Goal: Task Accomplishment & Management: Use online tool/utility

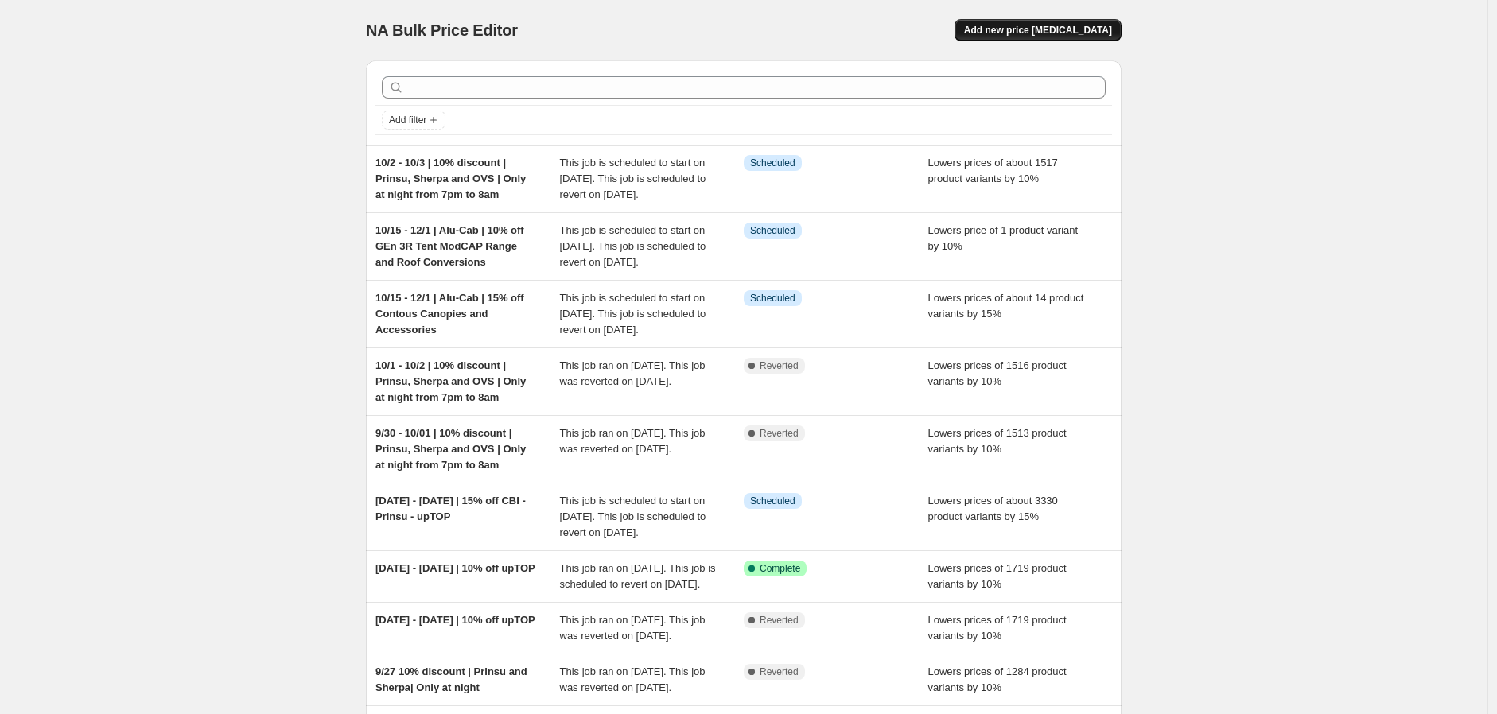
click at [1024, 34] on span "Add new price [MEDICAL_DATA]" at bounding box center [1038, 30] width 148 height 13
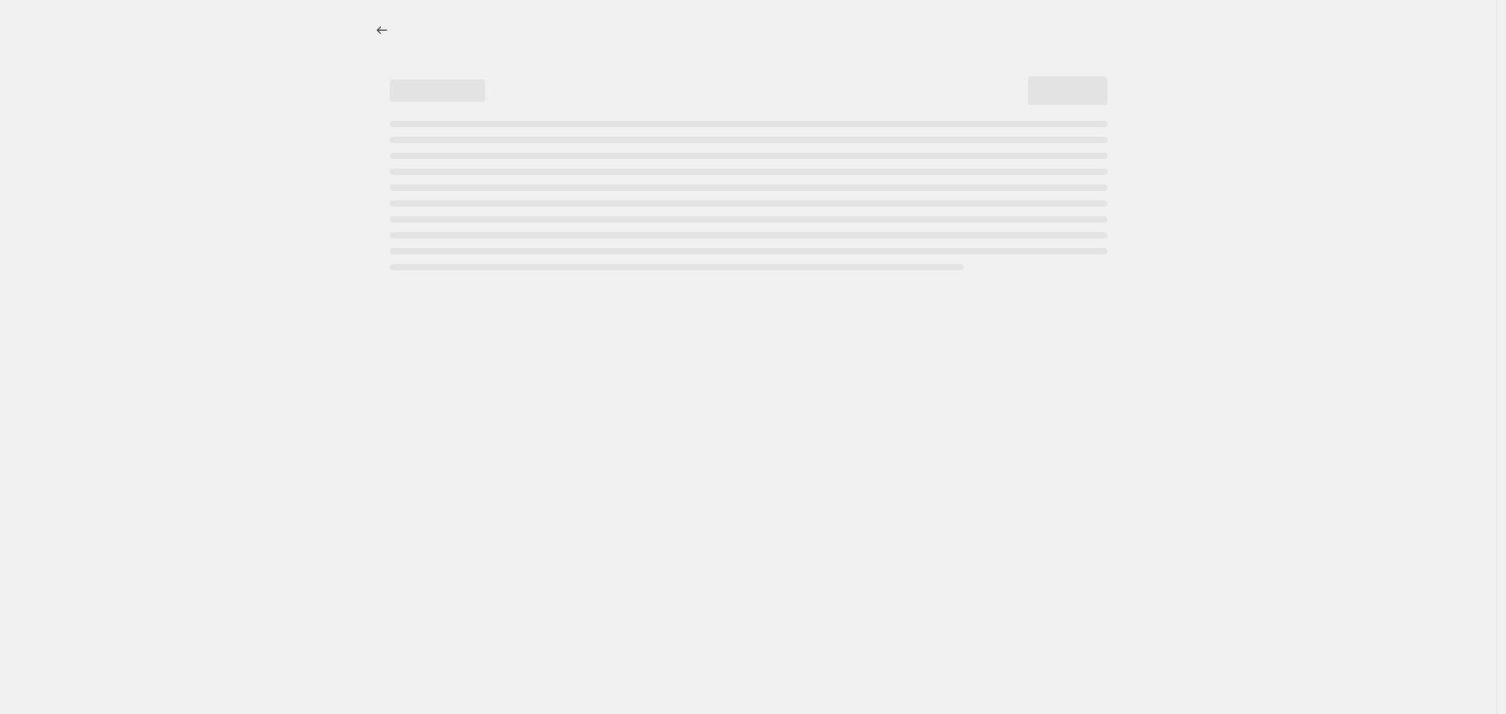
select select "percentage"
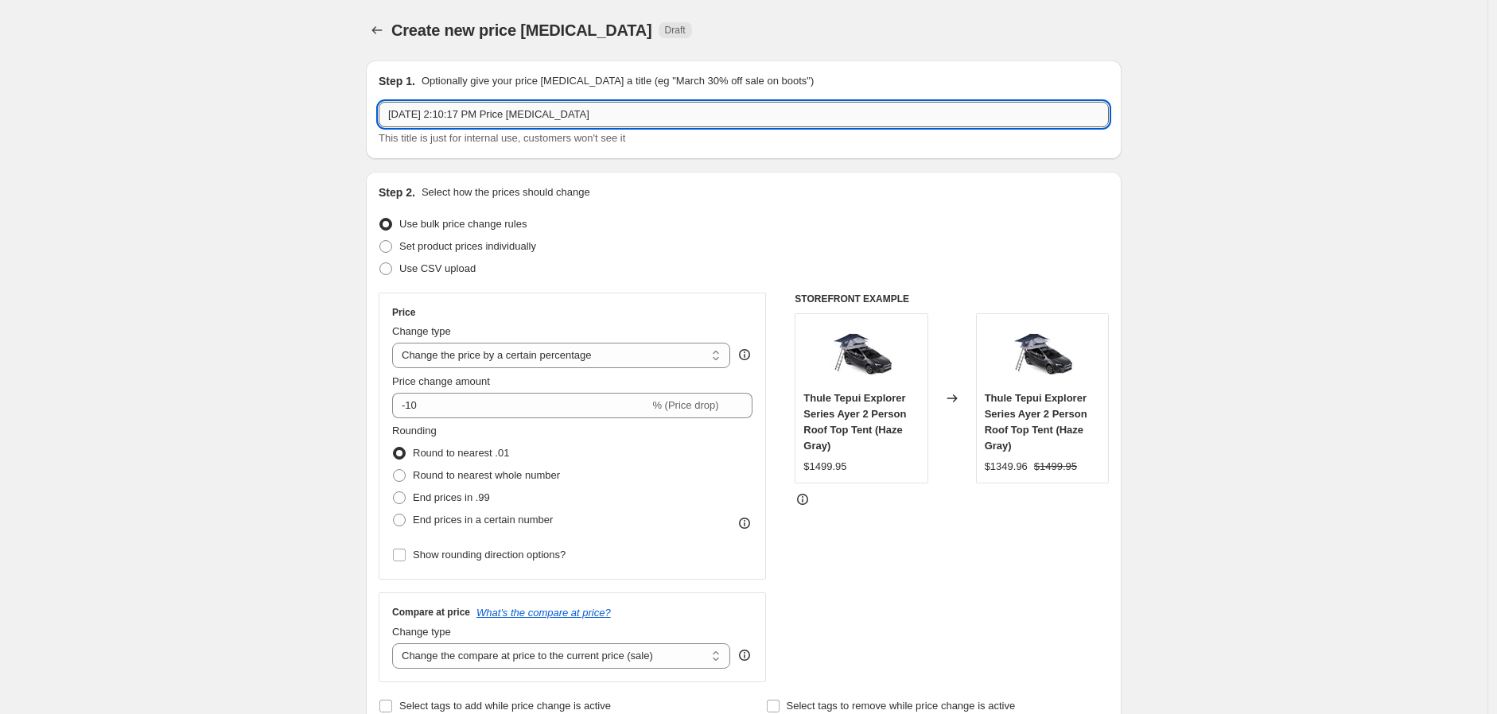
click at [585, 114] on input "[DATE] 2:10:17 PM Price [MEDICAL_DATA]" at bounding box center [744, 114] width 730 height 25
type input "[DATE] - [DATE] | Sherpa | 20% off BFCM Sale"
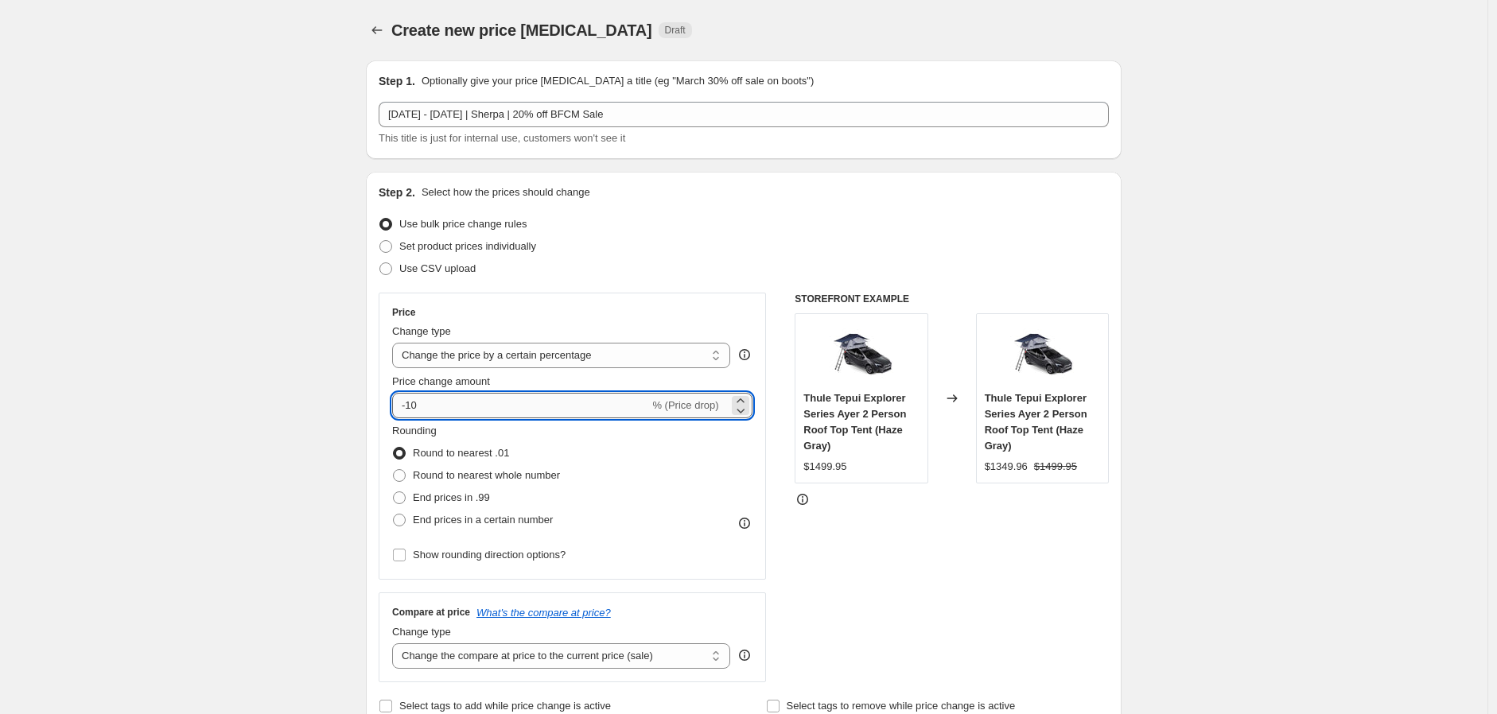
click at [492, 402] on input "-10" at bounding box center [520, 405] width 257 height 25
type input "-0"
type input "-20"
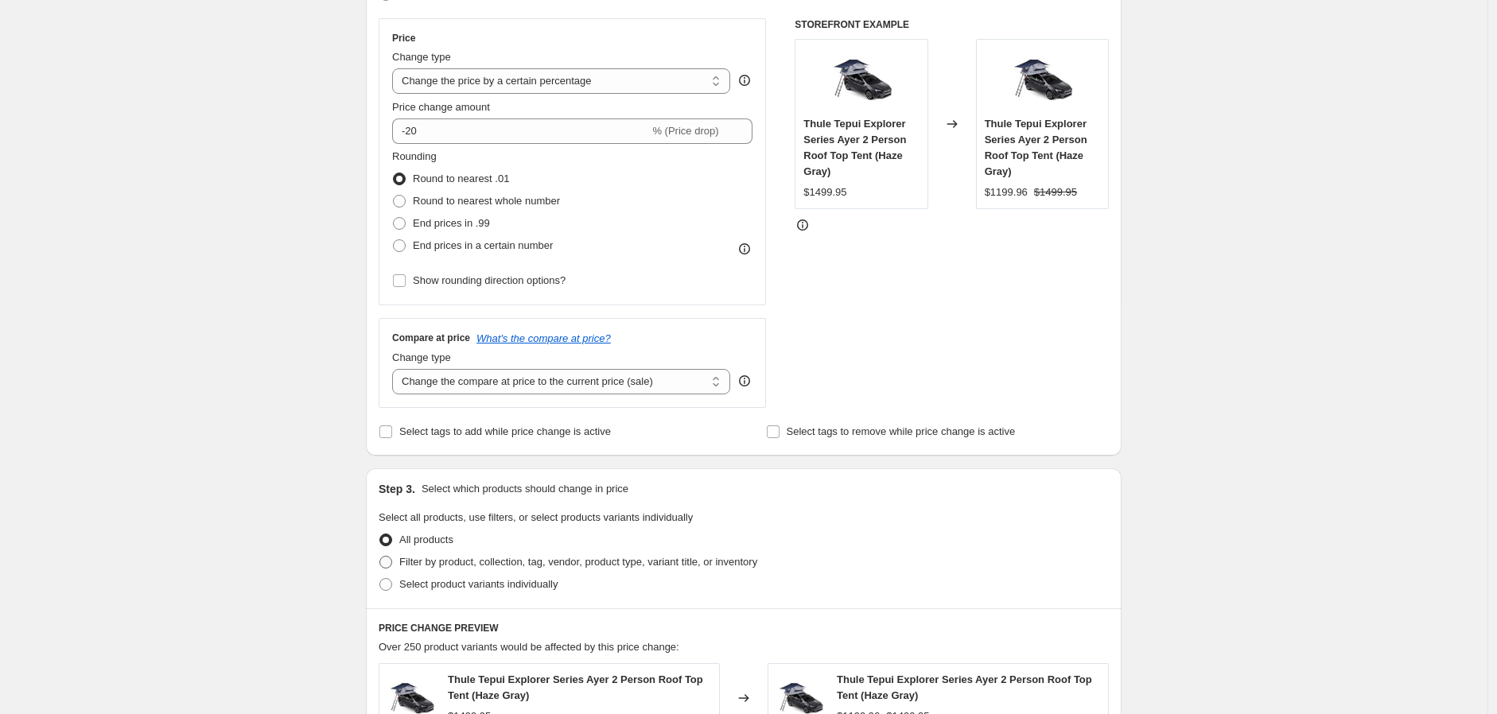
scroll to position [353, 0]
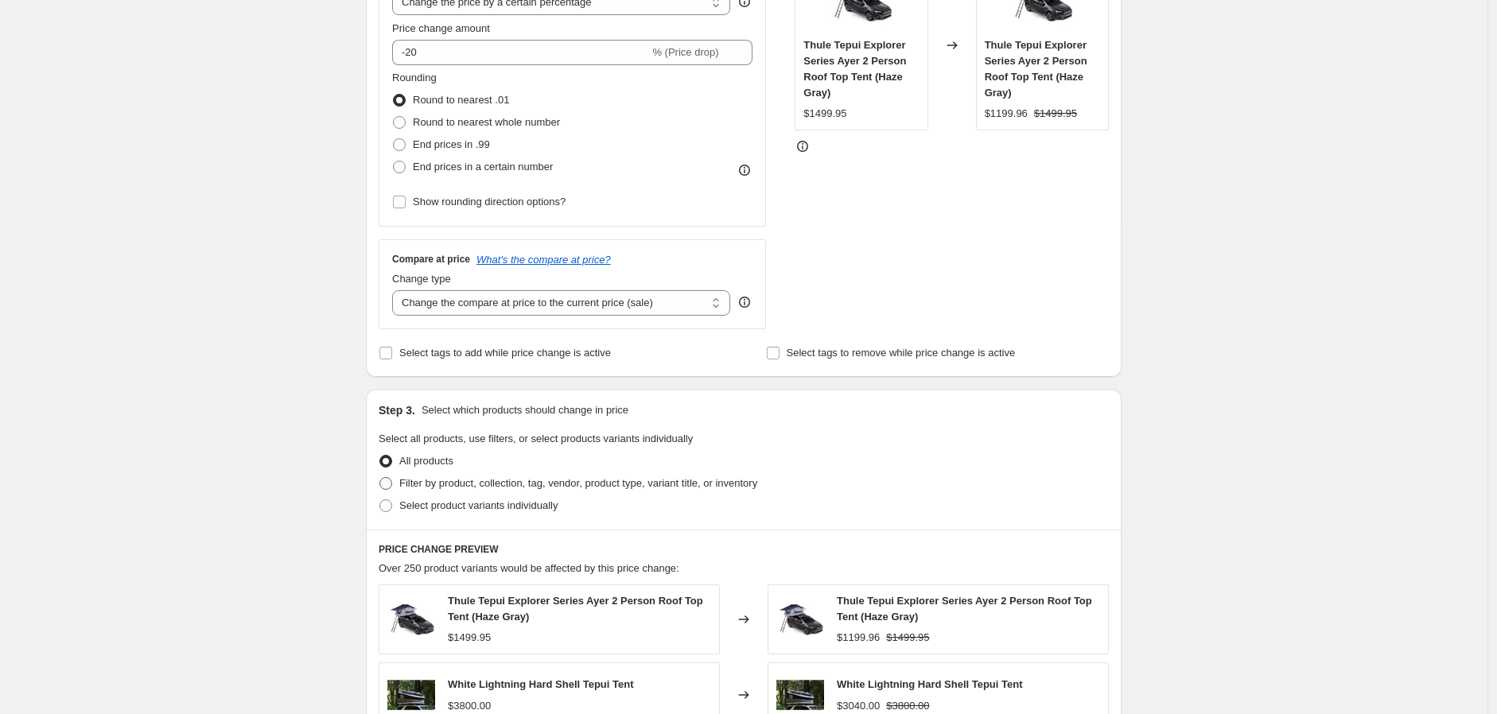
click at [481, 473] on label "Filter by product, collection, tag, vendor, product type, variant title, or inv…" at bounding box center [568, 483] width 379 height 22
click at [380, 477] on input "Filter by product, collection, tag, vendor, product type, variant title, or inv…" at bounding box center [379, 477] width 1 height 1
radio input "true"
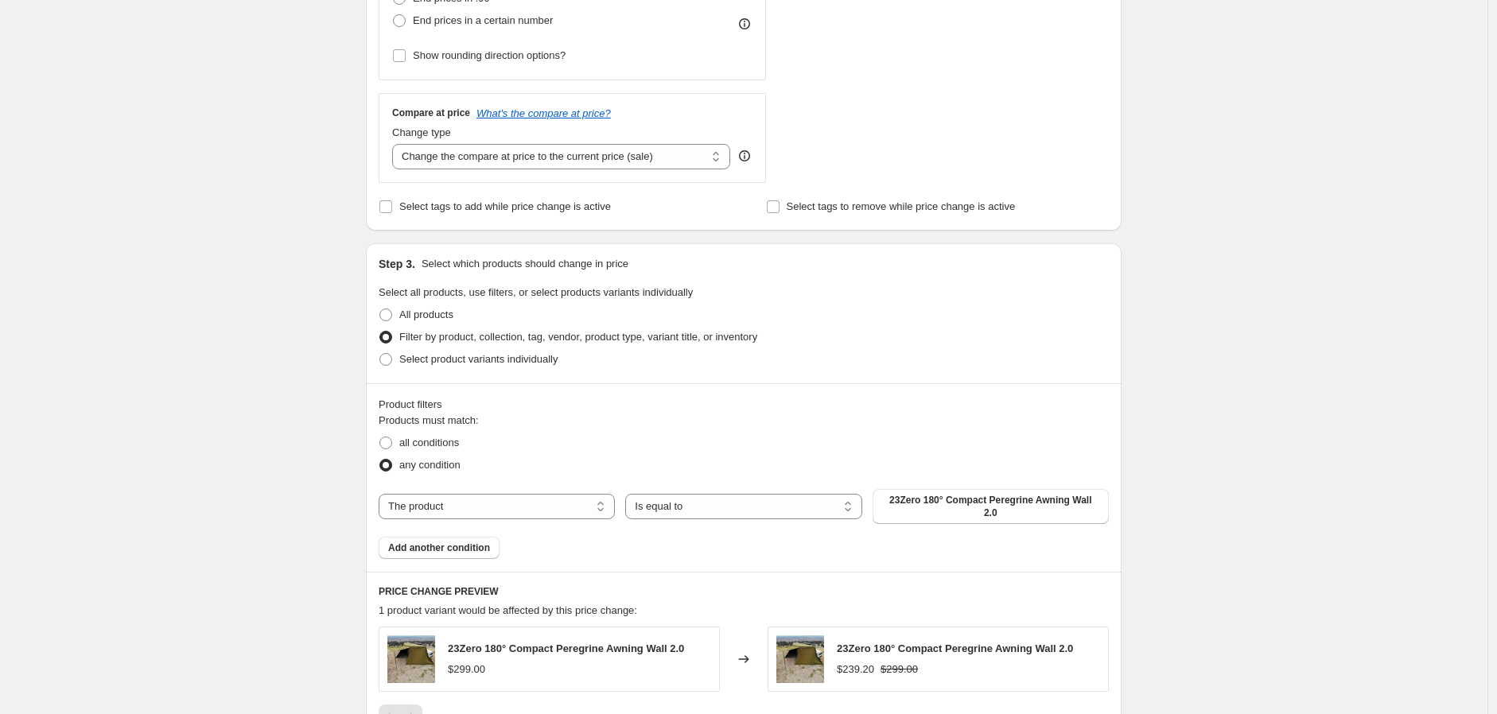
scroll to position [530, 0]
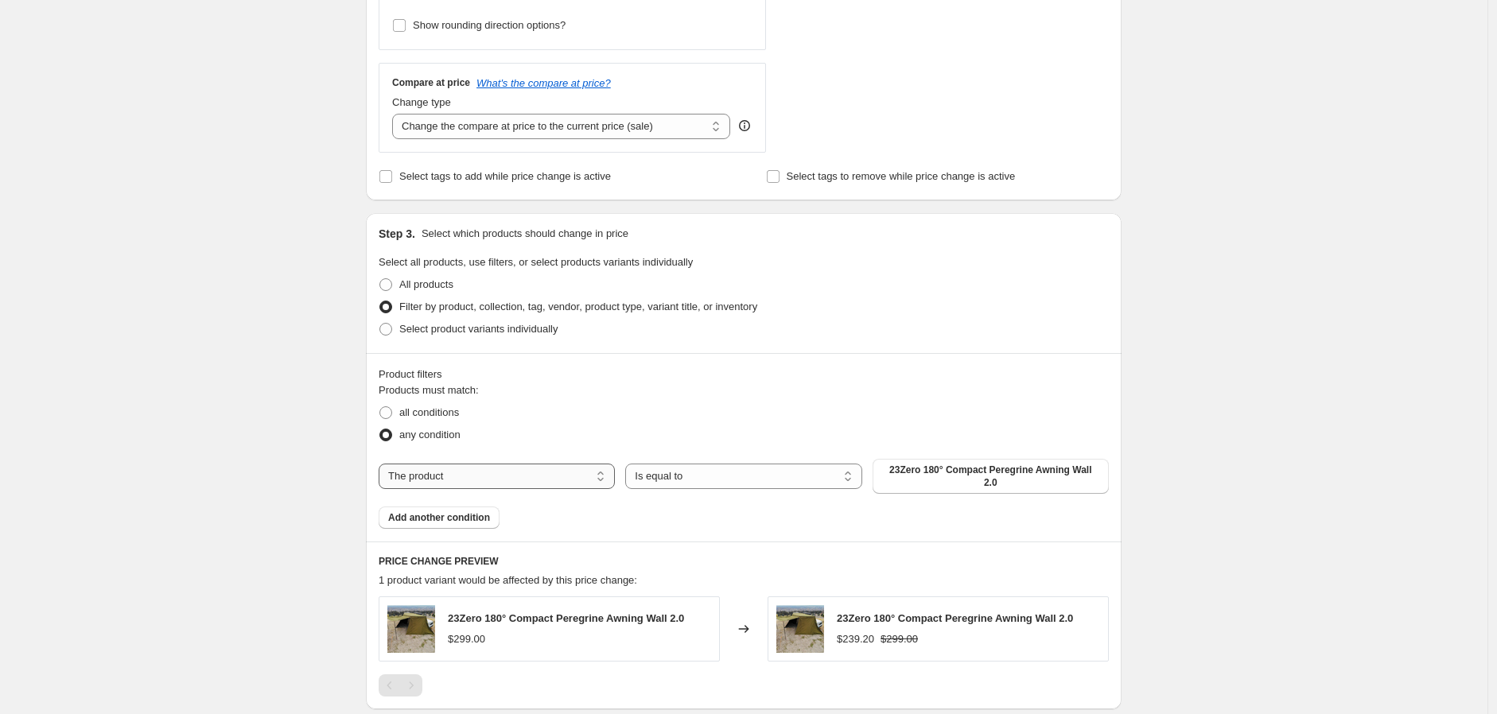
click at [576, 472] on select "The product The product's collection The product's tag The product's vendor The…" at bounding box center [497, 476] width 236 height 25
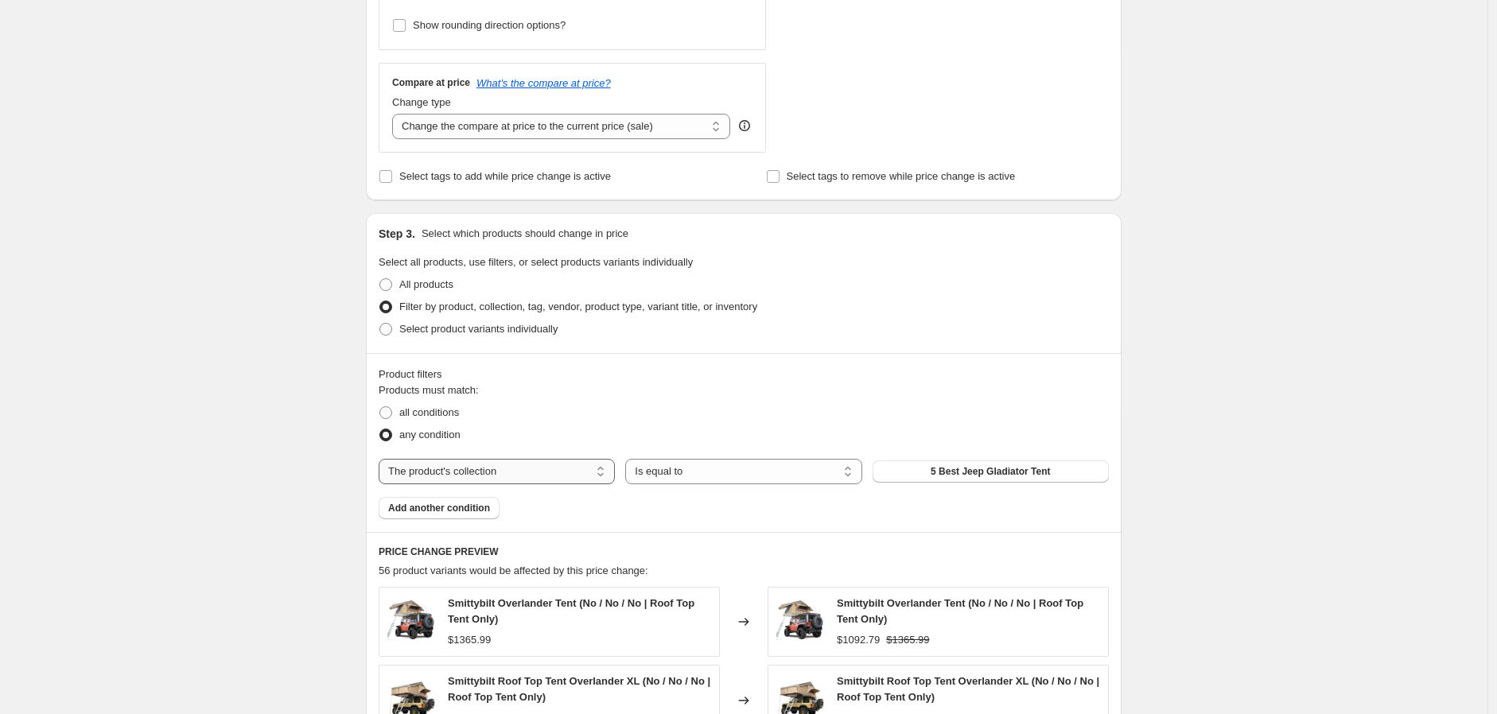
drag, startPoint x: 571, startPoint y: 468, endPoint x: 545, endPoint y: 478, distance: 28.2
click at [571, 468] on select "The product The product's collection The product's tag The product's vendor The…" at bounding box center [497, 471] width 236 height 25
select select "vendor"
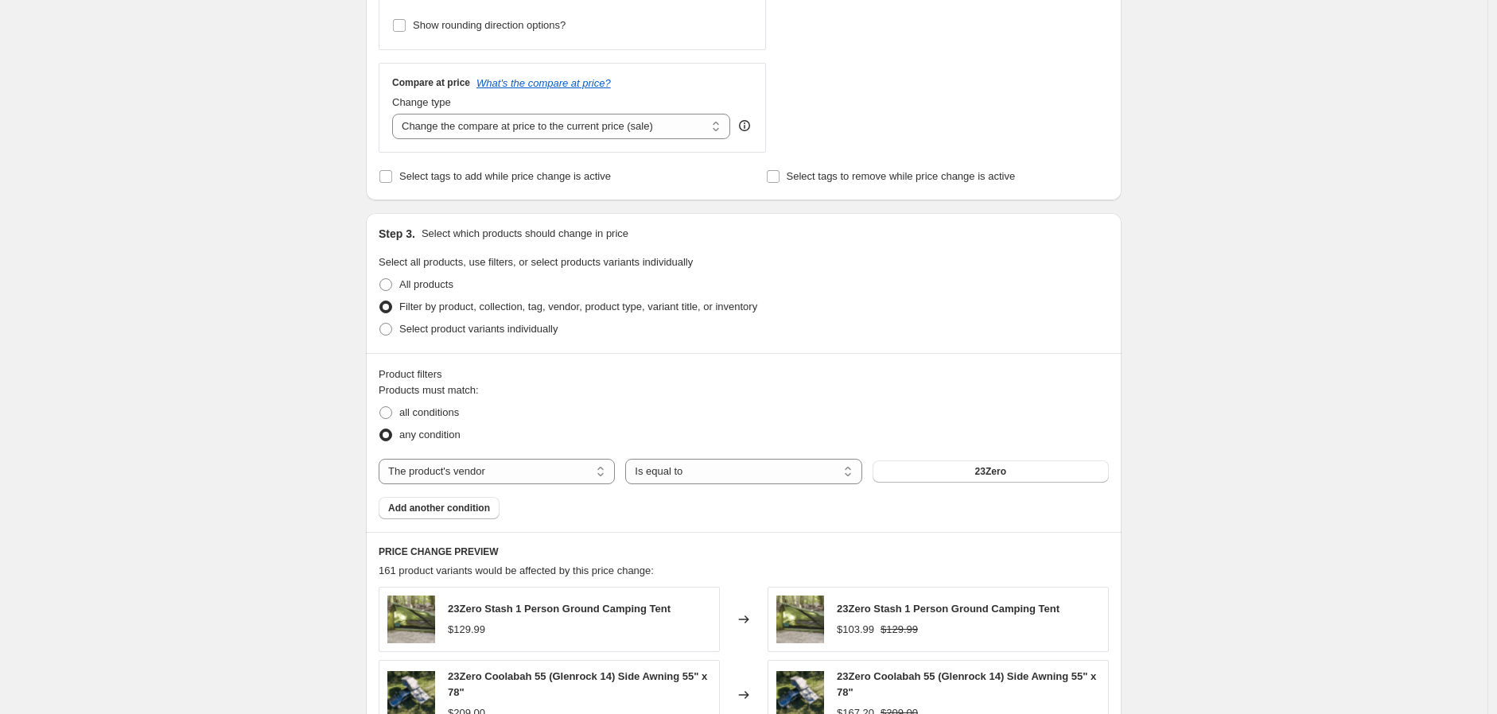
click at [973, 471] on button "23Zero" at bounding box center [991, 472] width 236 height 22
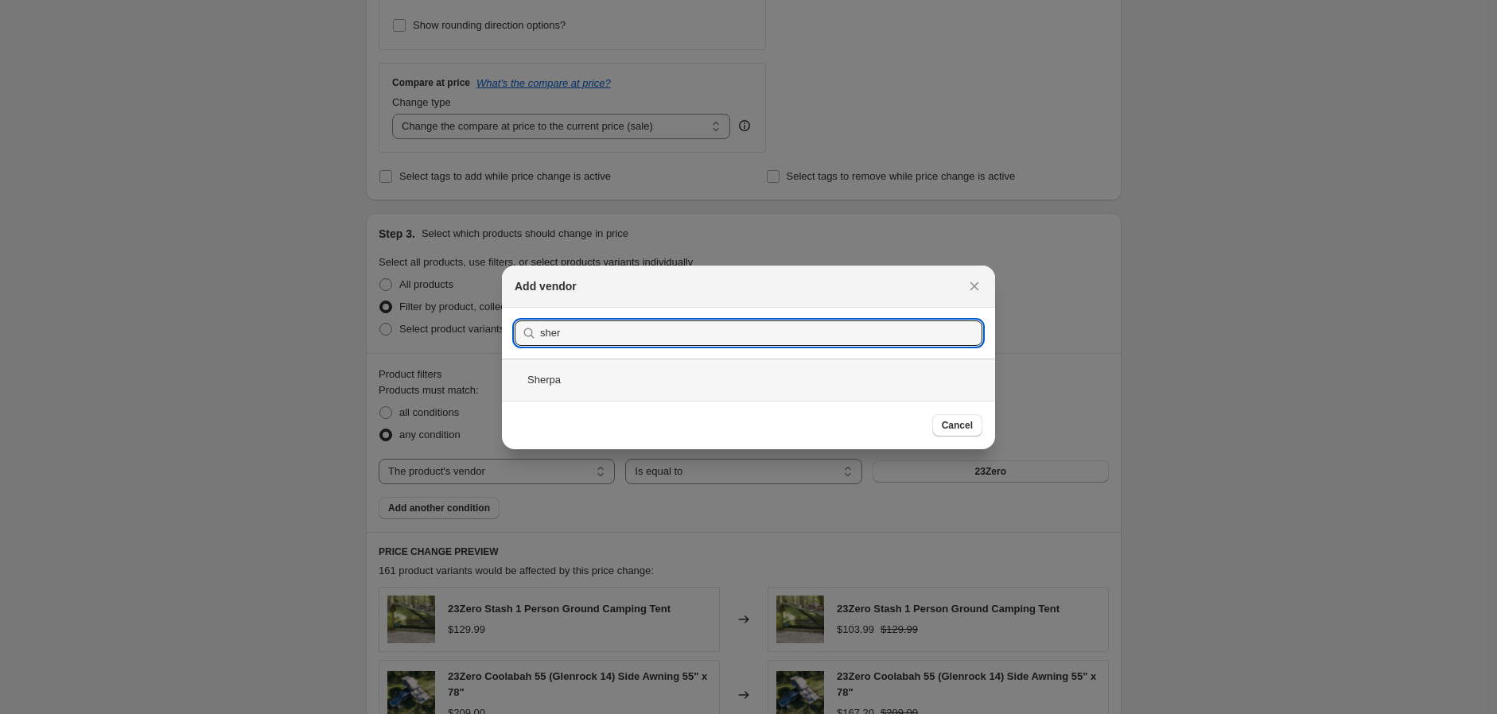
type input "sher"
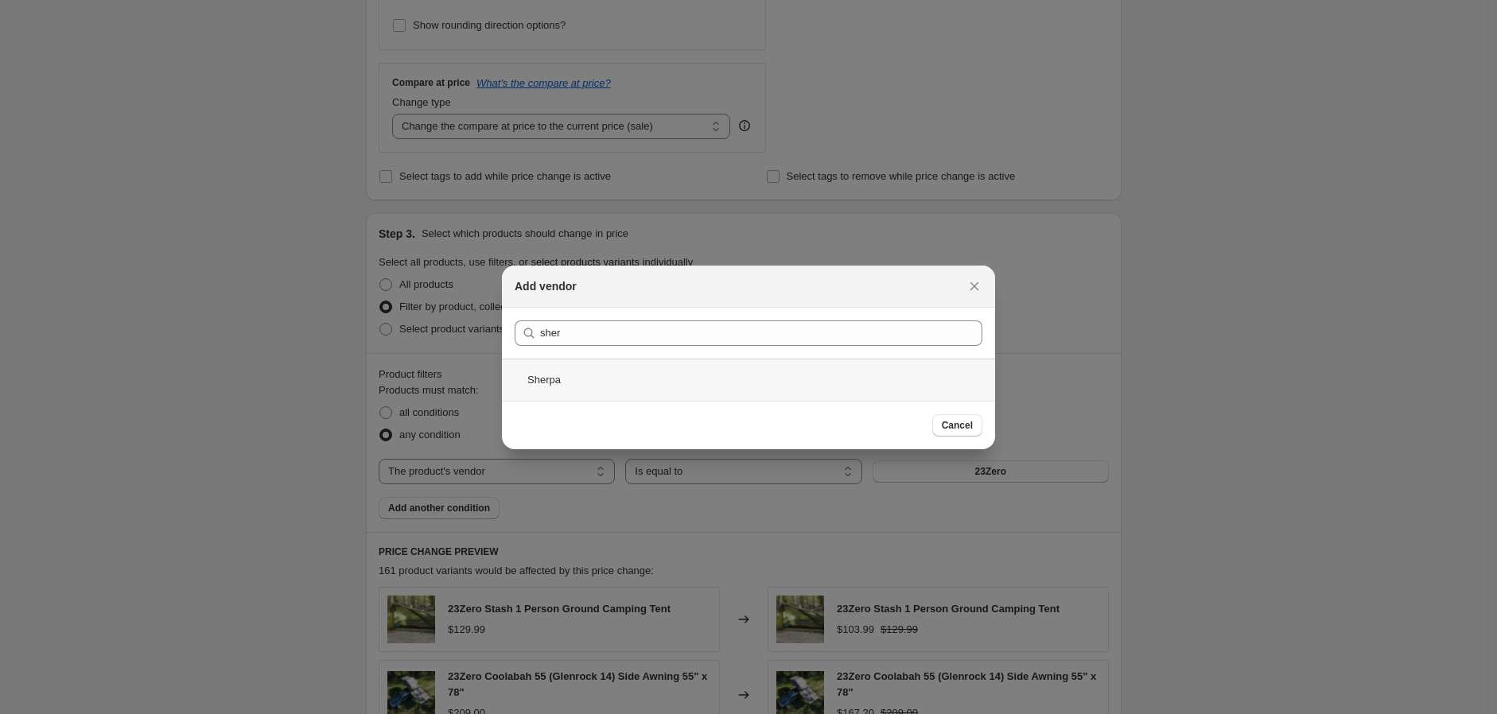
click at [581, 379] on div "Sherpa" at bounding box center [748, 380] width 493 height 42
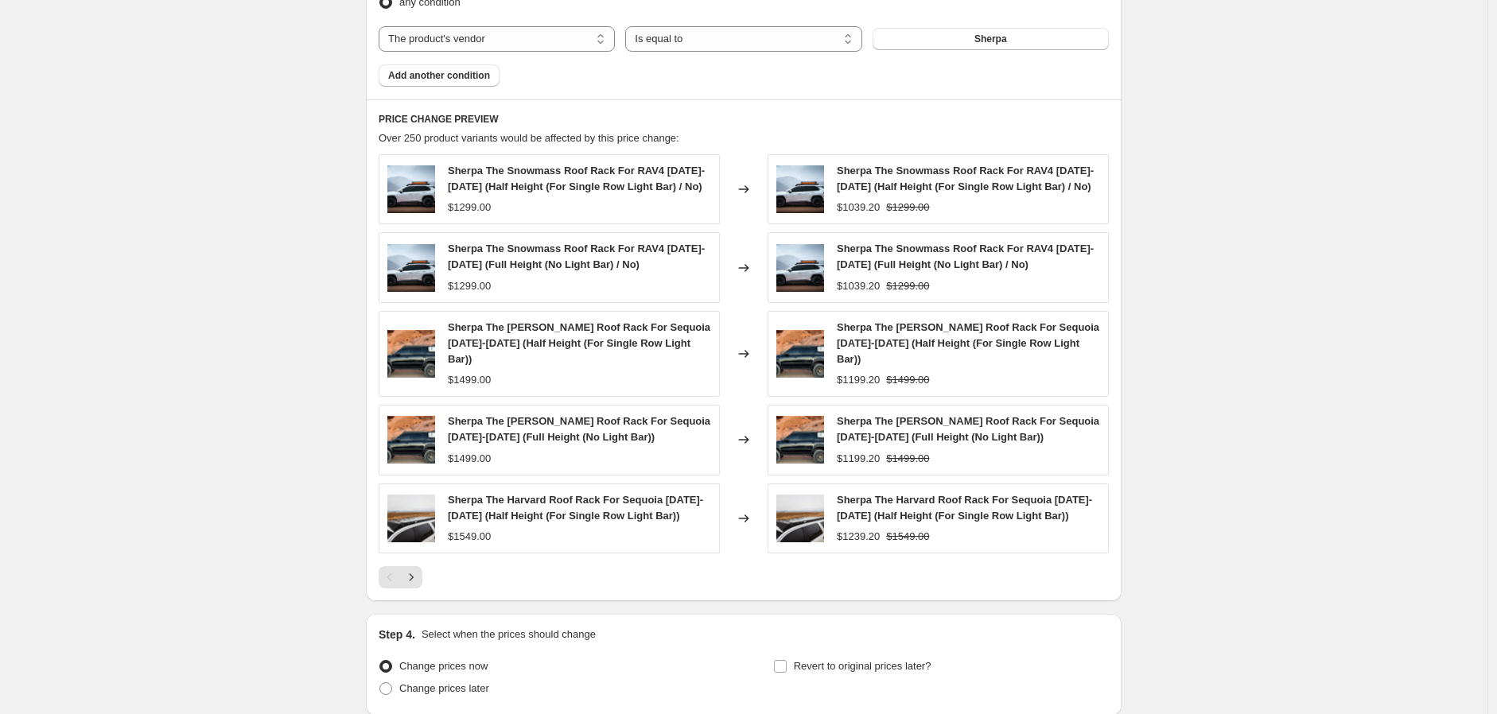
scroll to position [1080, 0]
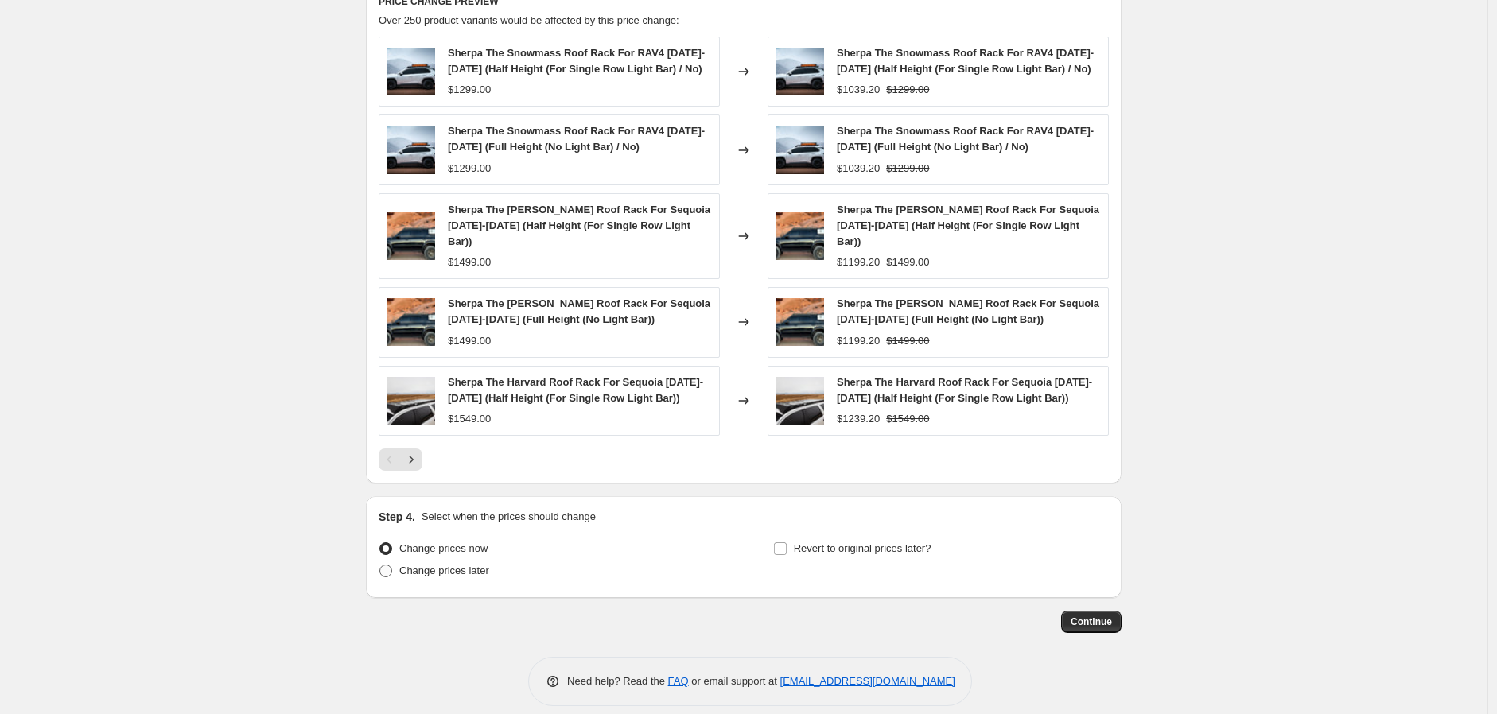
click at [474, 565] on span "Change prices later" at bounding box center [444, 571] width 90 height 12
click at [380, 565] on input "Change prices later" at bounding box center [379, 565] width 1 height 1
radio input "true"
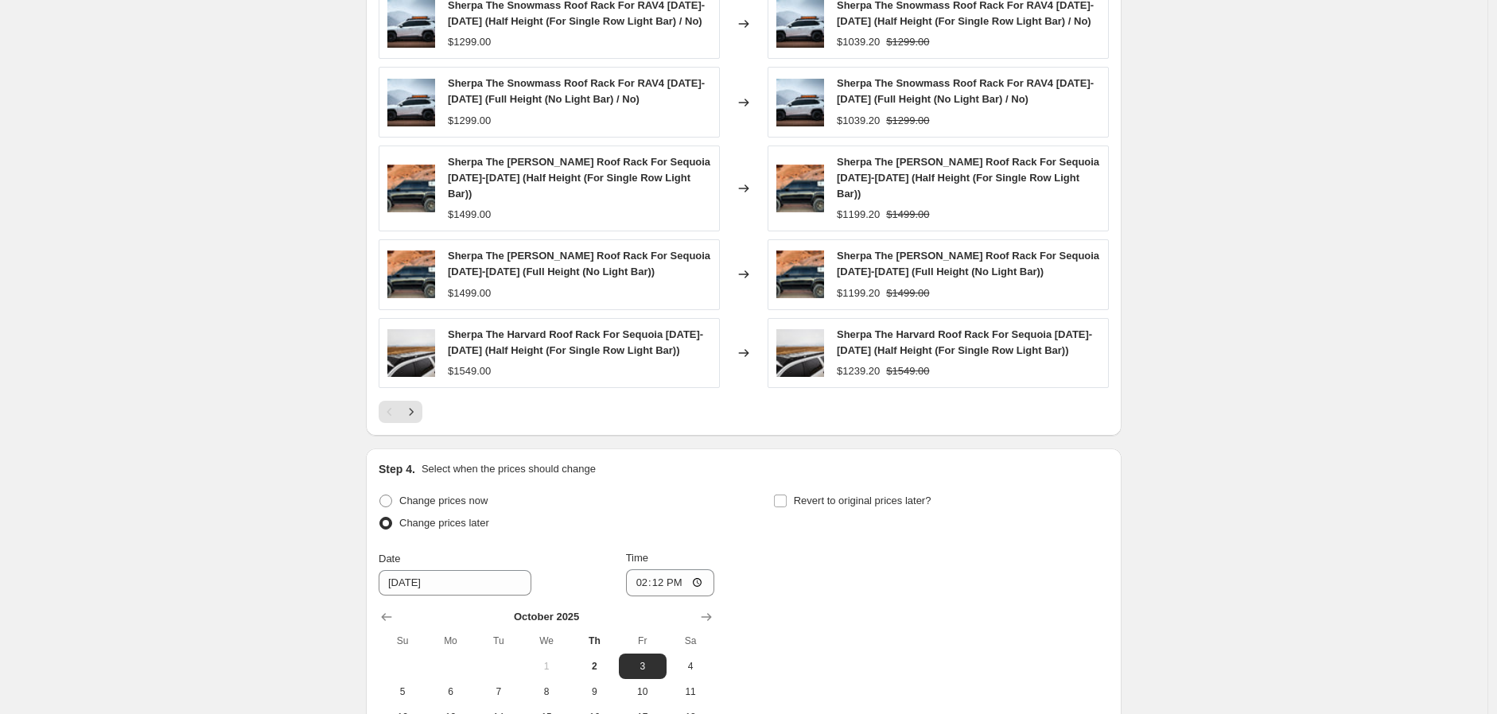
scroll to position [1169, 0]
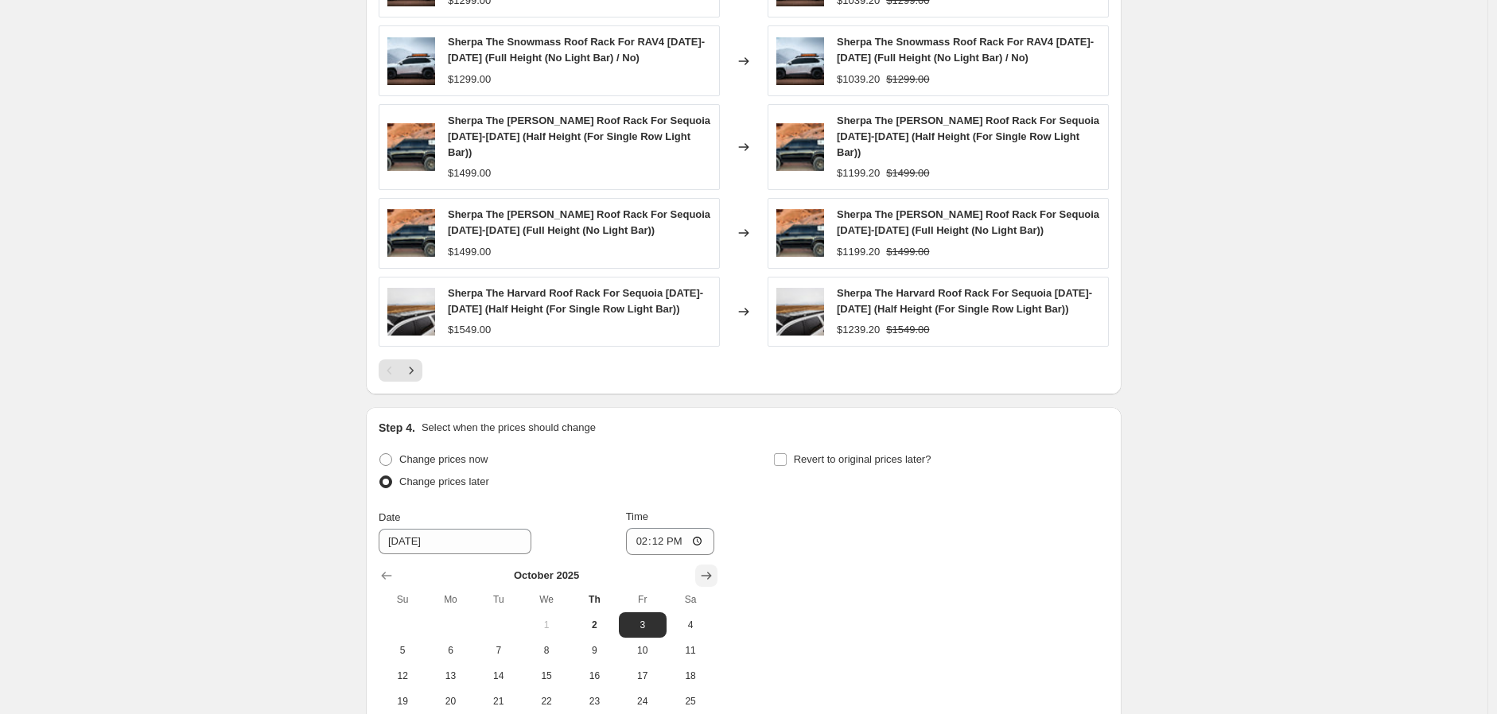
click at [709, 571] on button "Show next month, November 2025" at bounding box center [706, 576] width 22 height 22
click at [391, 568] on icon "Show previous month, October 2025" at bounding box center [387, 576] width 16 height 16
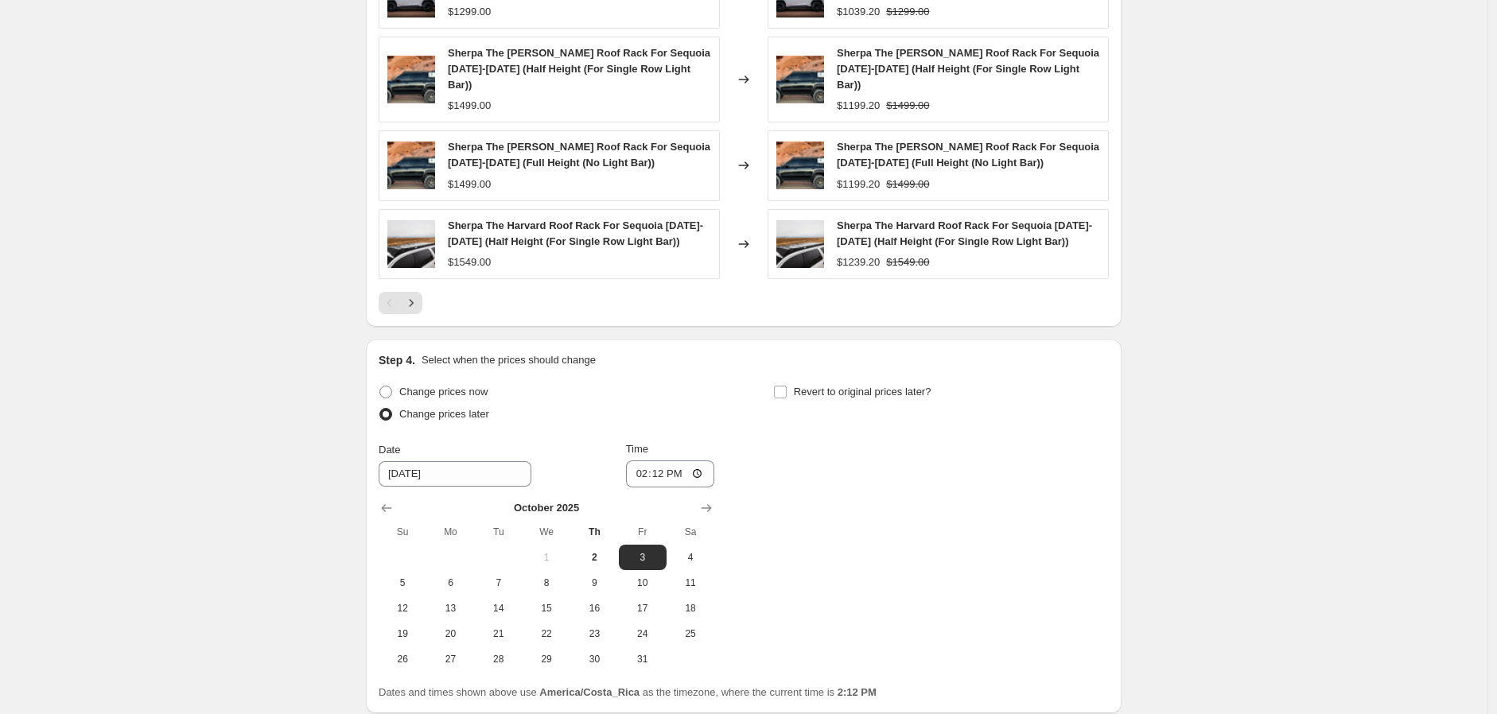
scroll to position [1257, 0]
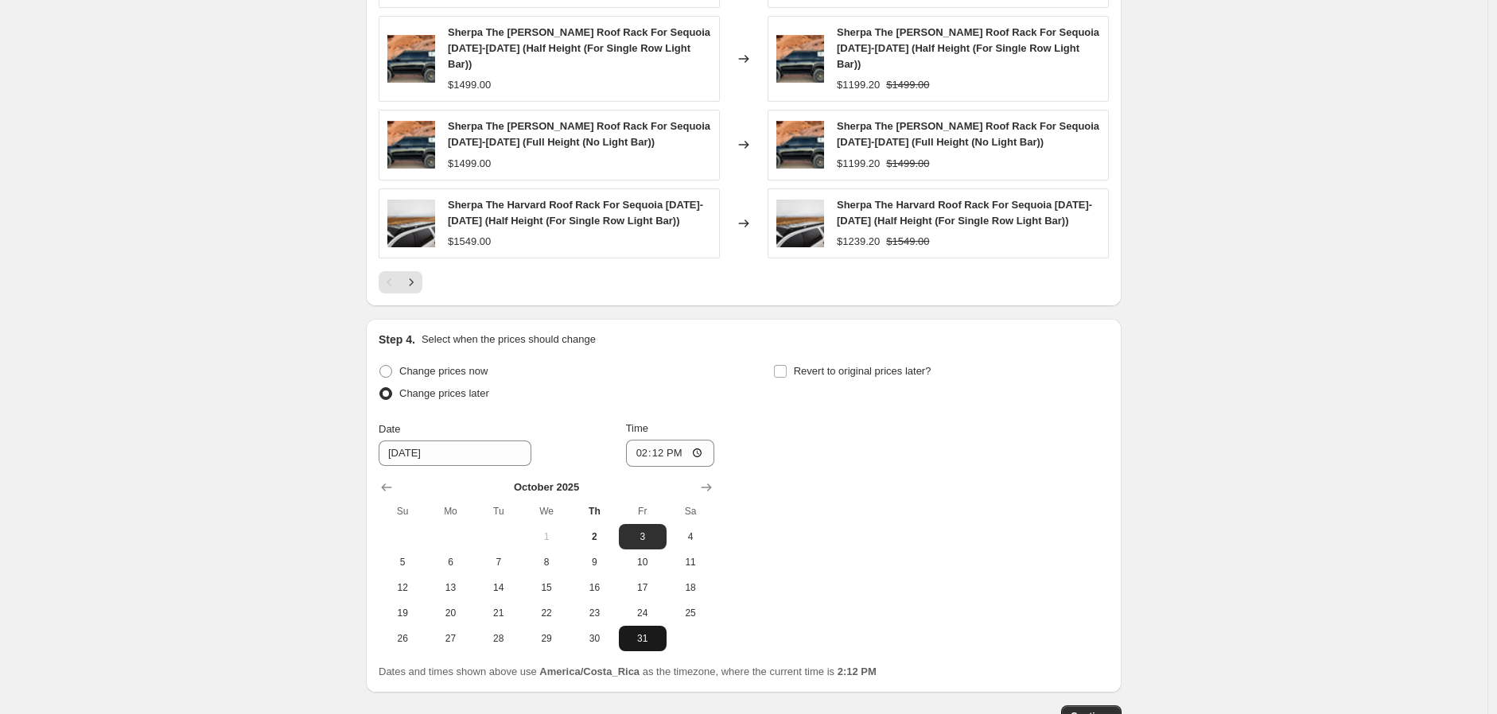
click at [651, 632] on span "31" at bounding box center [642, 638] width 35 height 13
type input "[DATE]"
click at [636, 441] on input "14:12" at bounding box center [670, 453] width 89 height 27
type input "19:00"
click at [810, 365] on span "Revert to original prices later?" at bounding box center [863, 371] width 138 height 12
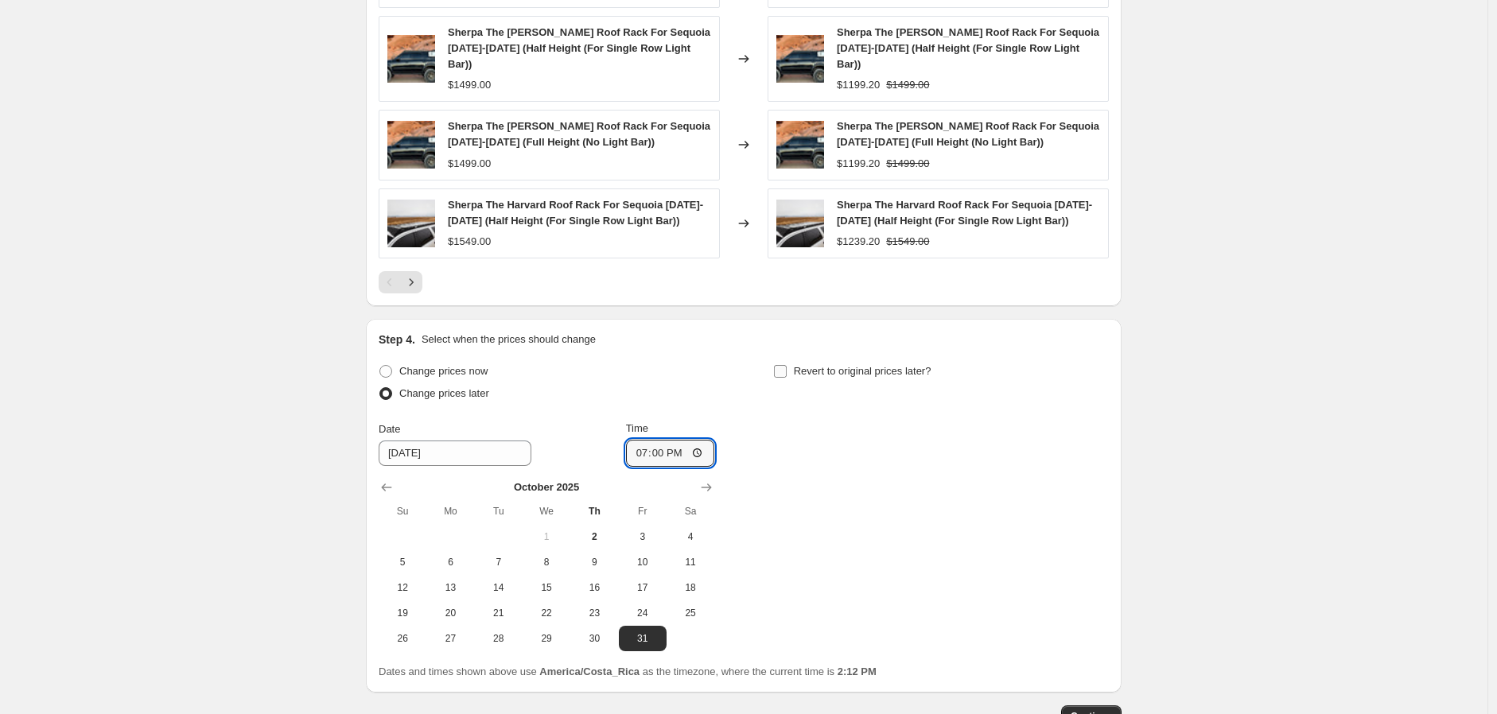
click at [787, 365] on input "Revert to original prices later?" at bounding box center [780, 371] width 13 height 13
checkbox input "true"
click at [1099, 480] on icon "Show next month, November 2025" at bounding box center [1101, 488] width 16 height 16
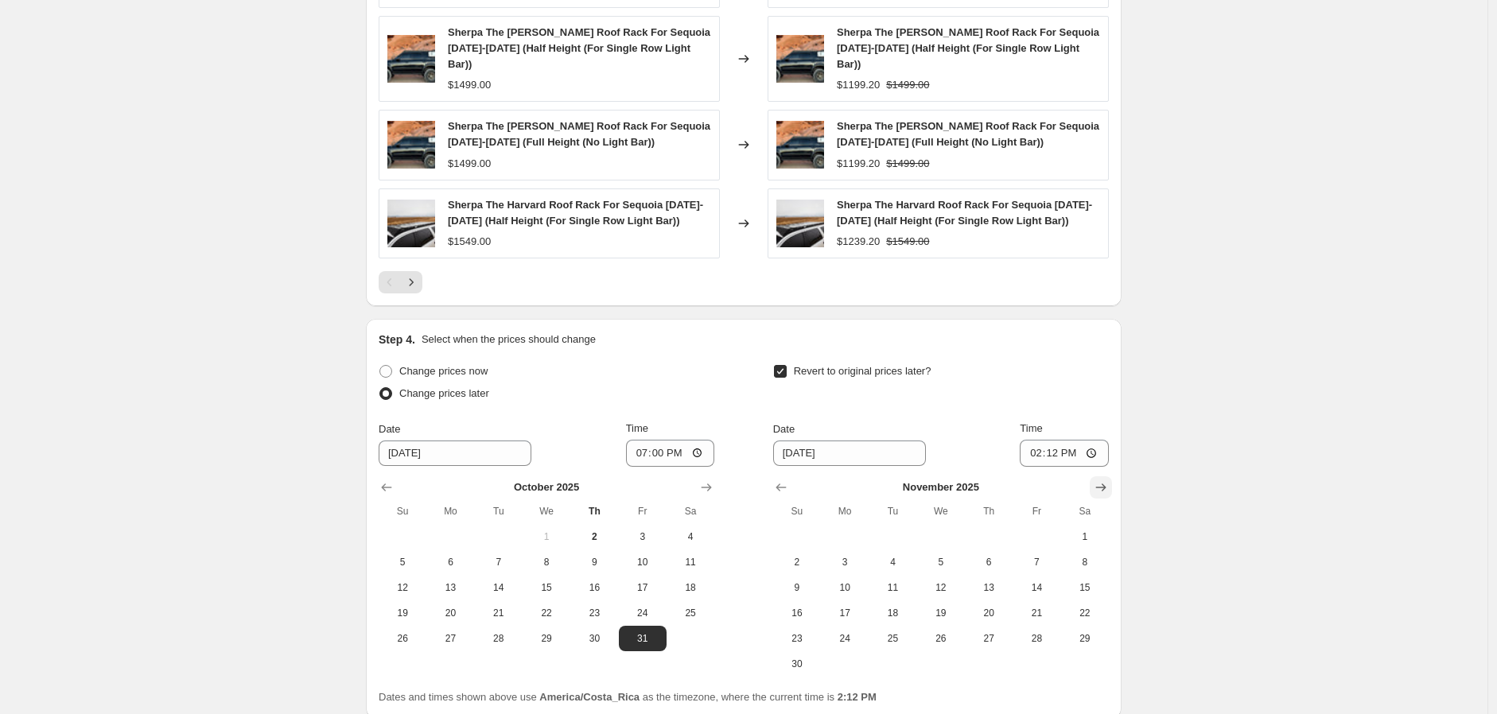
click at [1099, 480] on icon "Show next month, December 2025" at bounding box center [1101, 488] width 16 height 16
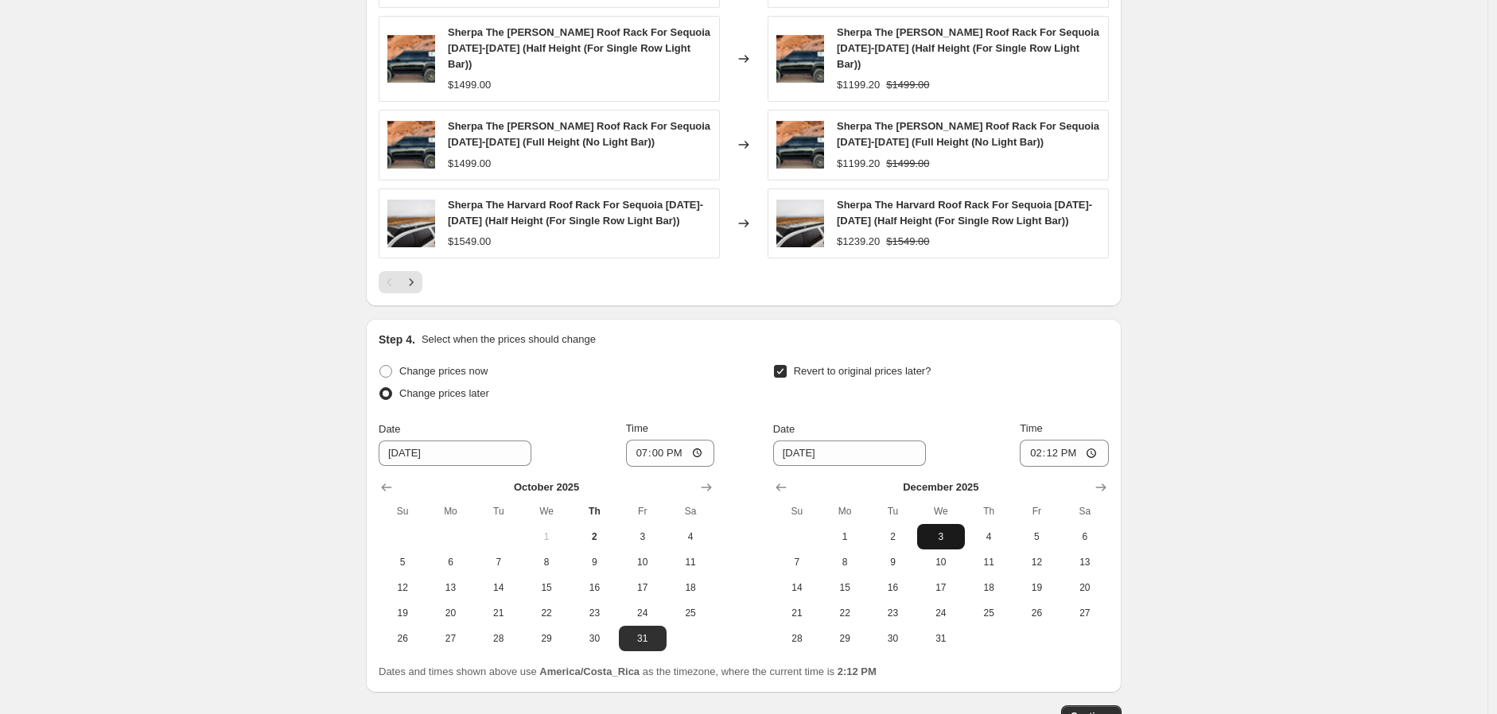
click at [943, 531] on span "3" at bounding box center [940, 537] width 35 height 13
type input "[DATE]"
click at [1036, 440] on input "14:12" at bounding box center [1064, 453] width 89 height 27
click at [1066, 440] on input "20:00" at bounding box center [1064, 453] width 89 height 27
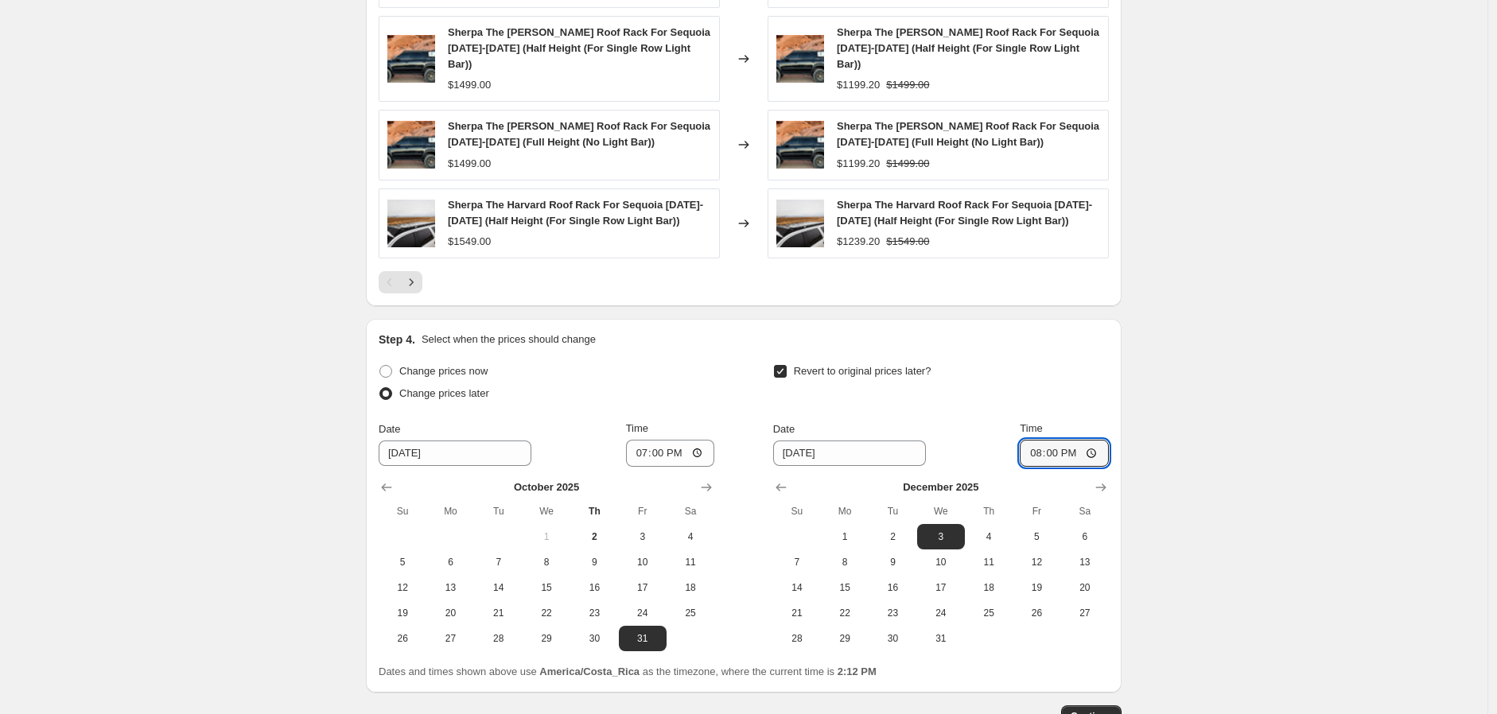
type input "08:00"
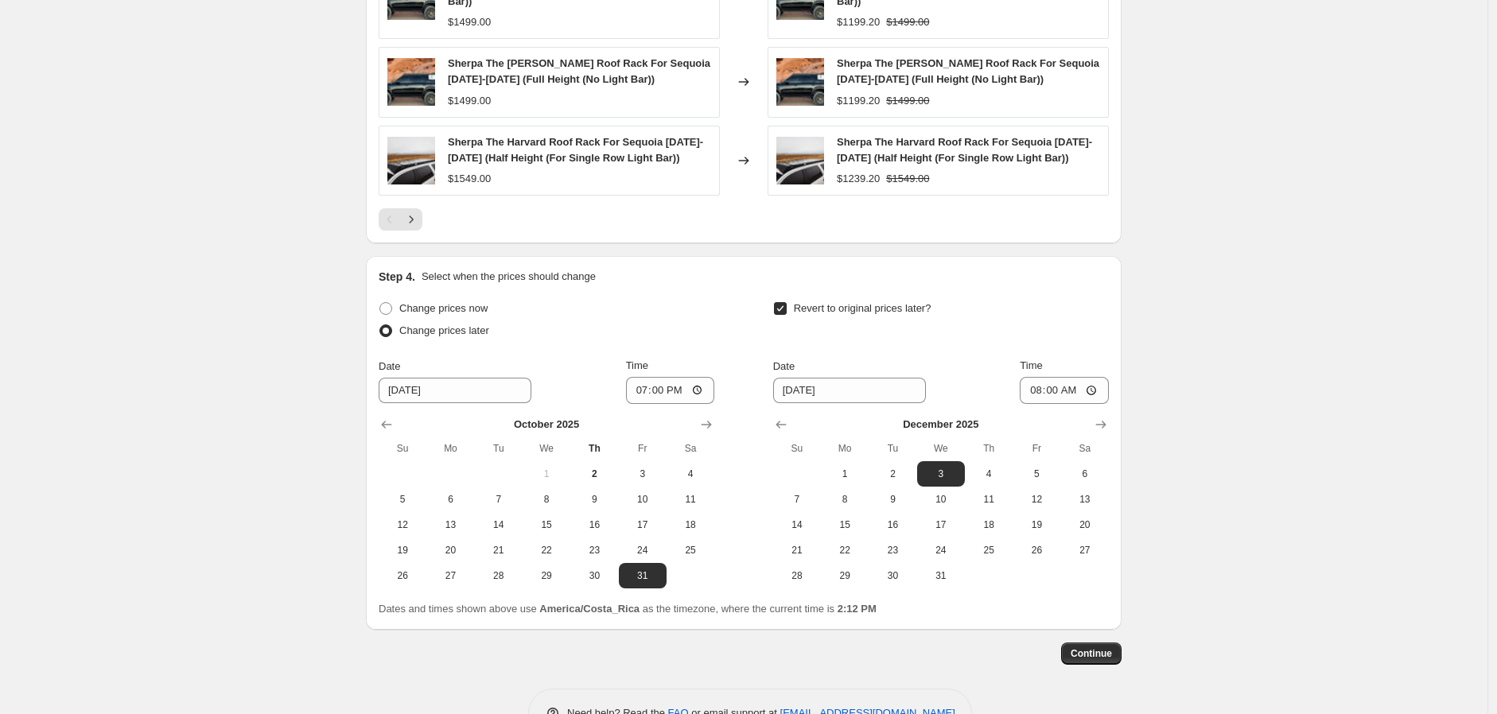
scroll to position [1352, 0]
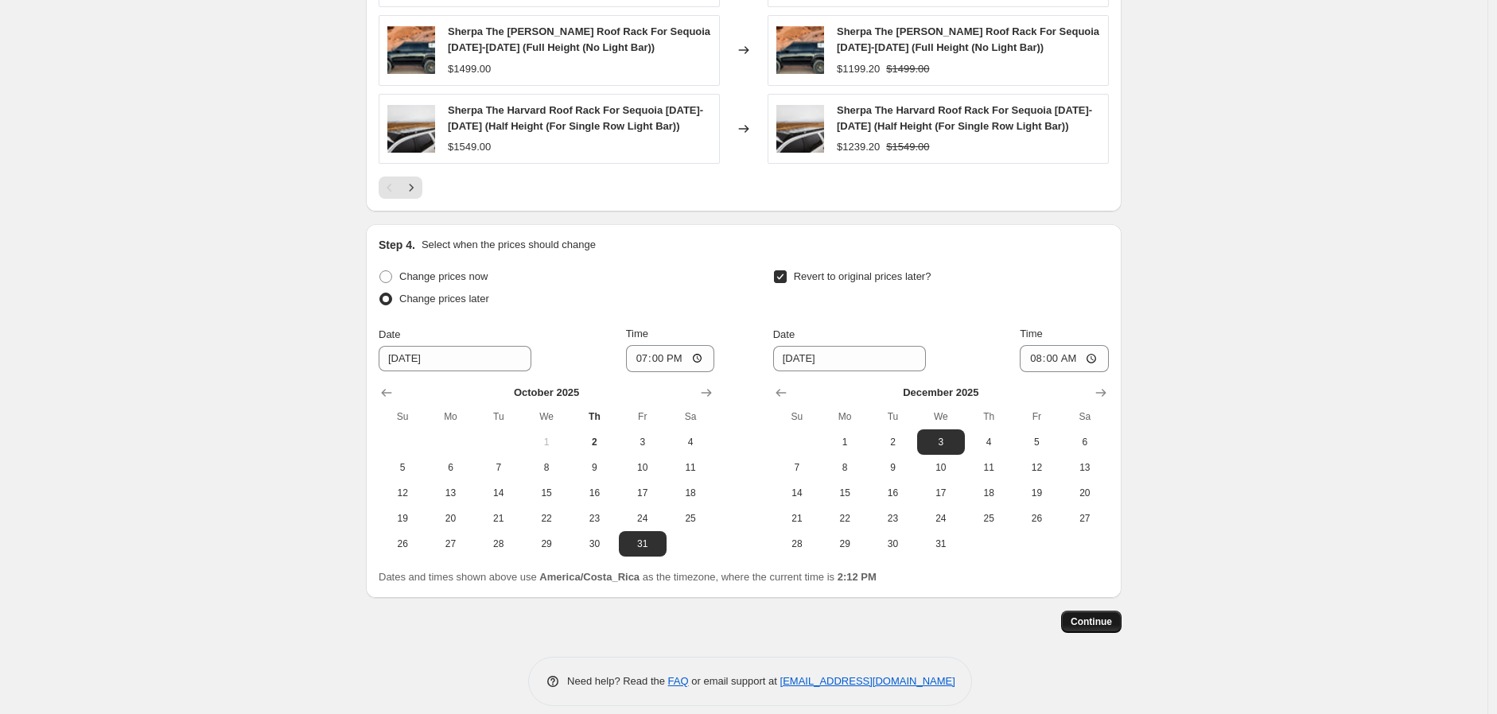
click at [1119, 611] on button "Continue" at bounding box center [1091, 622] width 60 height 22
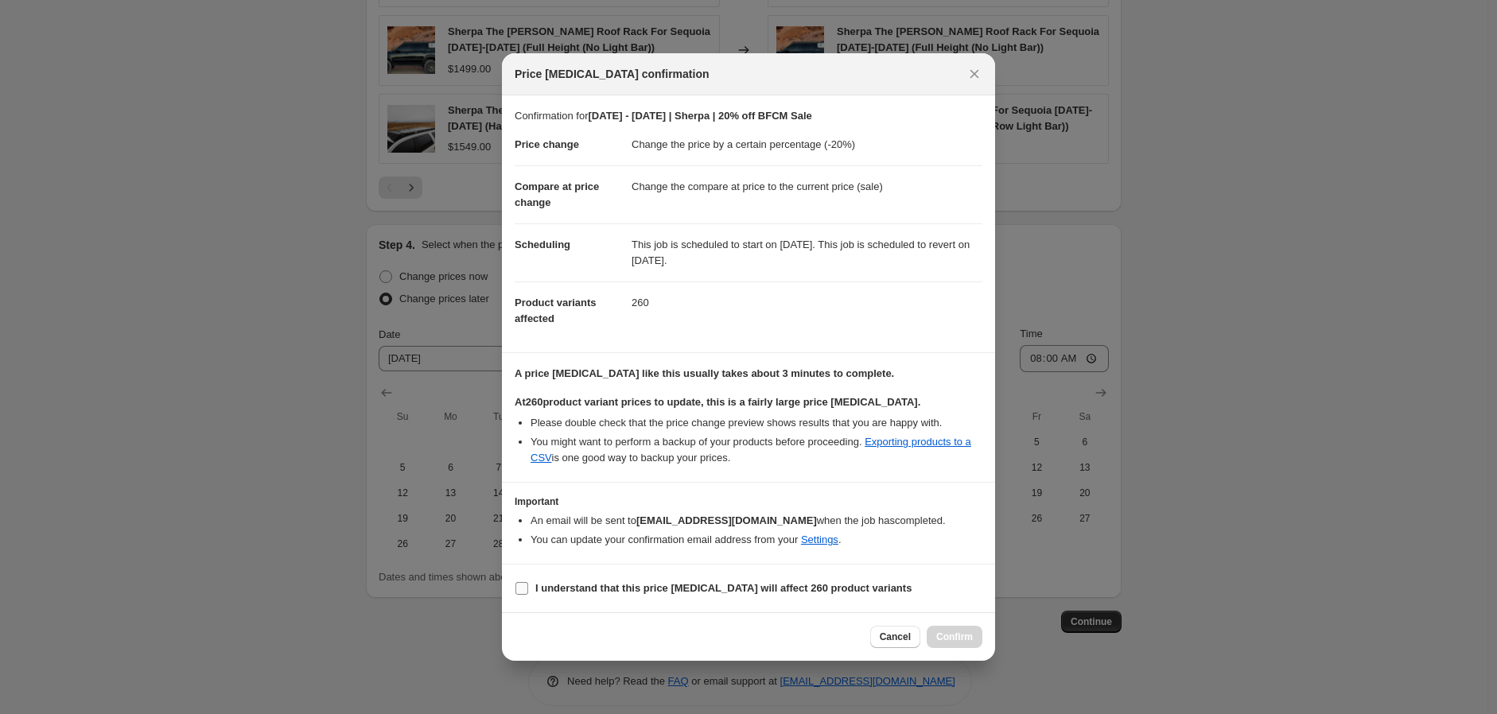
drag, startPoint x: 574, startPoint y: 585, endPoint x: 632, endPoint y: 597, distance: 59.1
click at [574, 585] on b "I understand that this price [MEDICAL_DATA] will affect 260 product variants" at bounding box center [723, 588] width 376 height 12
click at [528, 585] on input "I understand that this price [MEDICAL_DATA] will affect 260 product variants" at bounding box center [521, 588] width 13 height 13
checkbox input "true"
click at [965, 632] on span "Confirm" at bounding box center [954, 637] width 37 height 13
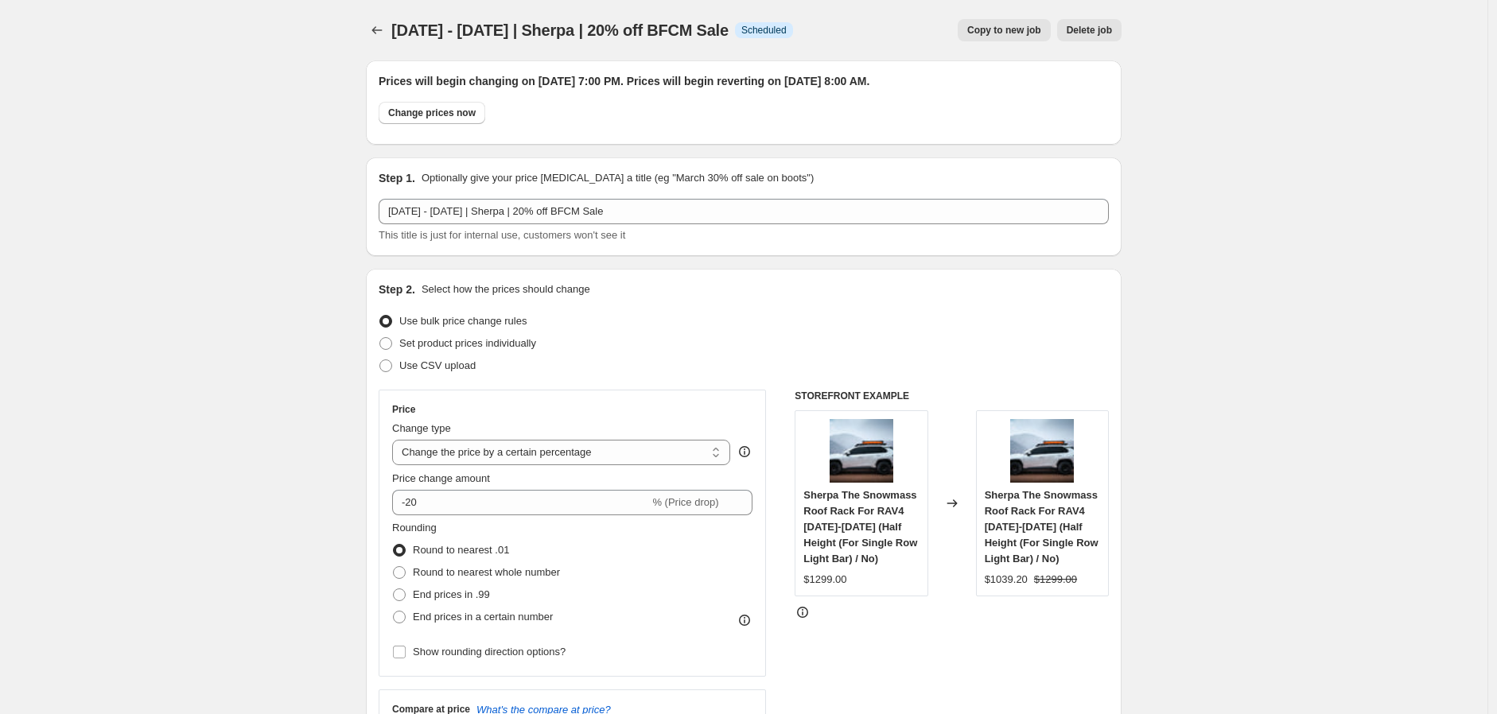
drag, startPoint x: 386, startPoint y: 183, endPoint x: 340, endPoint y: -76, distance: 262.6
click at [383, 26] on icon "Price change jobs" at bounding box center [377, 30] width 16 height 16
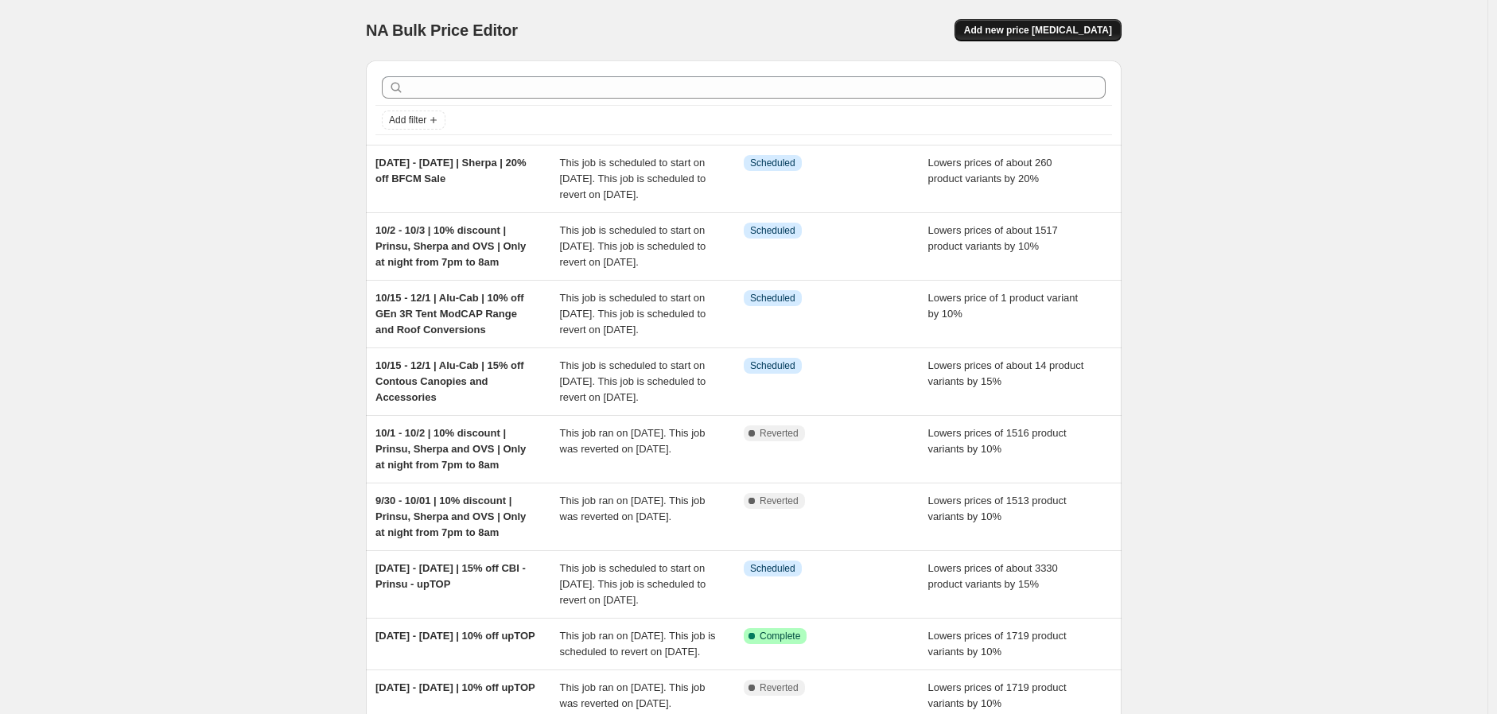
click at [1032, 36] on span "Add new price [MEDICAL_DATA]" at bounding box center [1038, 30] width 148 height 13
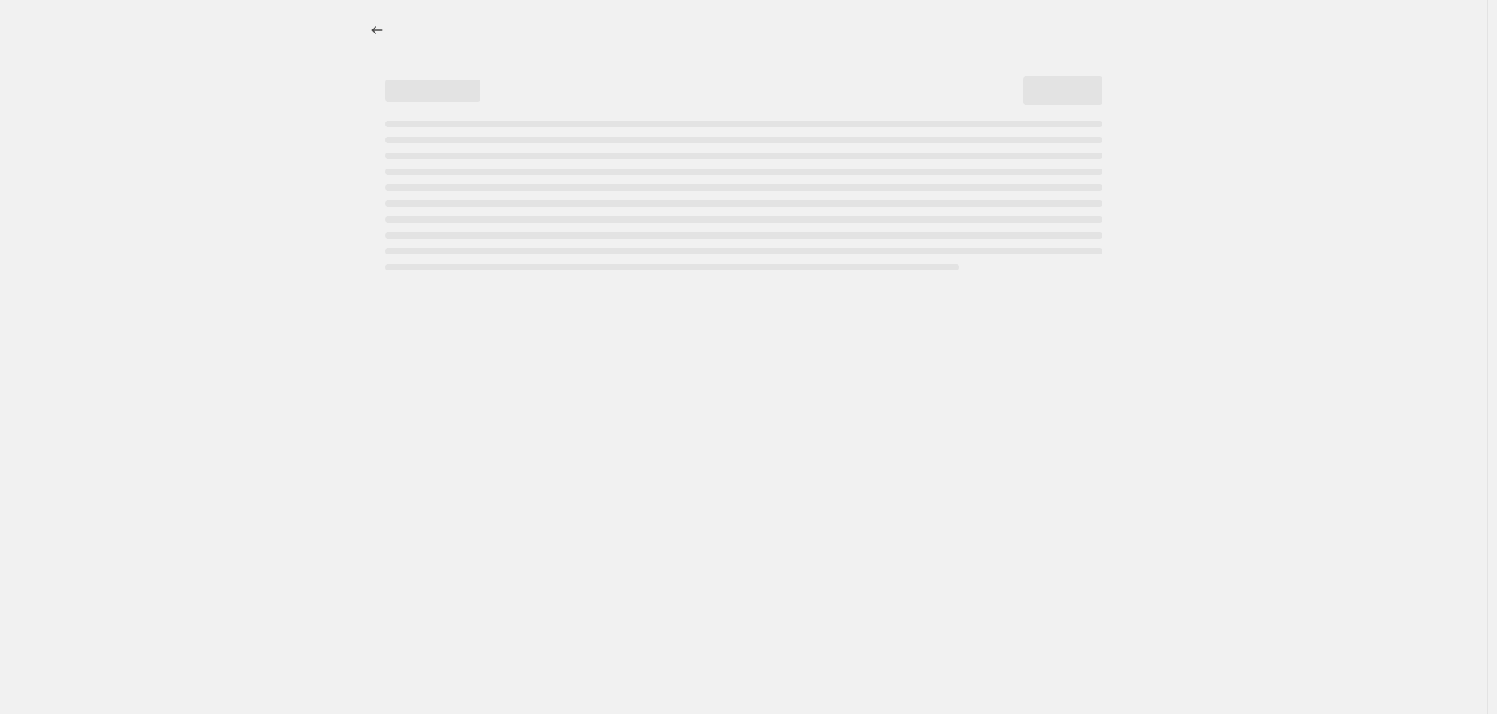
select select "percentage"
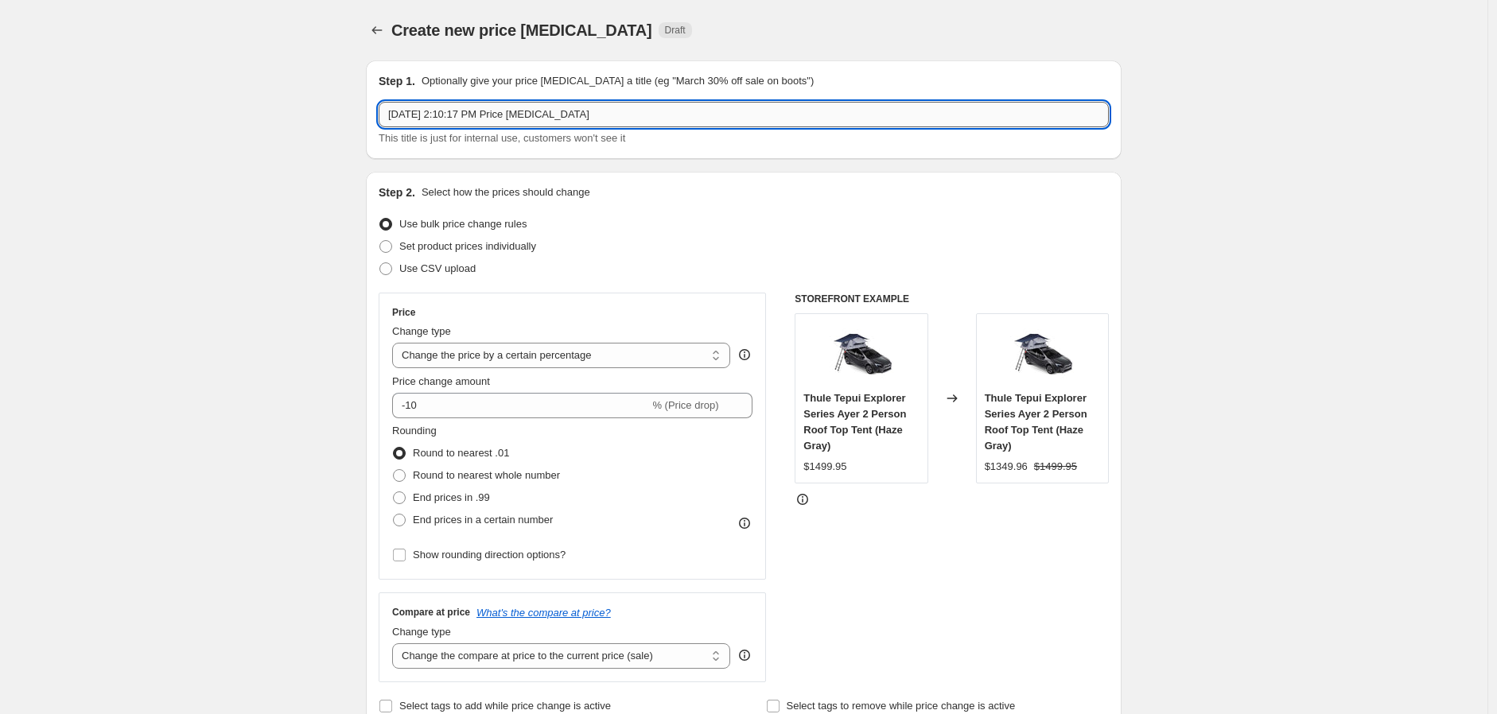
click at [606, 122] on input "[DATE] 2:10:17 PM Price [MEDICAL_DATA]" at bounding box center [744, 114] width 730 height 25
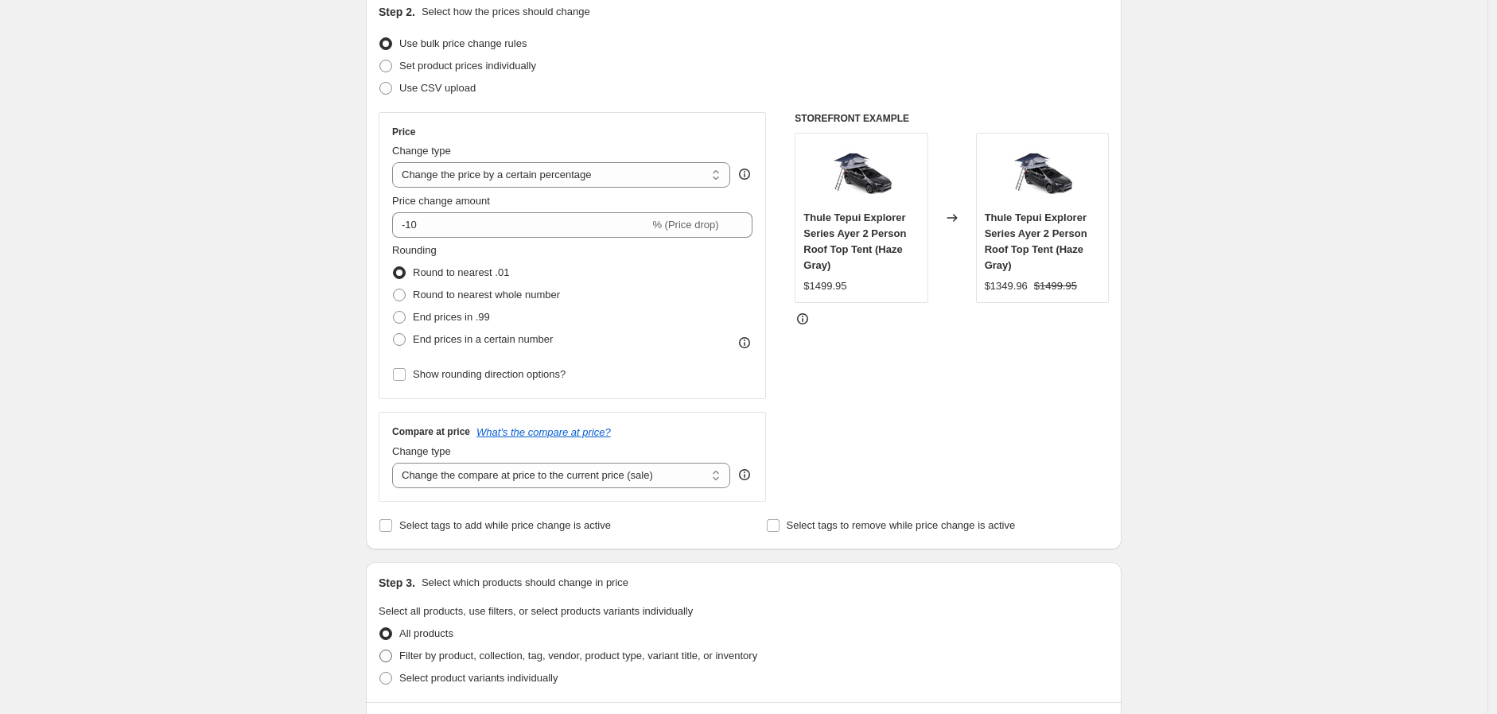
scroll to position [353, 0]
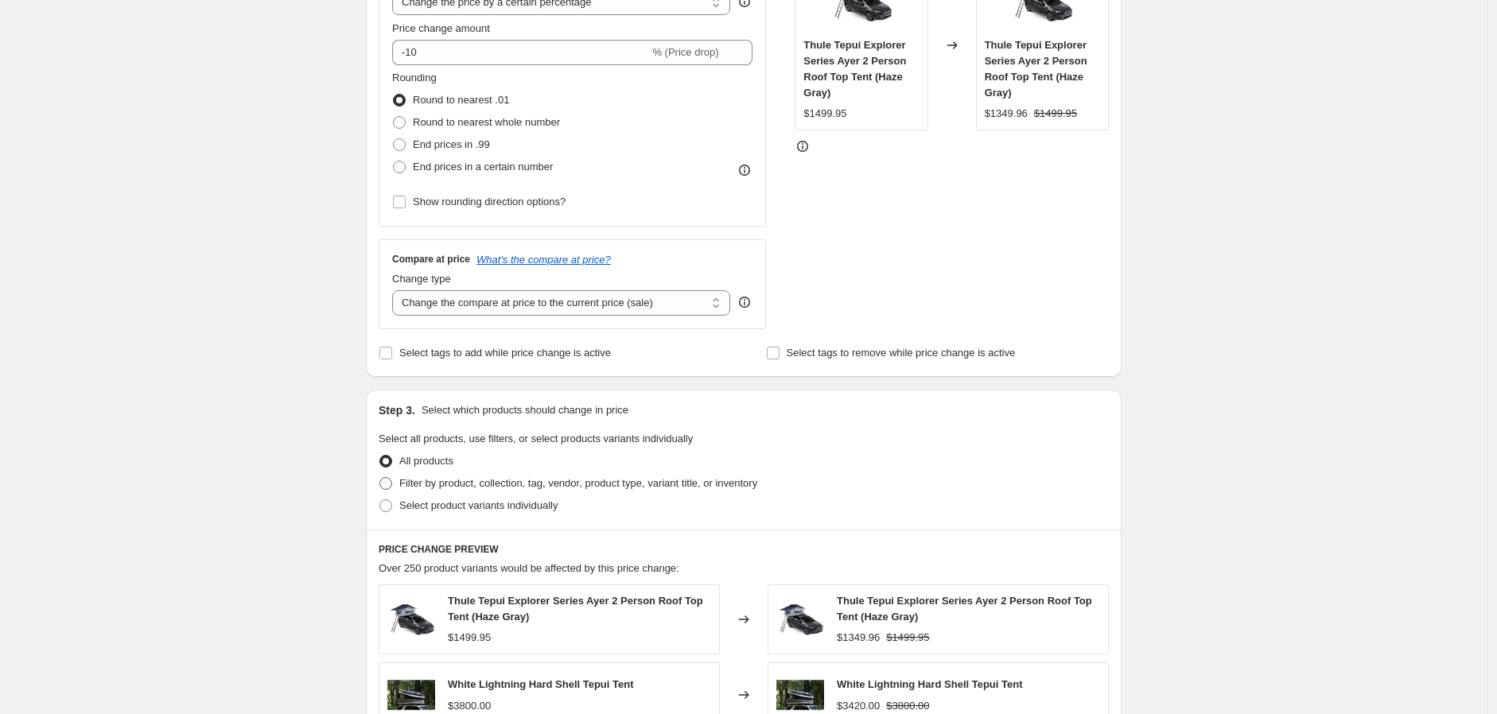
type input "11/10 - 12/4 | Tuff Stuff | 10% off"
click at [437, 485] on span "Filter by product, collection, tag, vendor, product type, variant title, or inv…" at bounding box center [578, 483] width 358 height 12
click at [380, 478] on input "Filter by product, collection, tag, vendor, product type, variant title, or inv…" at bounding box center [379, 477] width 1 height 1
radio input "true"
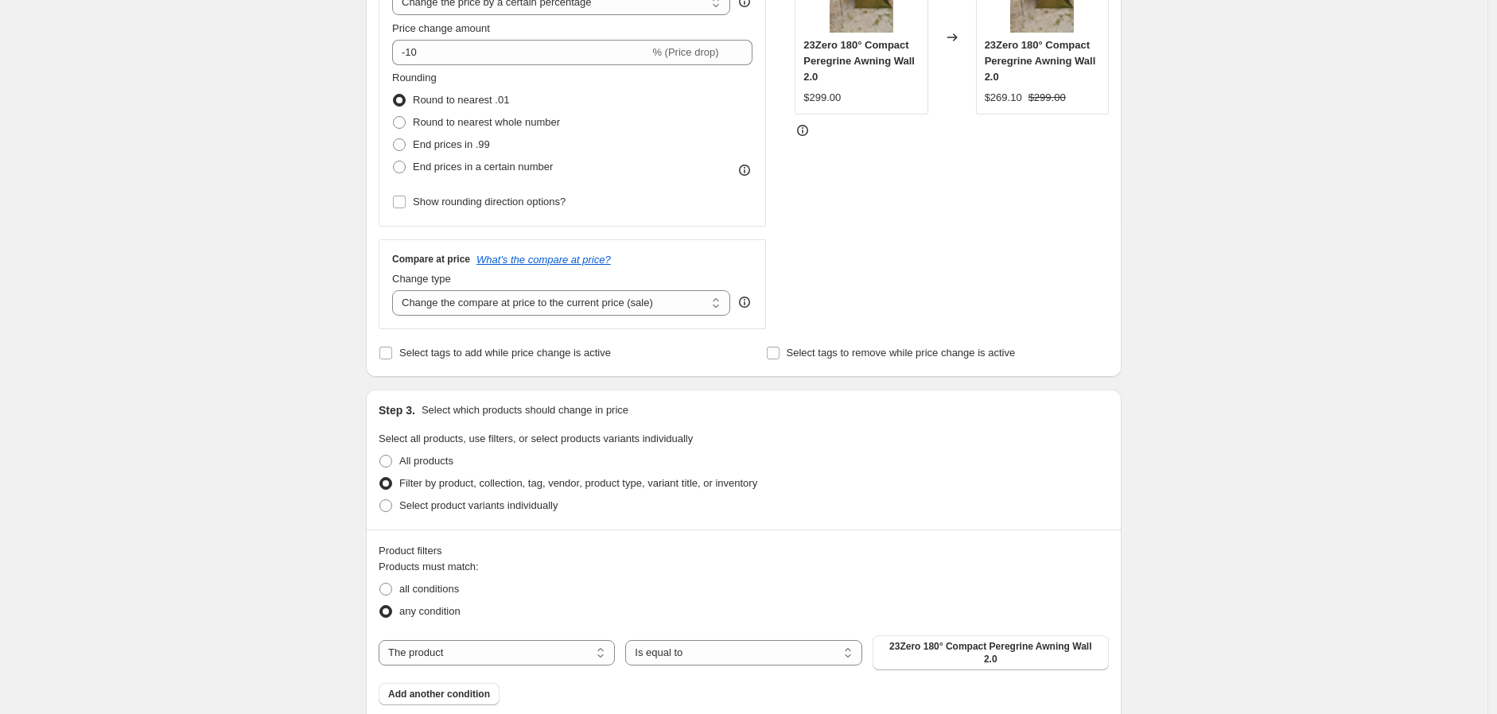
click at [690, 636] on div "The product The product's collection The product's tag The product's vendor The…" at bounding box center [744, 652] width 730 height 35
click at [697, 645] on select "Is equal to Is not equal to" at bounding box center [743, 652] width 236 height 25
click at [538, 649] on select "The product The product's collection The product's tag The product's vendor The…" at bounding box center [497, 652] width 236 height 25
select select "vendor"
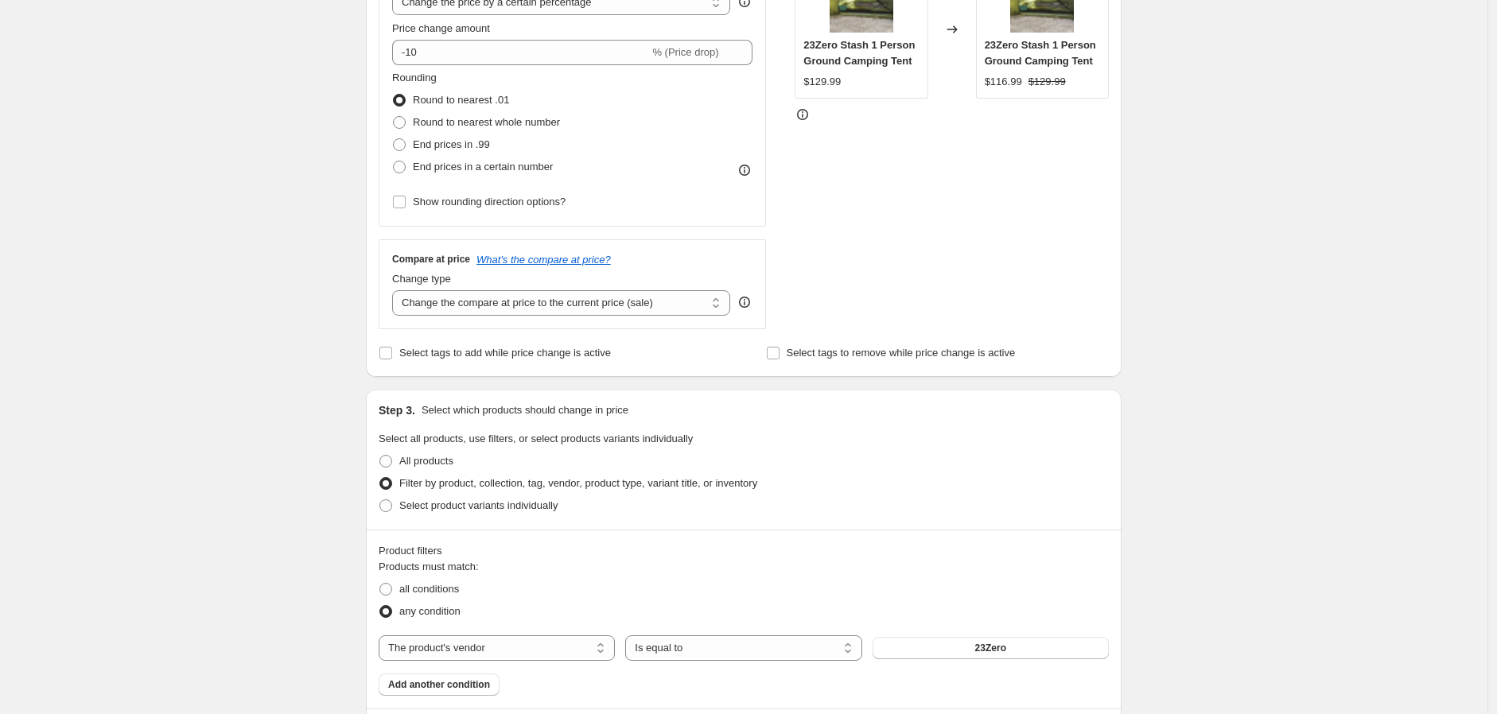
click at [954, 647] on button "23Zero" at bounding box center [991, 648] width 236 height 22
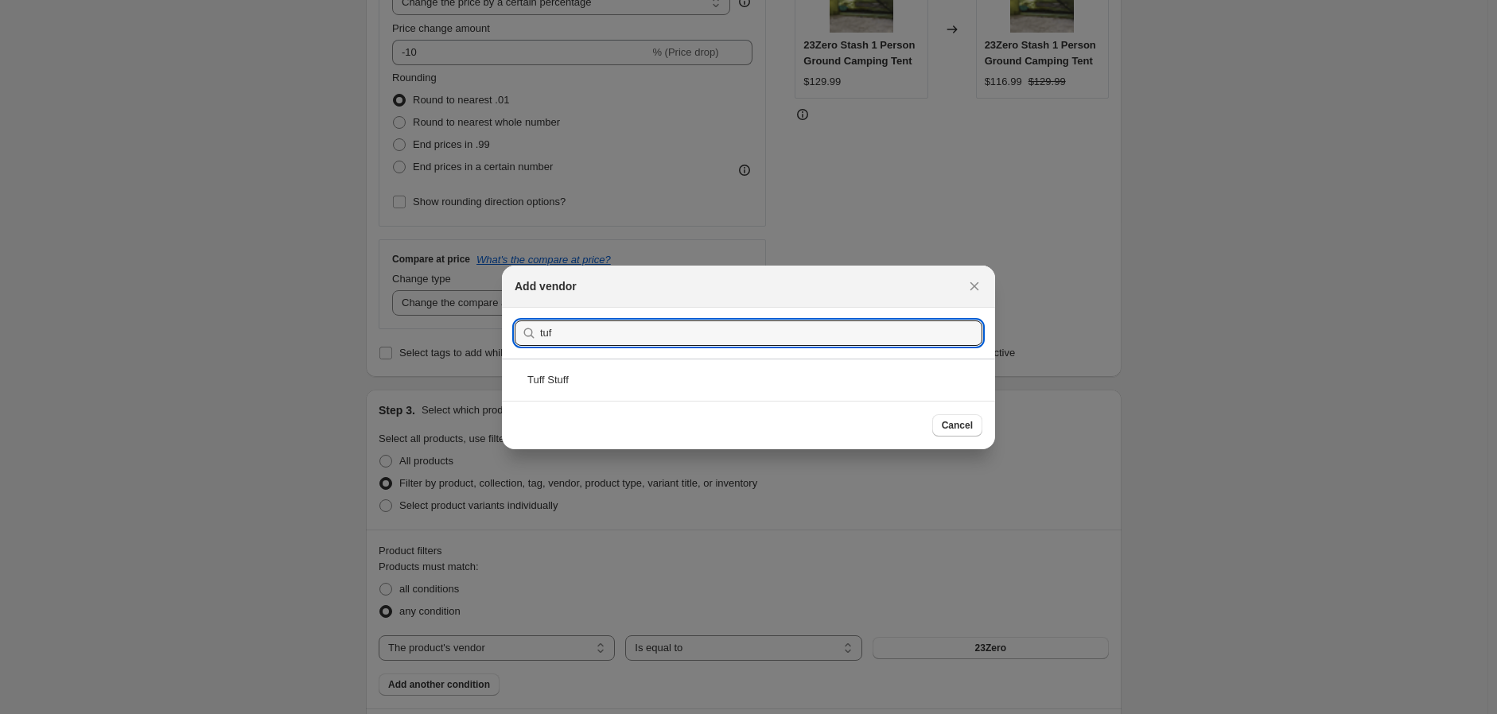
type input "tuf"
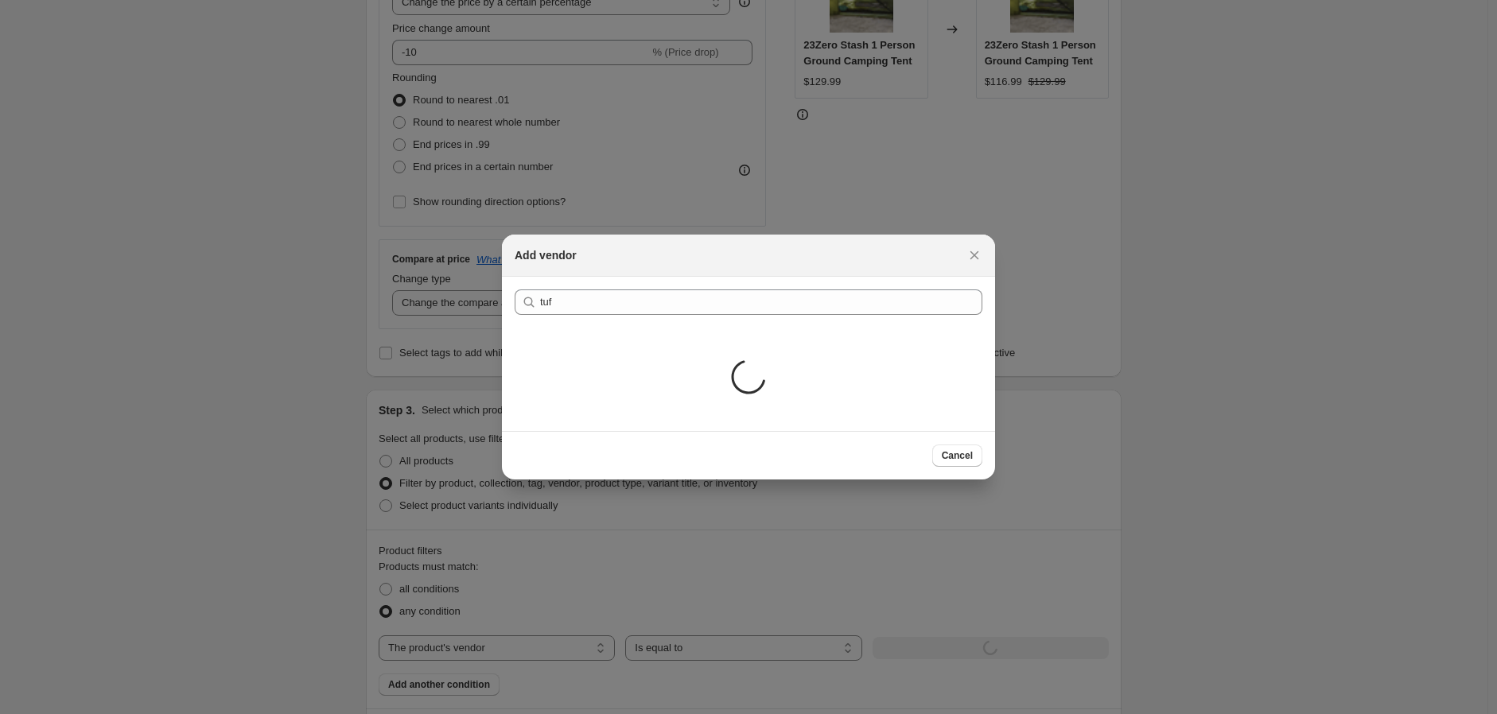
click at [612, 367] on div "Loading..." at bounding box center [748, 379] width 493 height 103
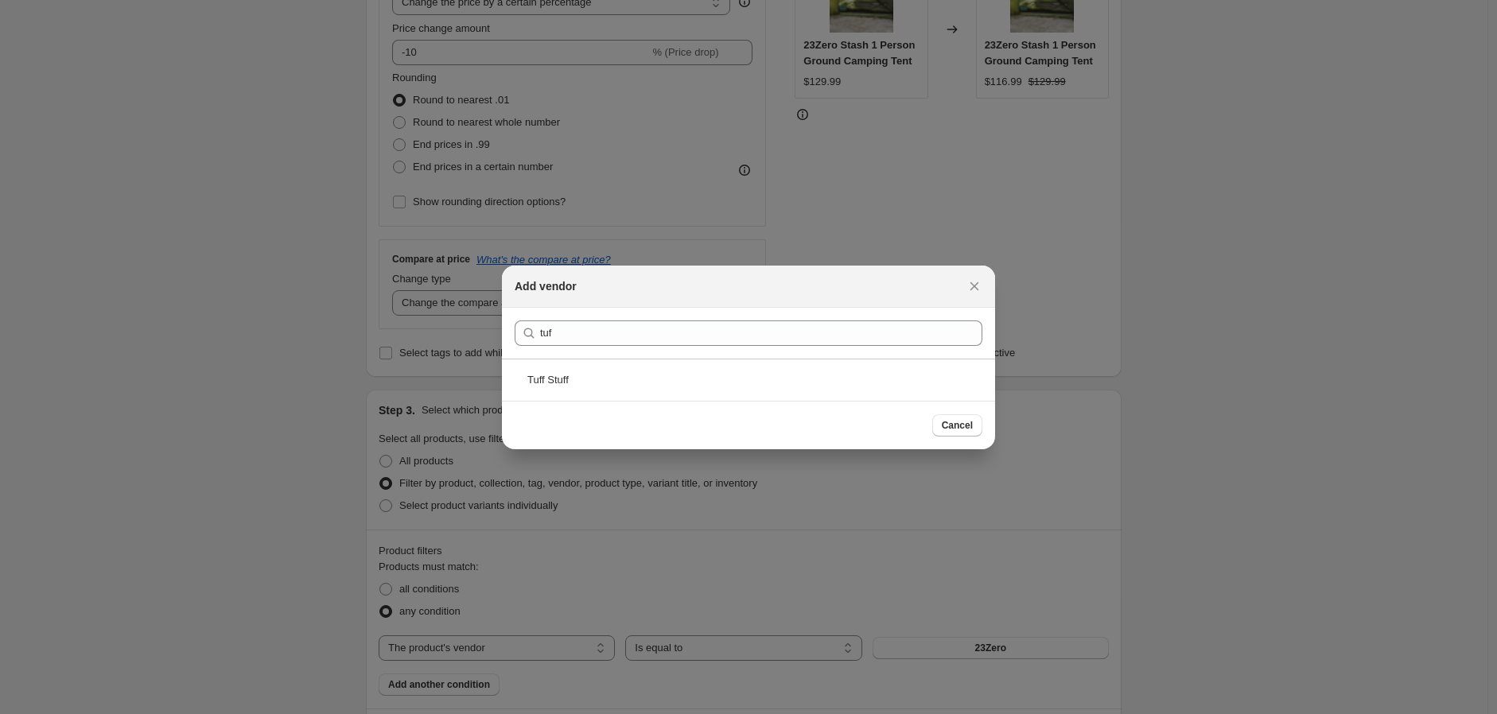
click at [612, 367] on div "Tuff Stuff" at bounding box center [748, 380] width 493 height 42
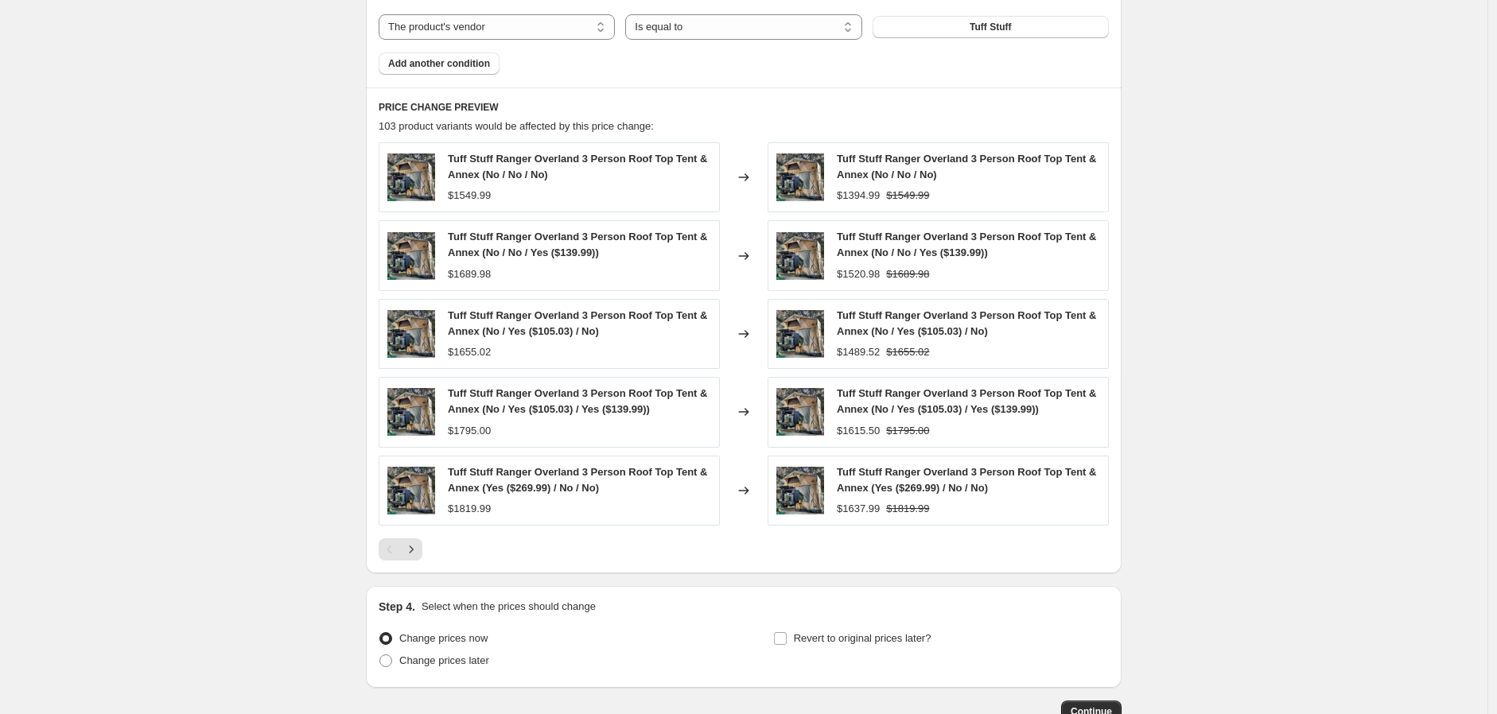
scroll to position [1080, 0]
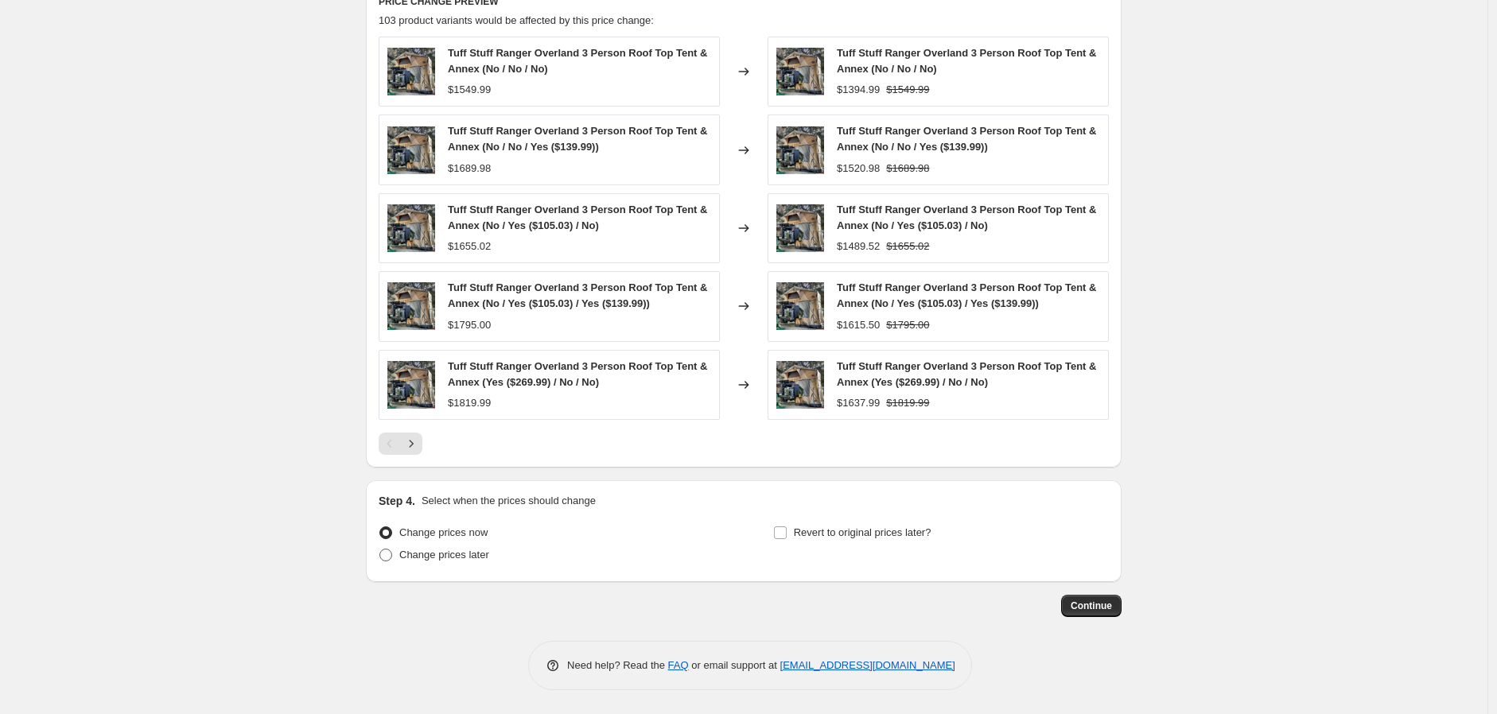
click at [427, 556] on span "Change prices later" at bounding box center [444, 555] width 90 height 12
click at [380, 550] on input "Change prices later" at bounding box center [379, 549] width 1 height 1
radio input "true"
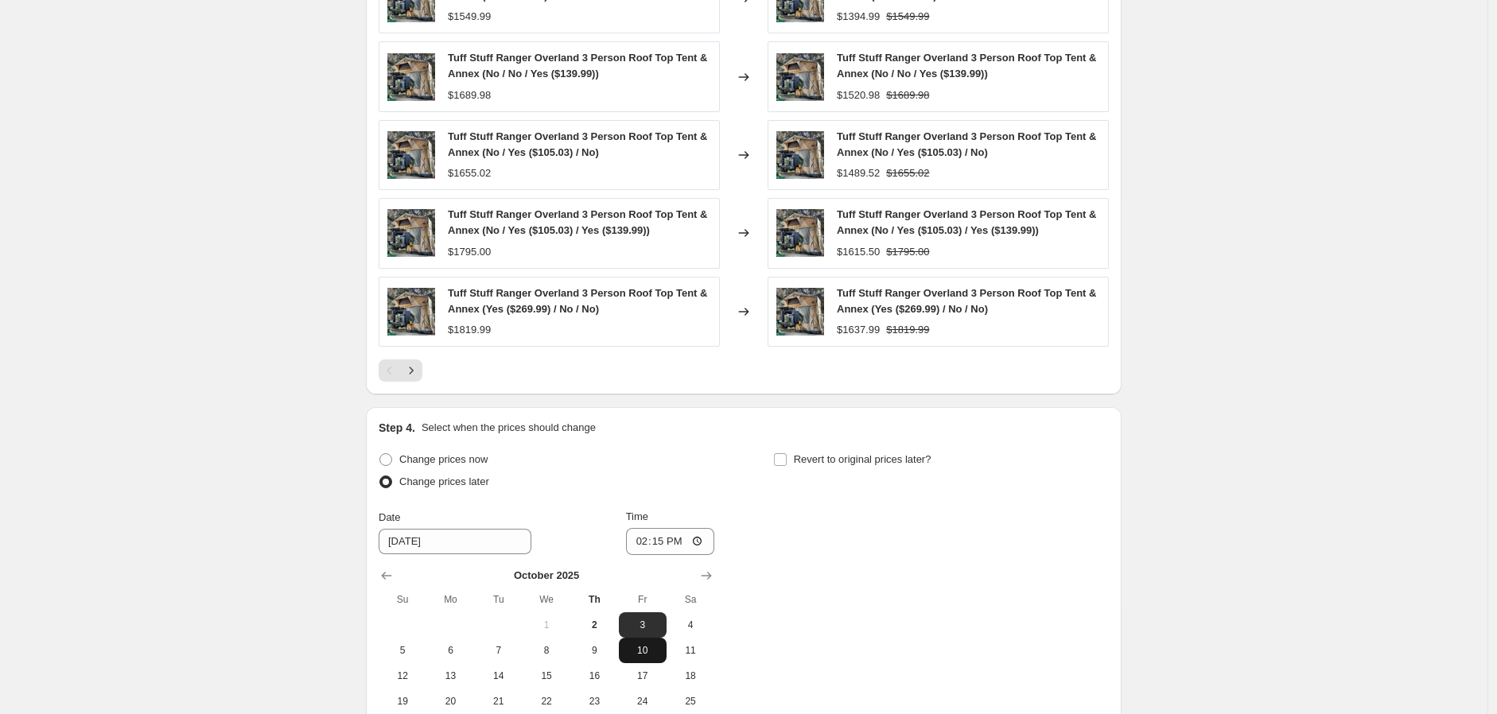
scroll to position [1257, 0]
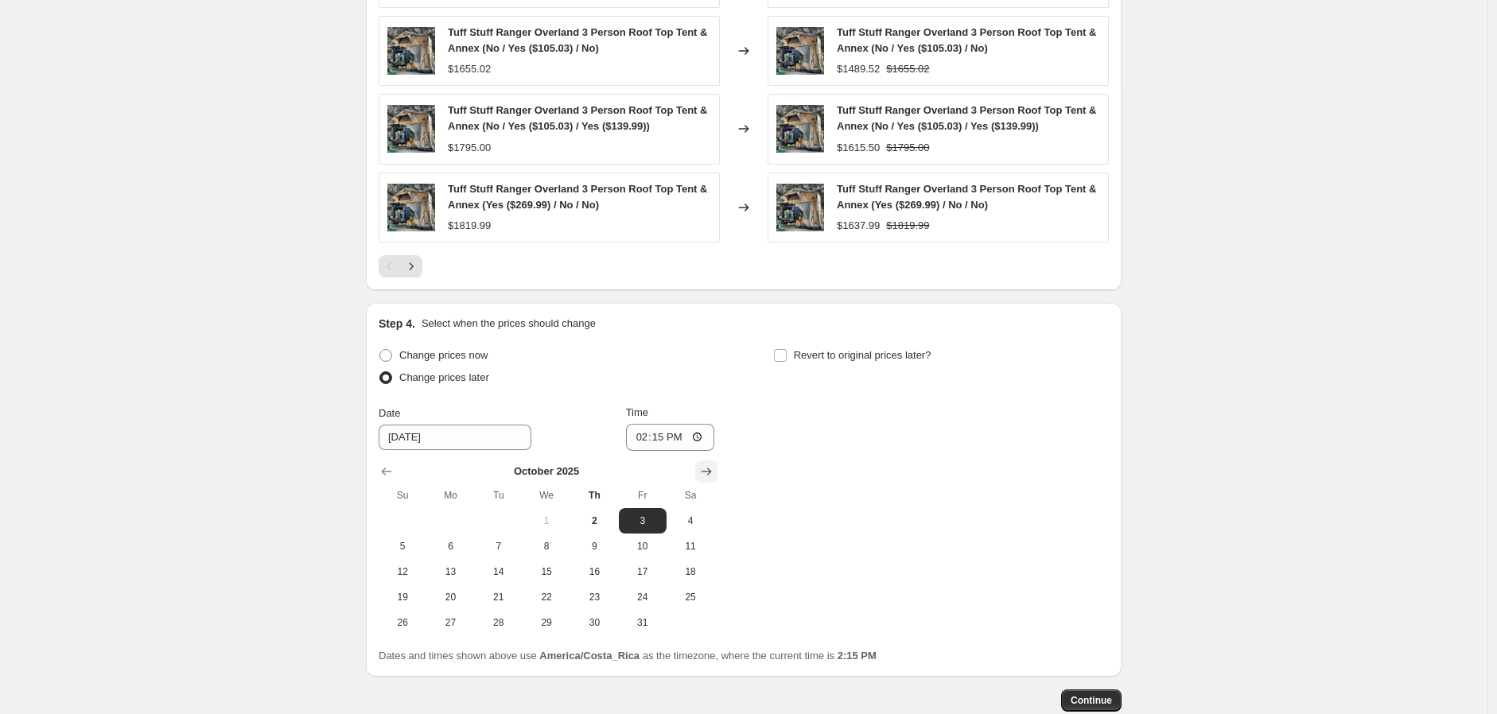
click at [708, 477] on icon "Show next month, November 2025" at bounding box center [706, 472] width 16 height 16
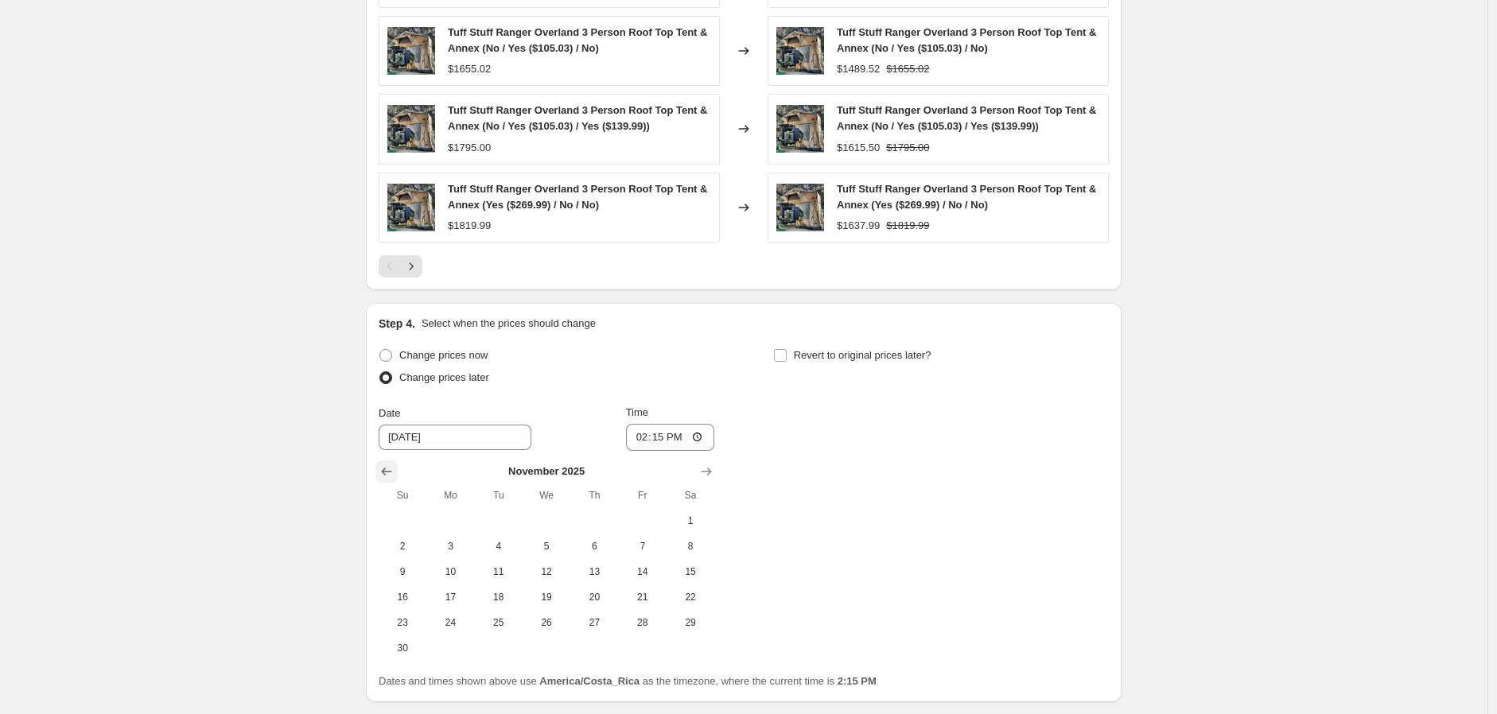
click at [393, 473] on icon "Show previous month, October 2025" at bounding box center [387, 472] width 16 height 16
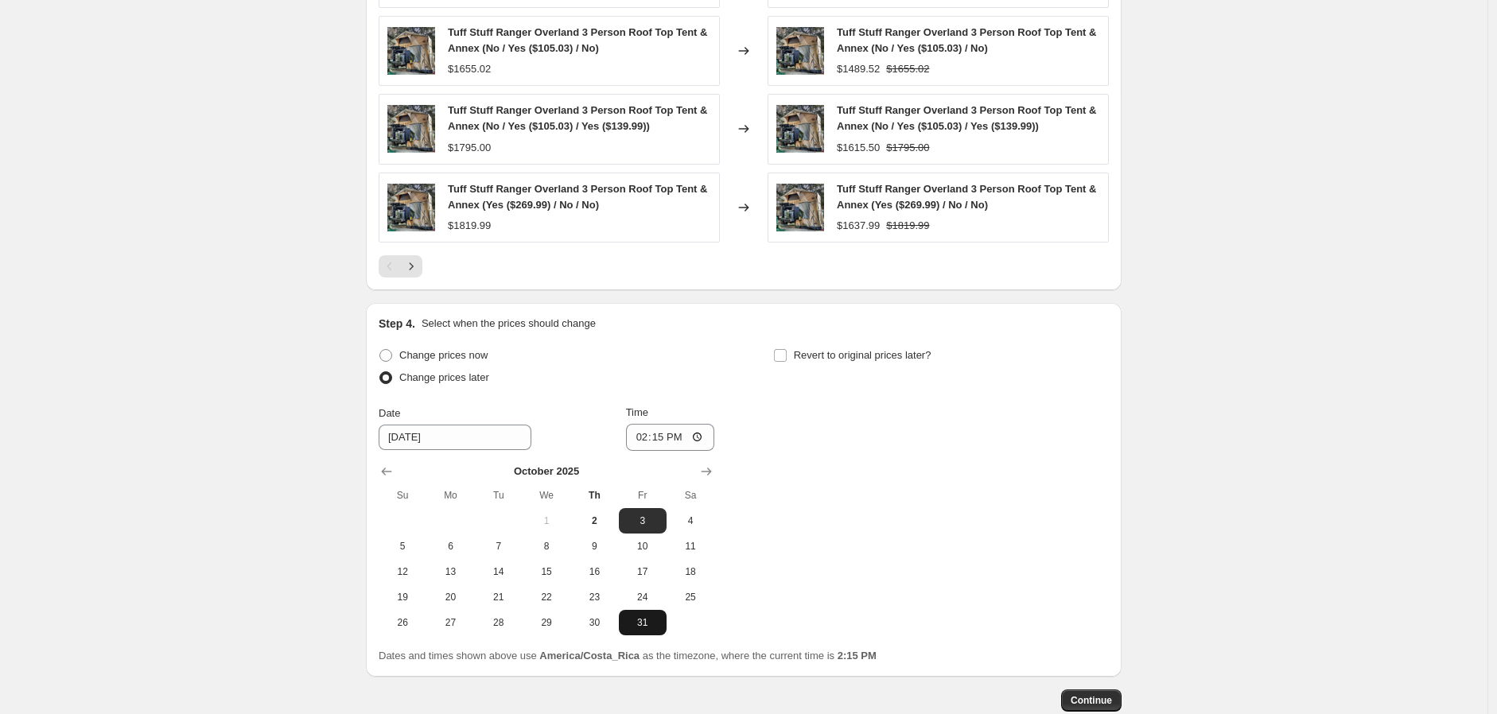
click at [655, 616] on span "31" at bounding box center [642, 622] width 35 height 13
type input "[DATE]"
click at [712, 472] on icon "Show next month, November 2025" at bounding box center [707, 472] width 10 height 8
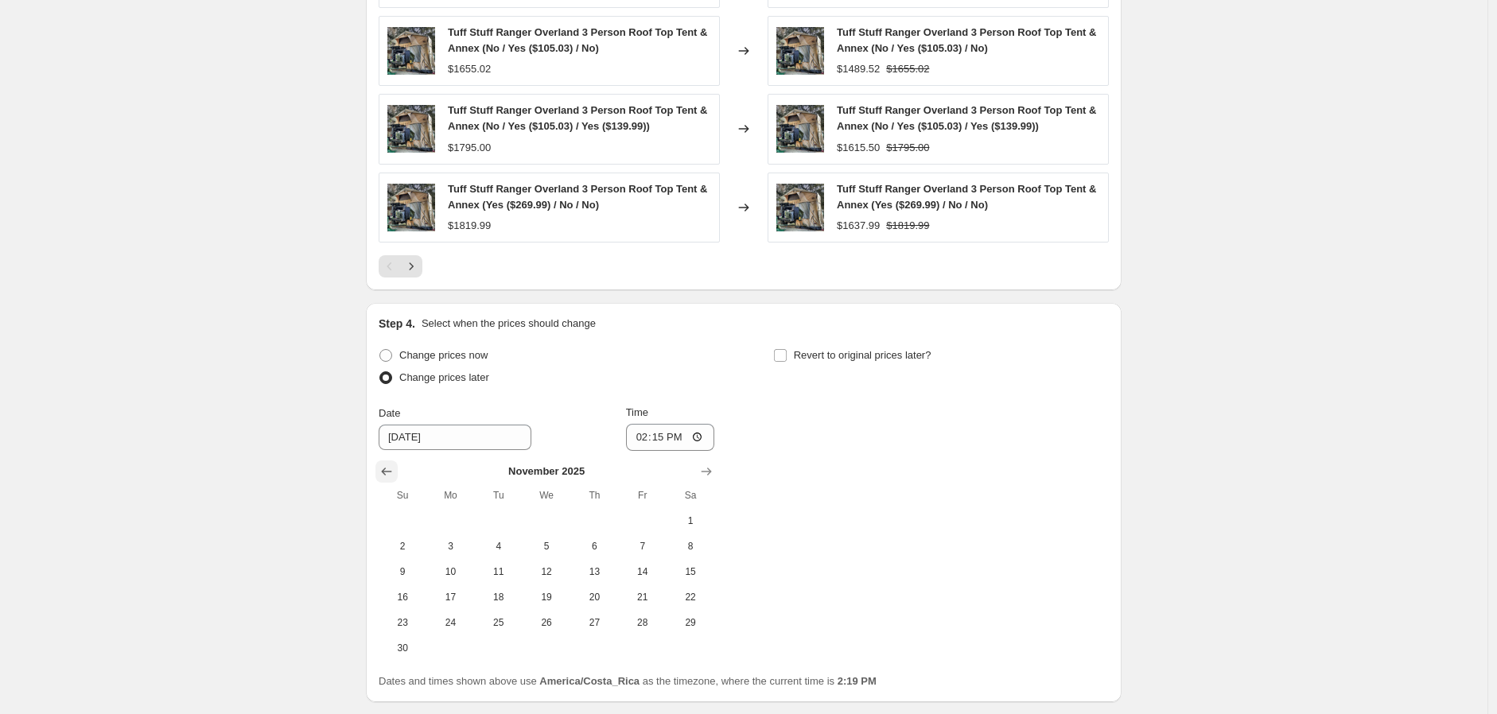
click at [394, 478] on icon "Show previous month, October 2025" at bounding box center [387, 472] width 16 height 16
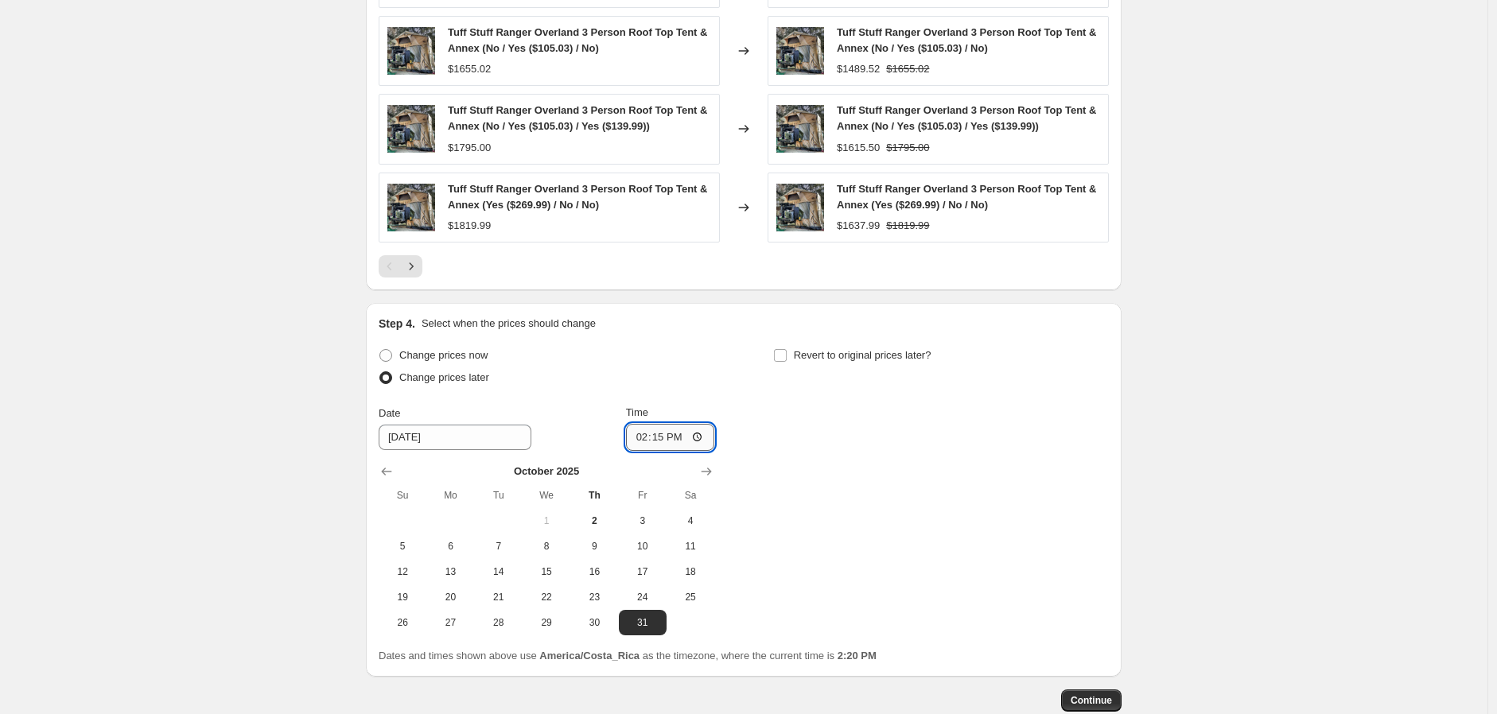
click at [640, 440] on input "14:15" at bounding box center [670, 437] width 89 height 27
type input "19:00"
click at [822, 357] on span "Revert to original prices later?" at bounding box center [863, 355] width 138 height 12
click at [787, 357] on input "Revert to original prices later?" at bounding box center [780, 355] width 13 height 13
checkbox input "true"
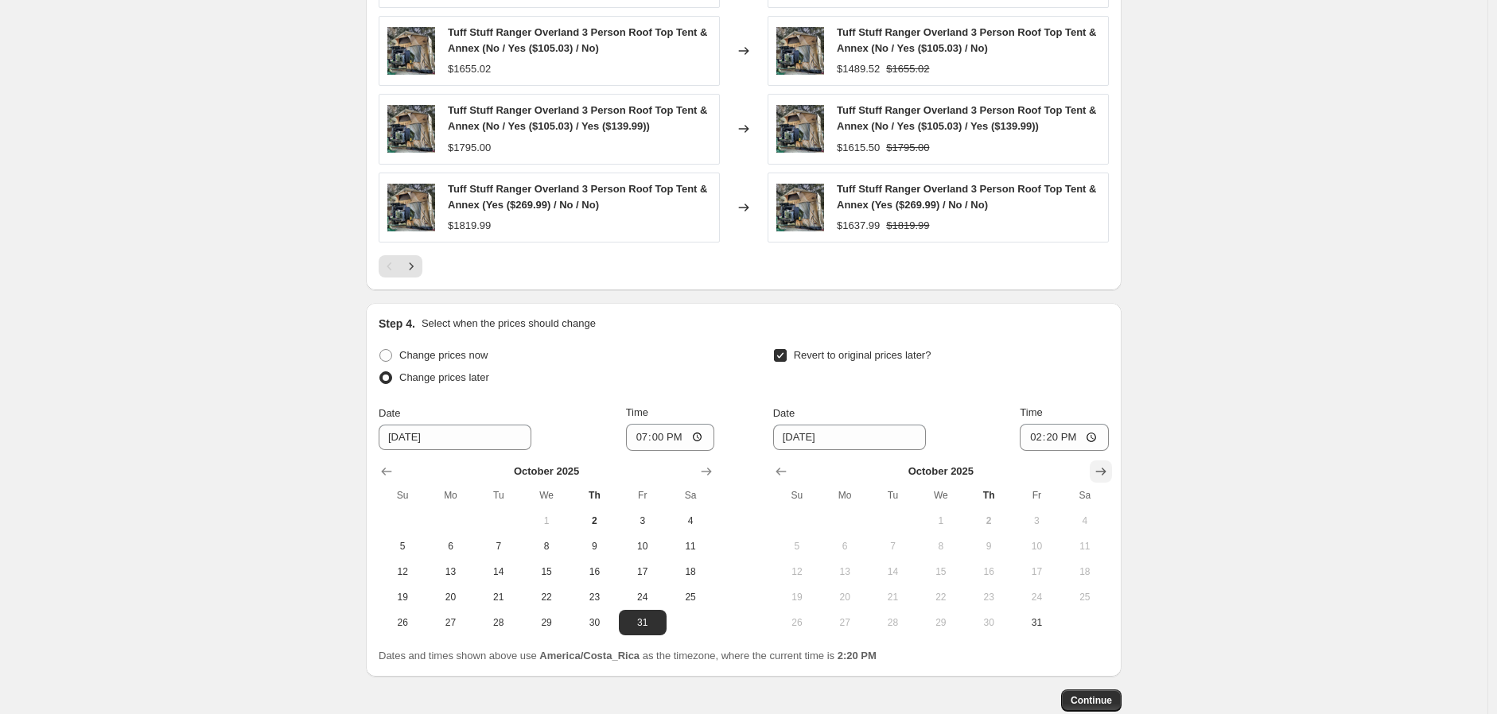
click at [1112, 472] on button "Show next month, November 2025" at bounding box center [1101, 472] width 22 height 22
click at [1109, 468] on icon "Show next month, November 2025" at bounding box center [1101, 472] width 16 height 16
click at [854, 550] on span "8" at bounding box center [844, 546] width 35 height 13
type input "[DATE]"
click at [1034, 437] on input "14:20" at bounding box center [1064, 437] width 89 height 27
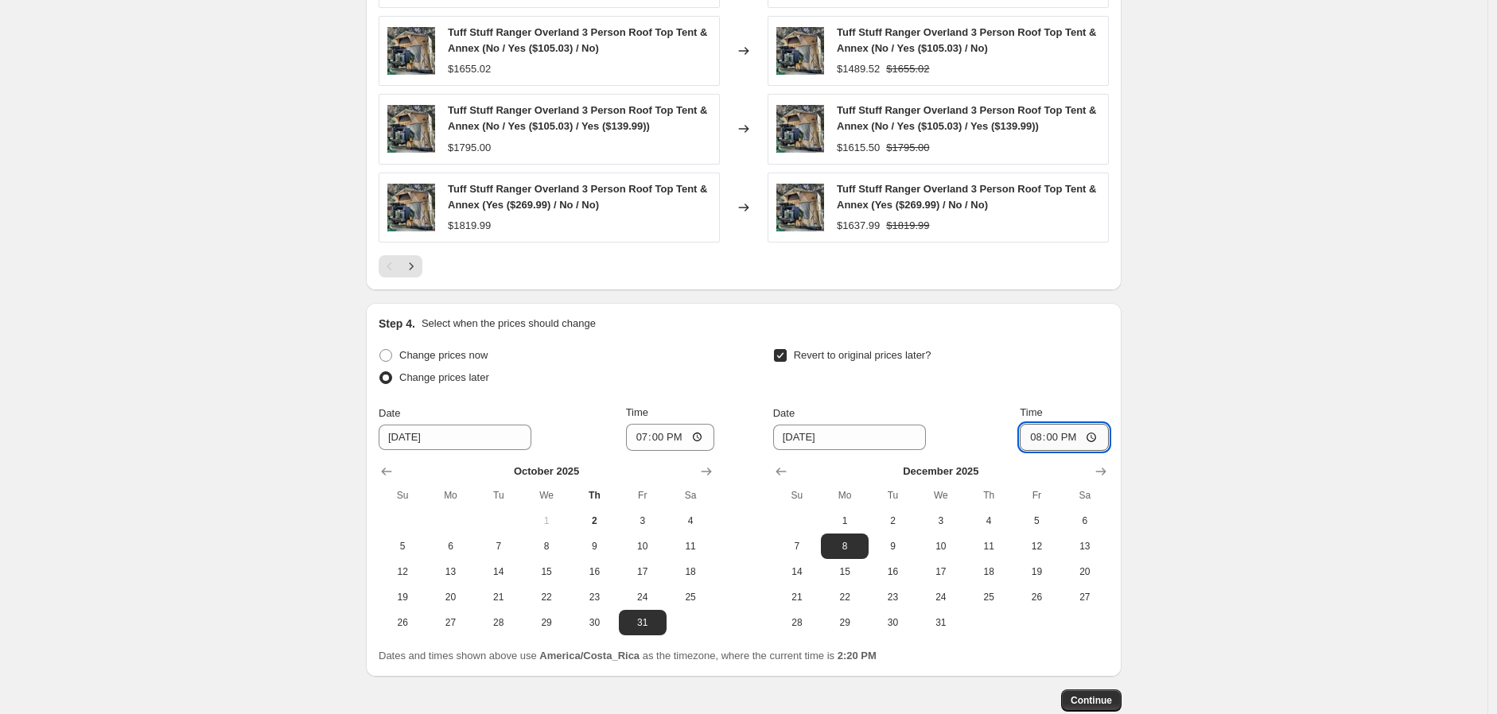
type input "08:00"
click at [1090, 707] on span "Continue" at bounding box center [1091, 700] width 41 height 13
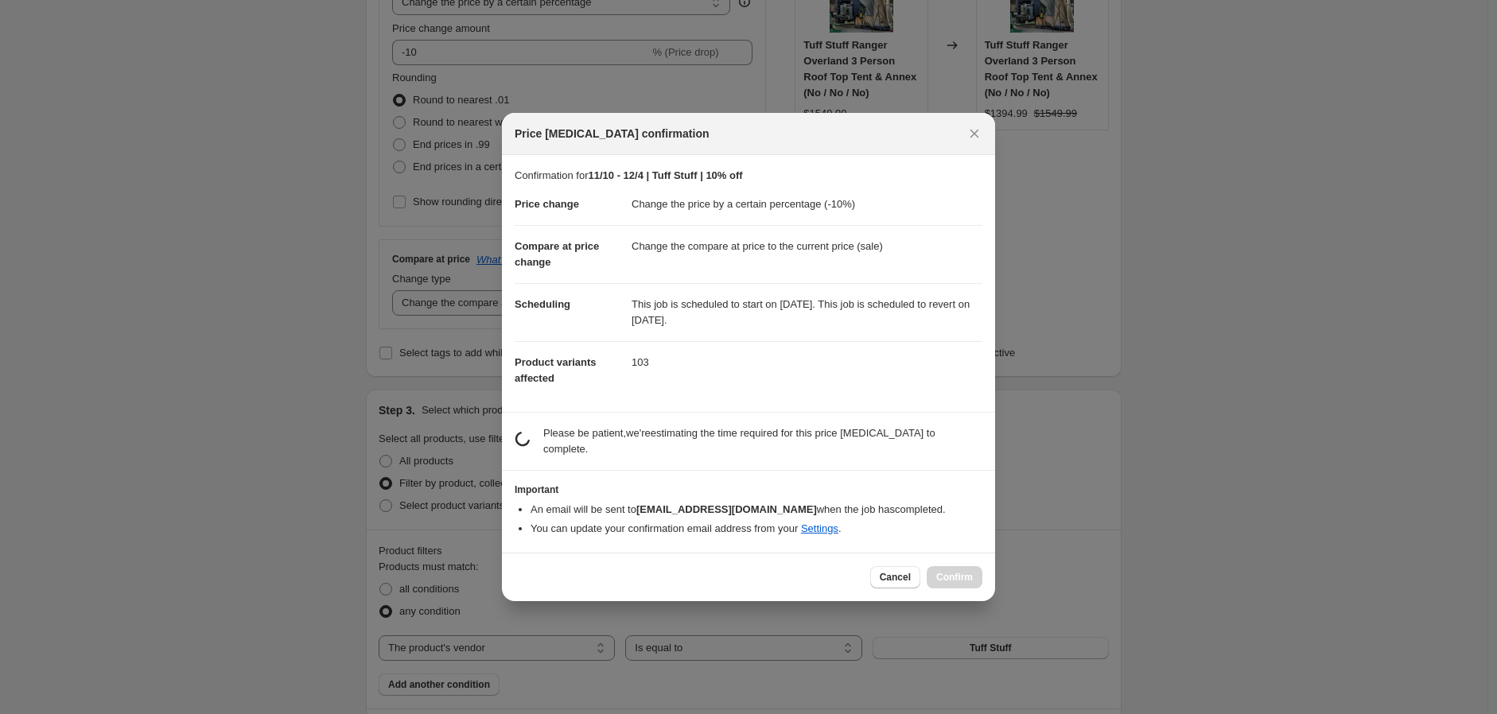
scroll to position [0, 0]
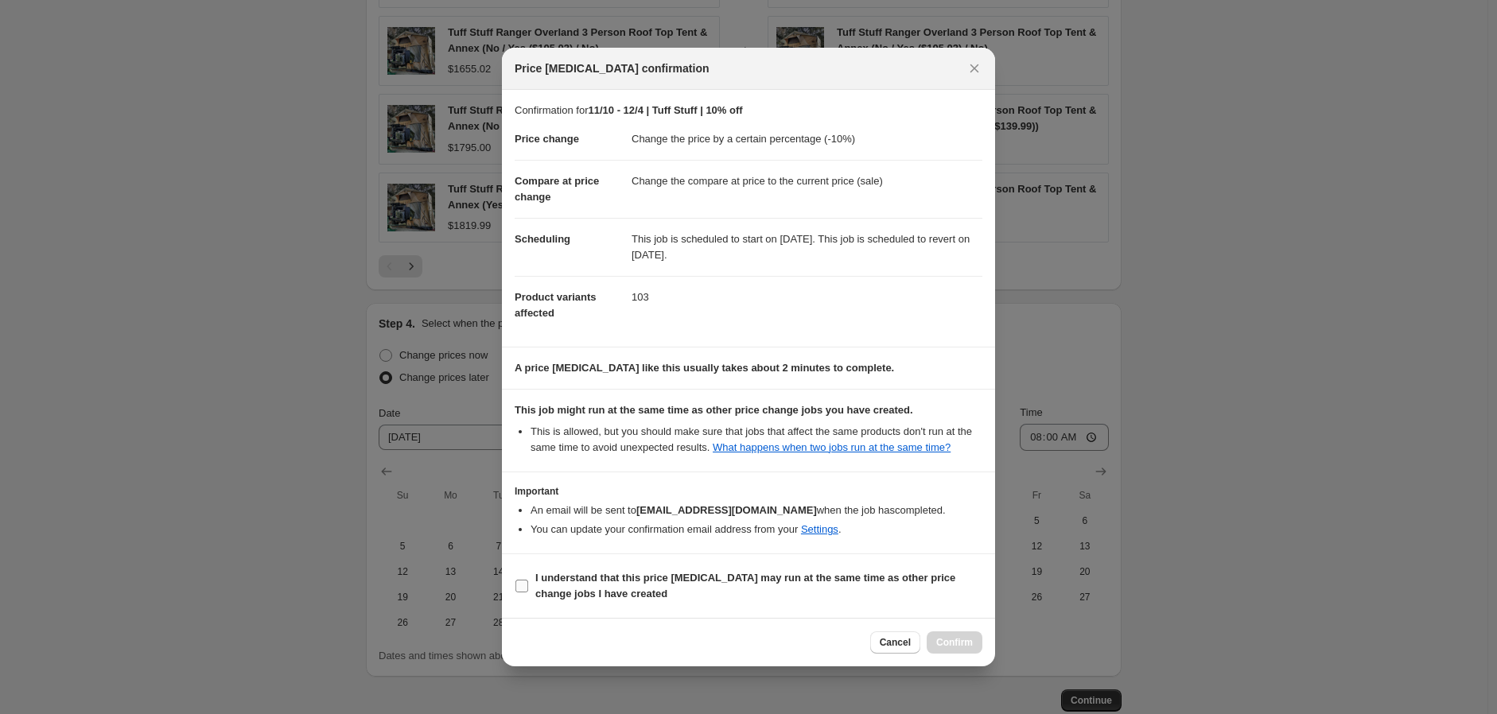
click at [612, 600] on b "I understand that this price [MEDICAL_DATA] may run at the same time as other p…" at bounding box center [745, 586] width 420 height 28
click at [528, 593] on input "I understand that this price [MEDICAL_DATA] may run at the same time as other p…" at bounding box center [521, 586] width 13 height 13
checkbox input "true"
drag, startPoint x: 943, startPoint y: 649, endPoint x: 681, endPoint y: 649, distance: 262.5
click at [945, 649] on span "Confirm" at bounding box center [954, 642] width 37 height 13
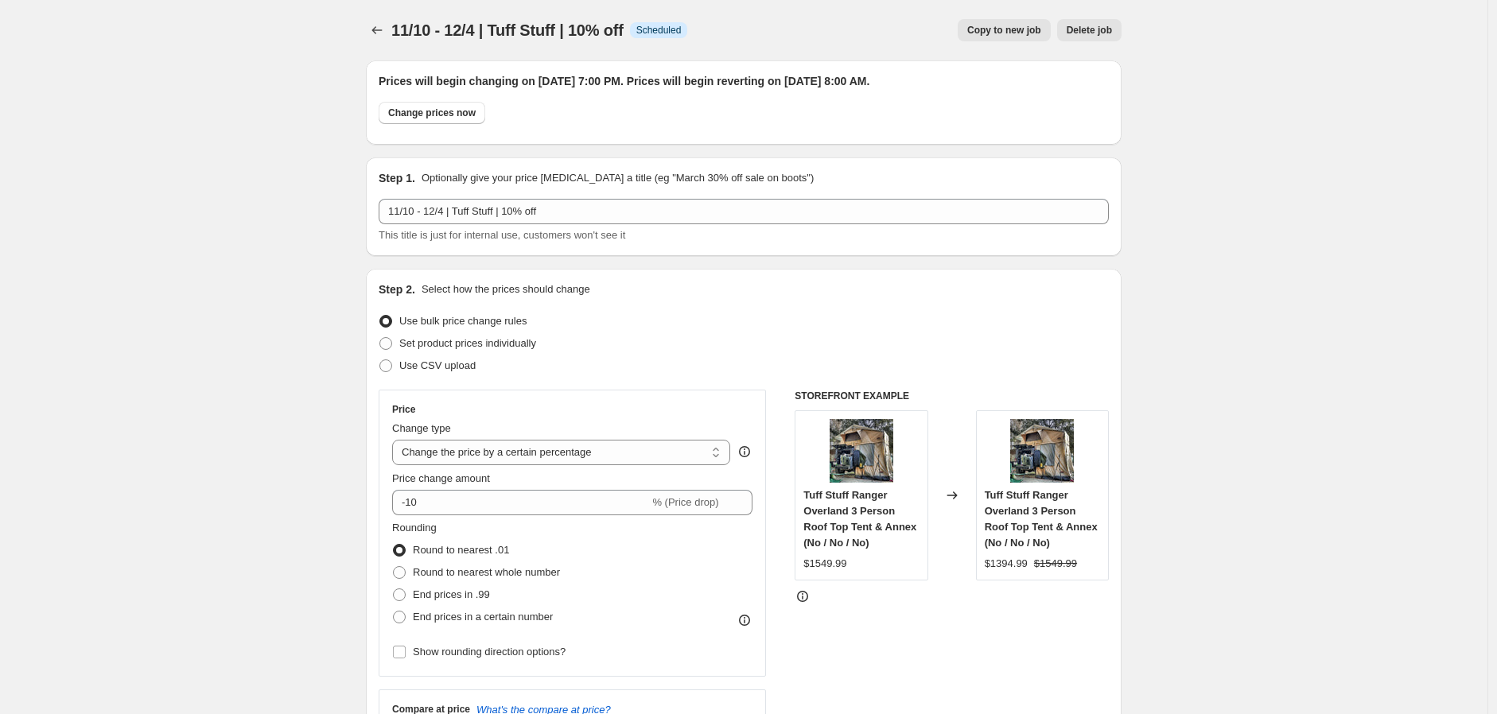
drag, startPoint x: 184, startPoint y: 425, endPoint x: 361, endPoint y: 123, distance: 349.7
click at [377, 25] on icon "Price change jobs" at bounding box center [377, 30] width 16 height 16
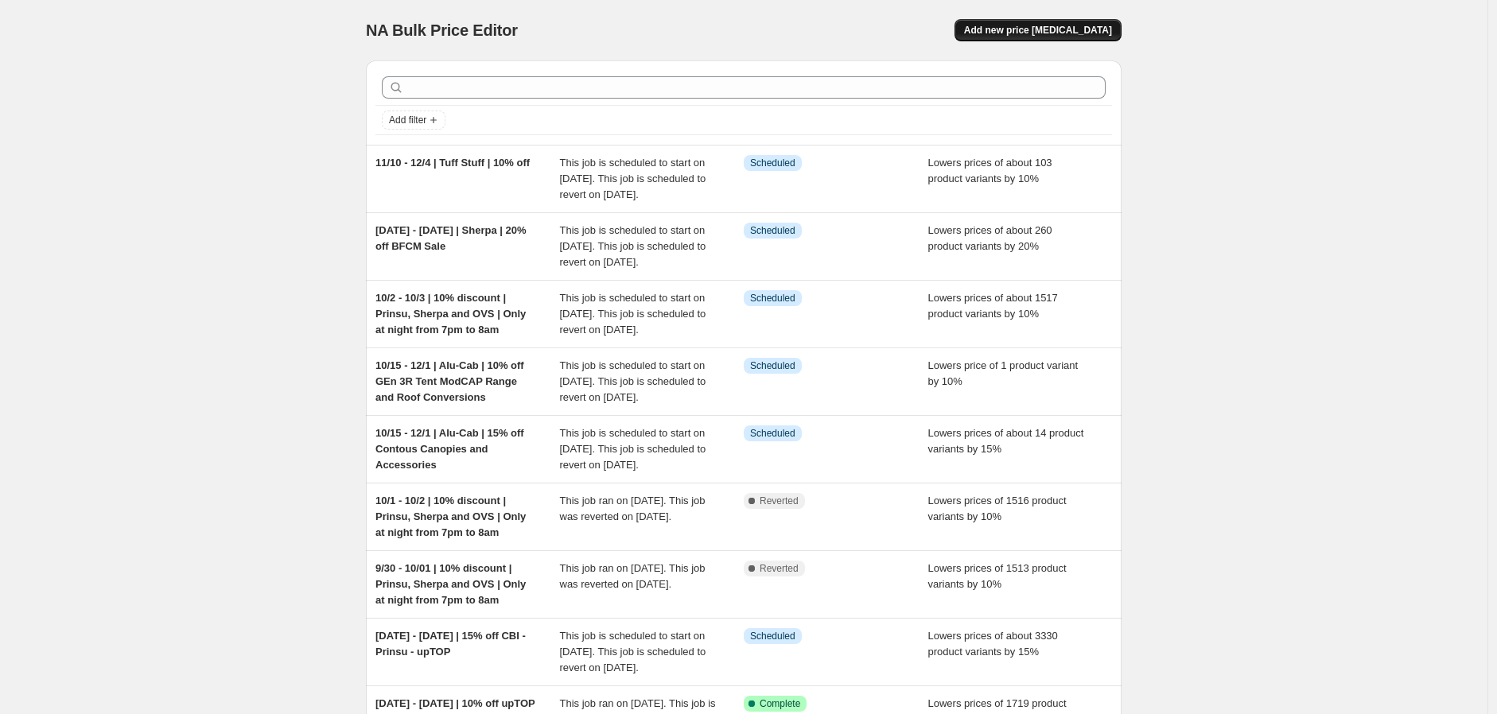
click at [1093, 37] on button "Add new price [MEDICAL_DATA]" at bounding box center [1037, 30] width 167 height 22
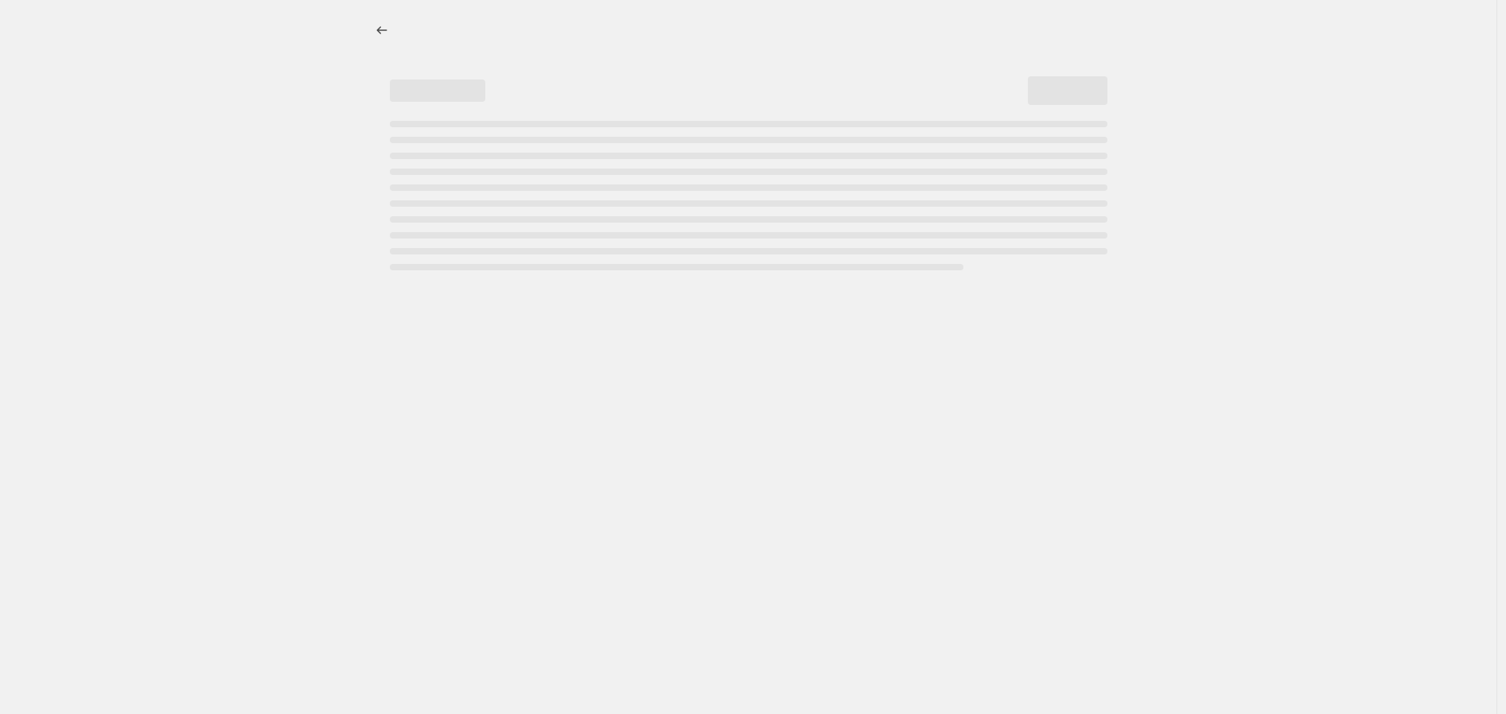
select select "percentage"
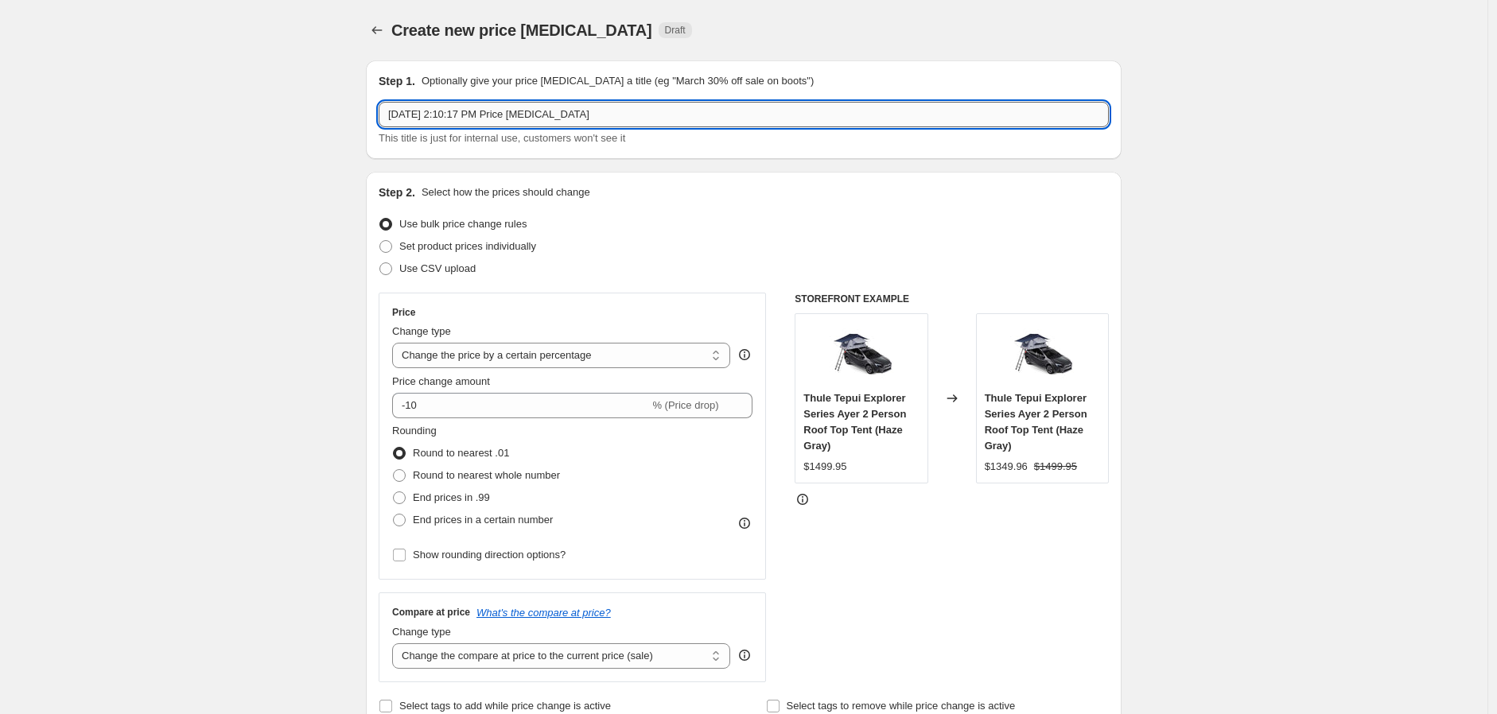
click at [547, 114] on input "[DATE] 2:10:17 PM Price [MEDICAL_DATA]" at bounding box center [744, 114] width 730 height 25
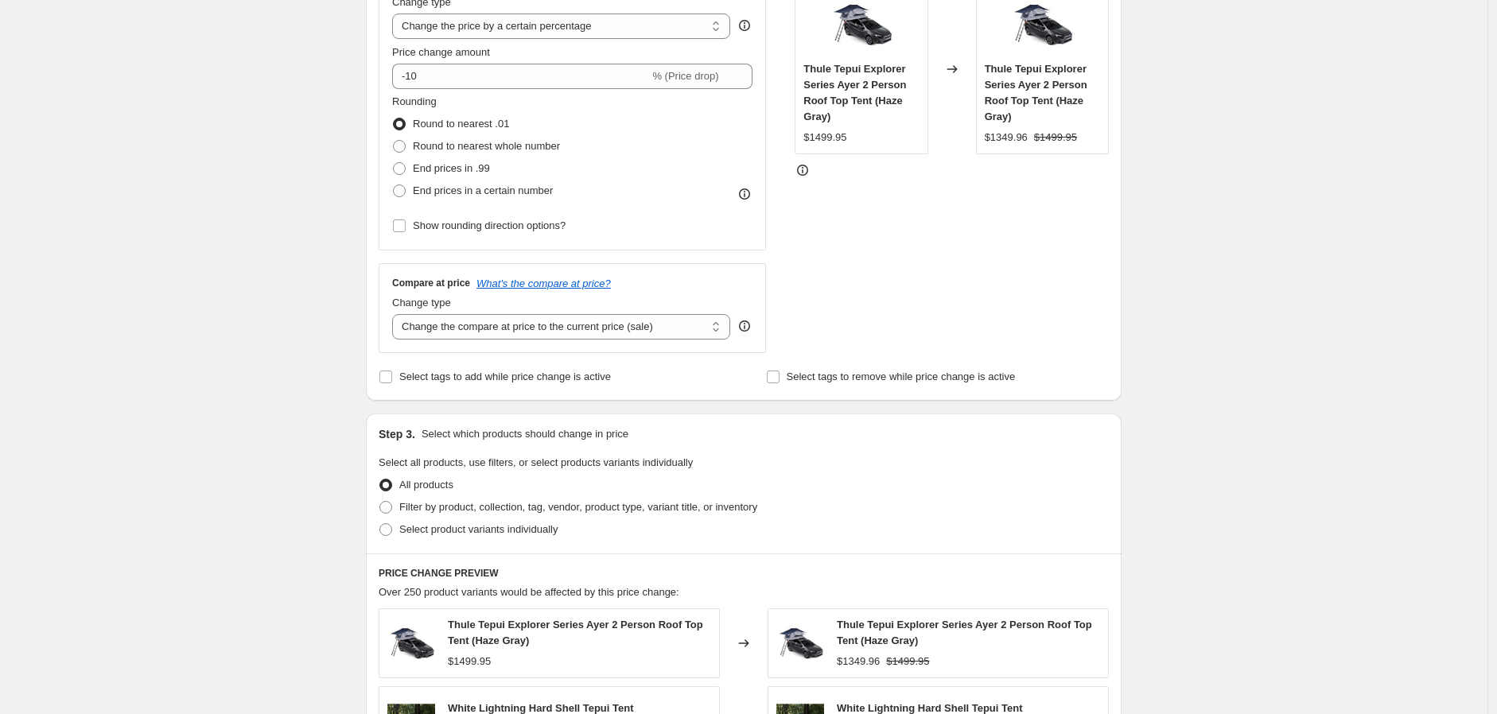
scroll to position [353, 0]
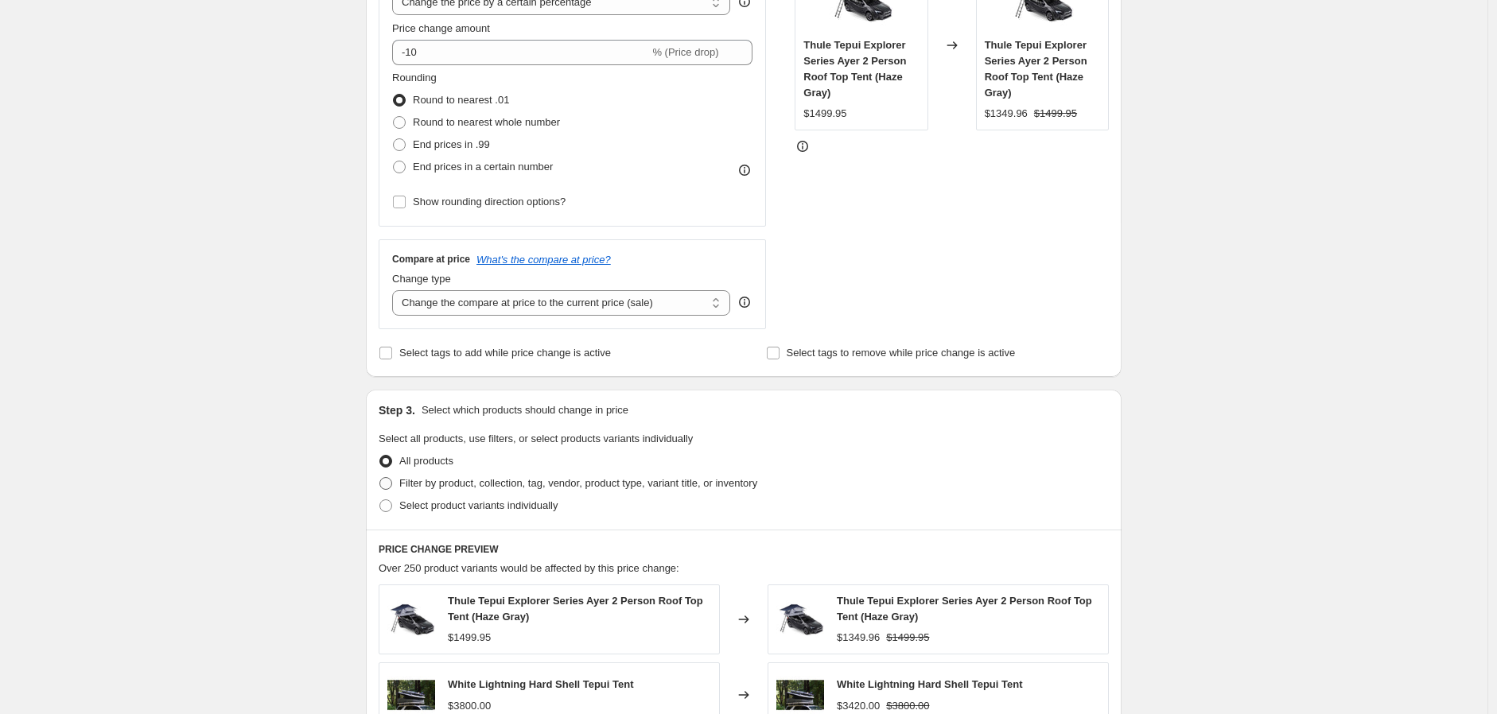
type input "11/14 - 12/1 | Rhino Rack | 20% off BF"
click at [523, 472] on label "Filter by product, collection, tag, vendor, product type, variant title, or inv…" at bounding box center [568, 483] width 379 height 22
click at [380, 477] on input "Filter by product, collection, tag, vendor, product type, variant title, or inv…" at bounding box center [379, 477] width 1 height 1
radio input "true"
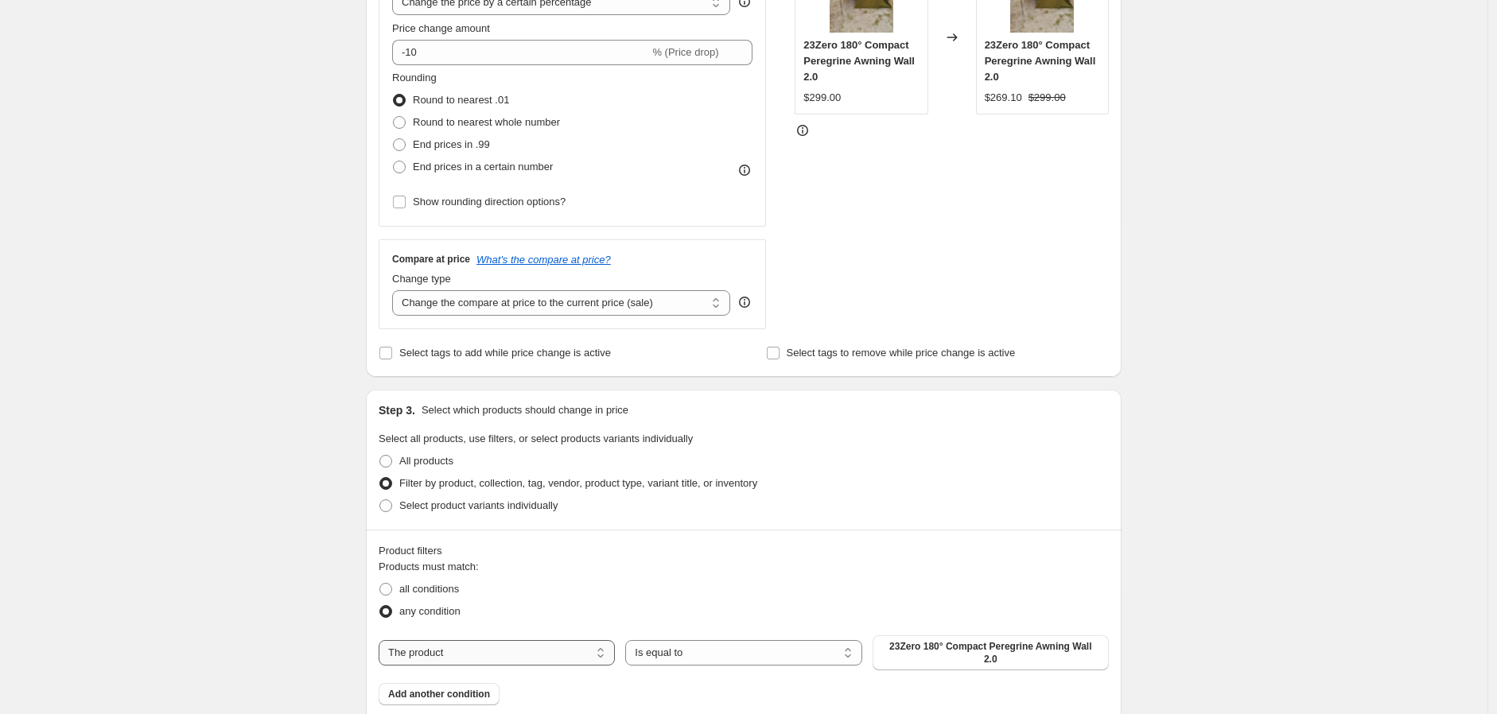
click at [581, 646] on select "The product The product's collection The product's tag The product's vendor The…" at bounding box center [497, 652] width 236 height 25
select select "vendor"
click at [991, 651] on span "23Zero" at bounding box center [990, 648] width 31 height 13
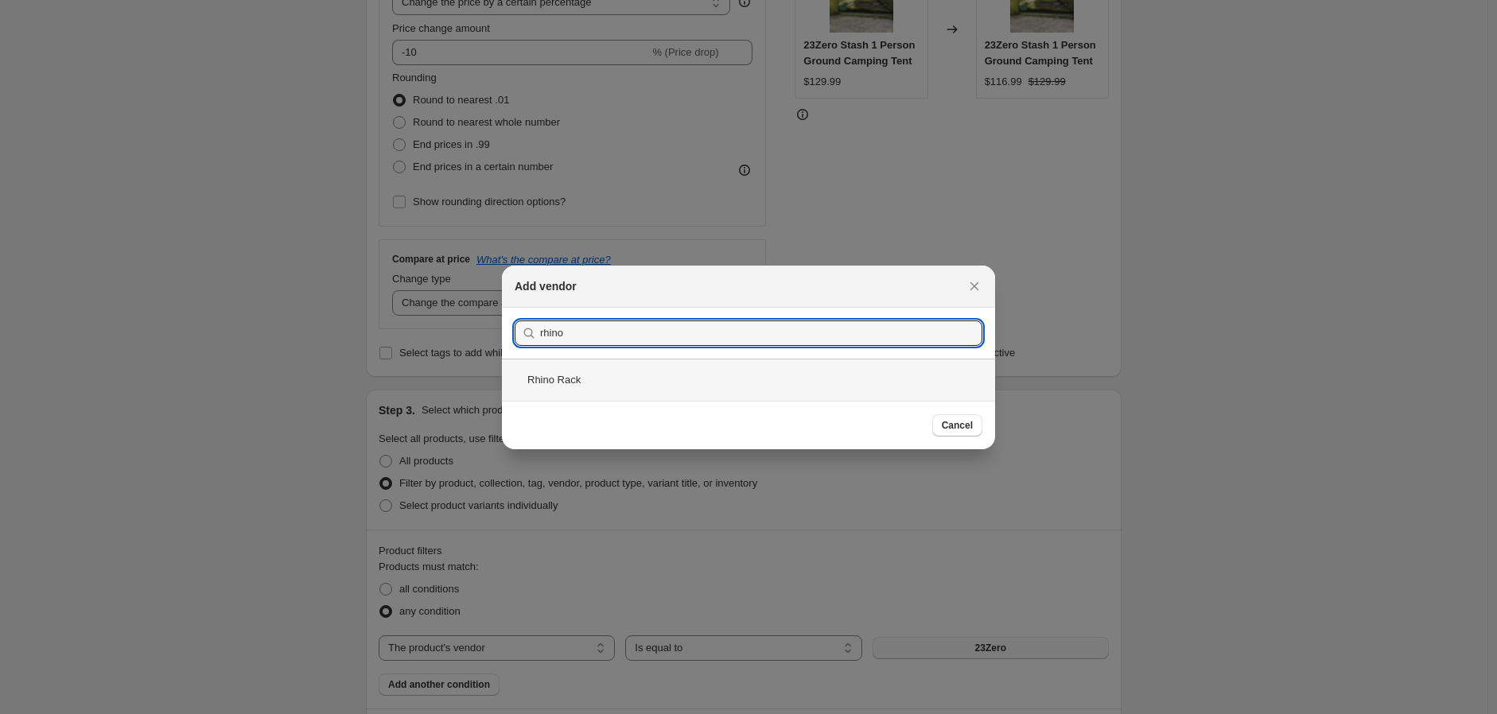
type input "rhino"
click at [628, 384] on div "Rhino Rack" at bounding box center [748, 380] width 493 height 42
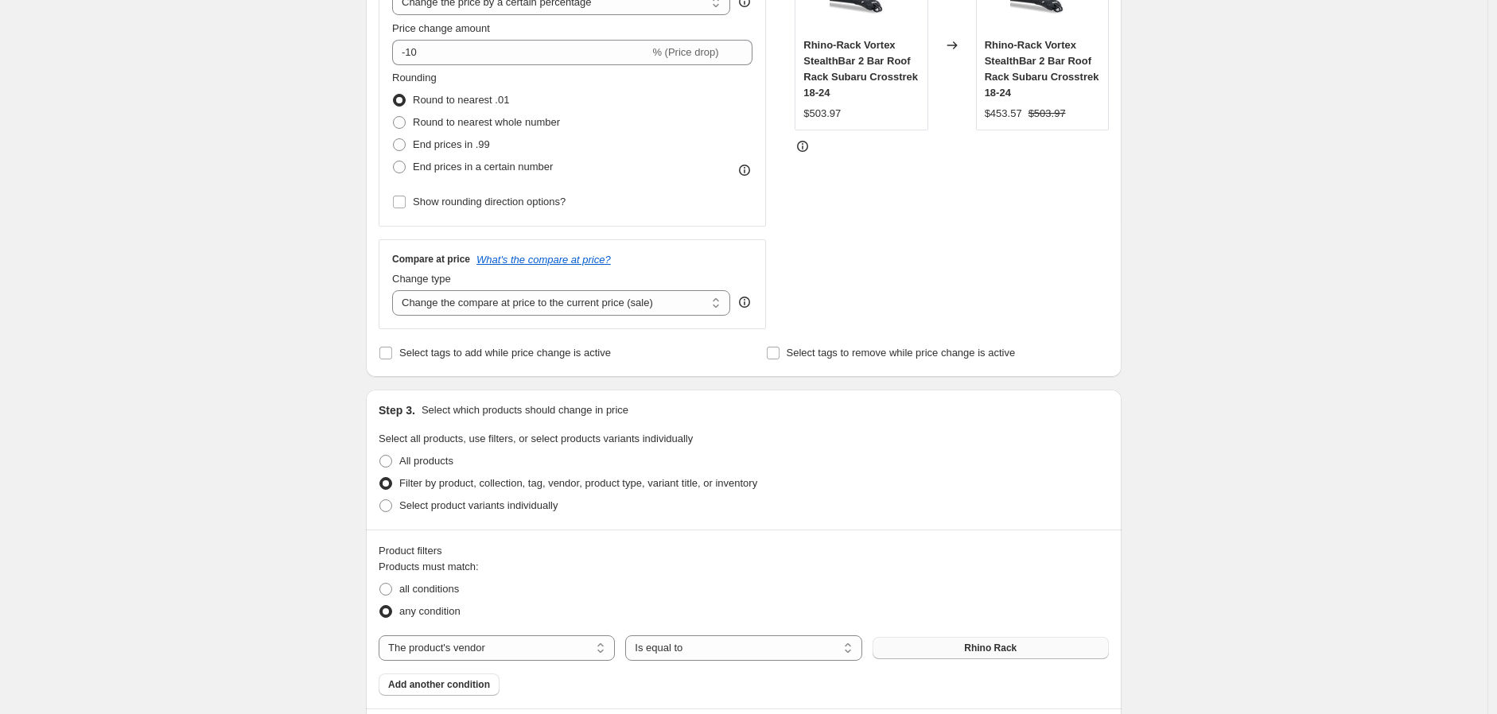
click at [295, 393] on div "Create new price [MEDICAL_DATA]. This page is ready Create new price [MEDICAL_D…" at bounding box center [743, 544] width 1487 height 1794
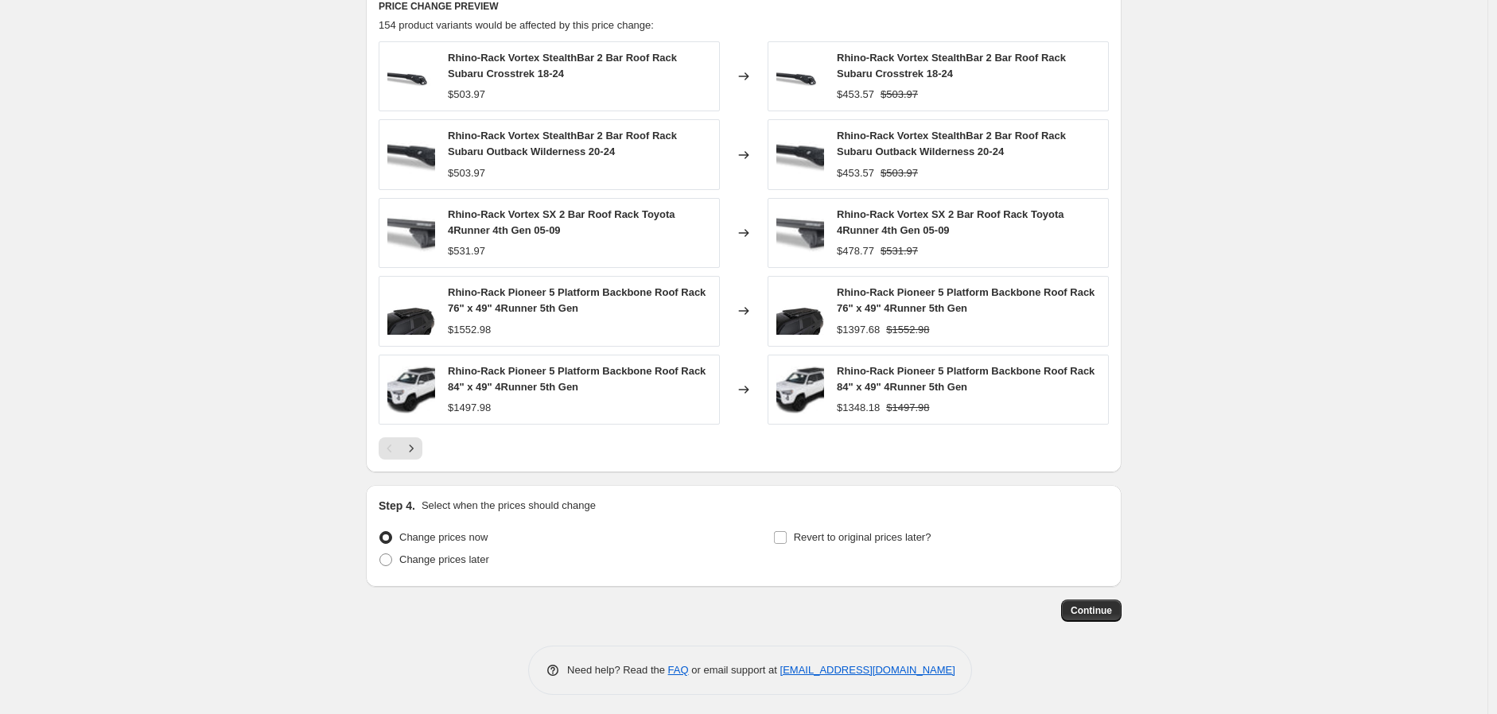
scroll to position [1080, 0]
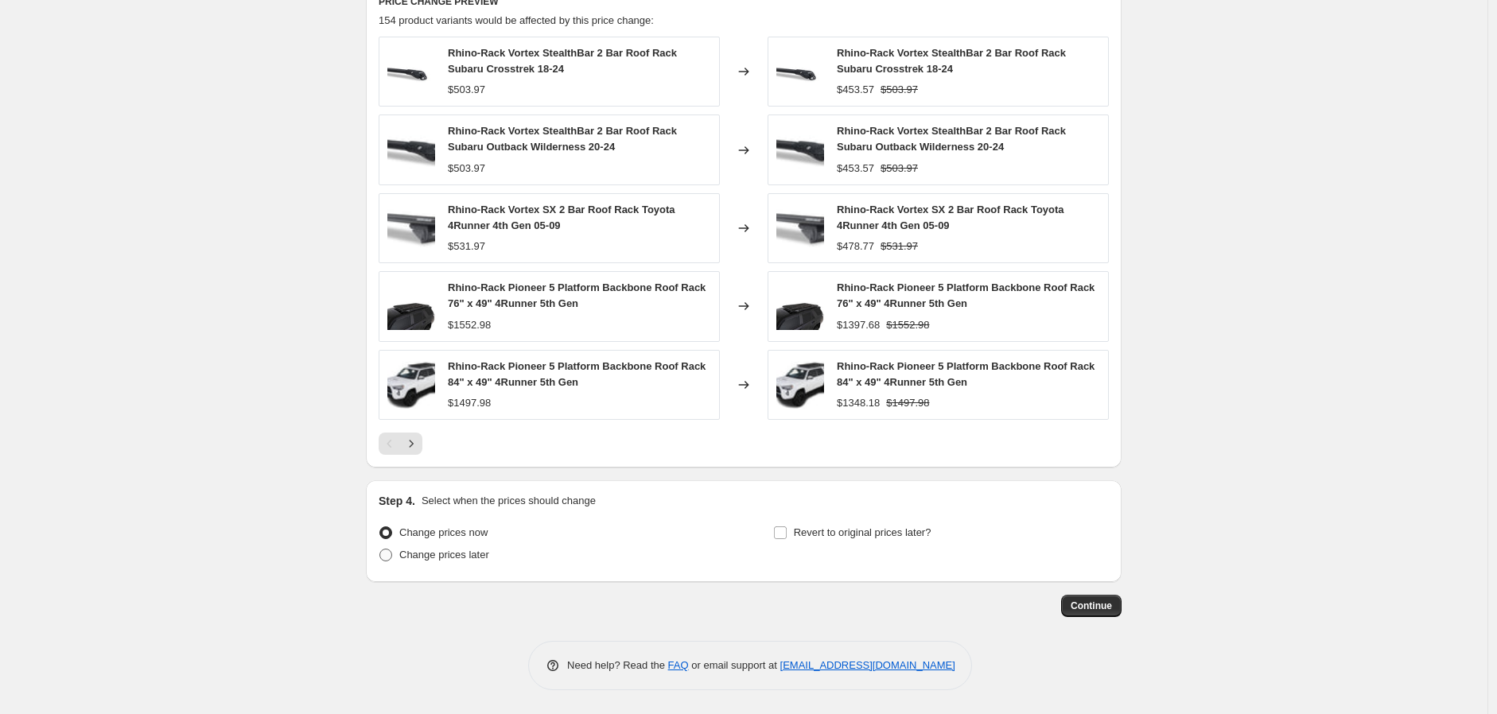
click at [450, 549] on span "Change prices later" at bounding box center [444, 555] width 90 height 12
click at [380, 549] on input "Change prices later" at bounding box center [379, 549] width 1 height 1
radio input "true"
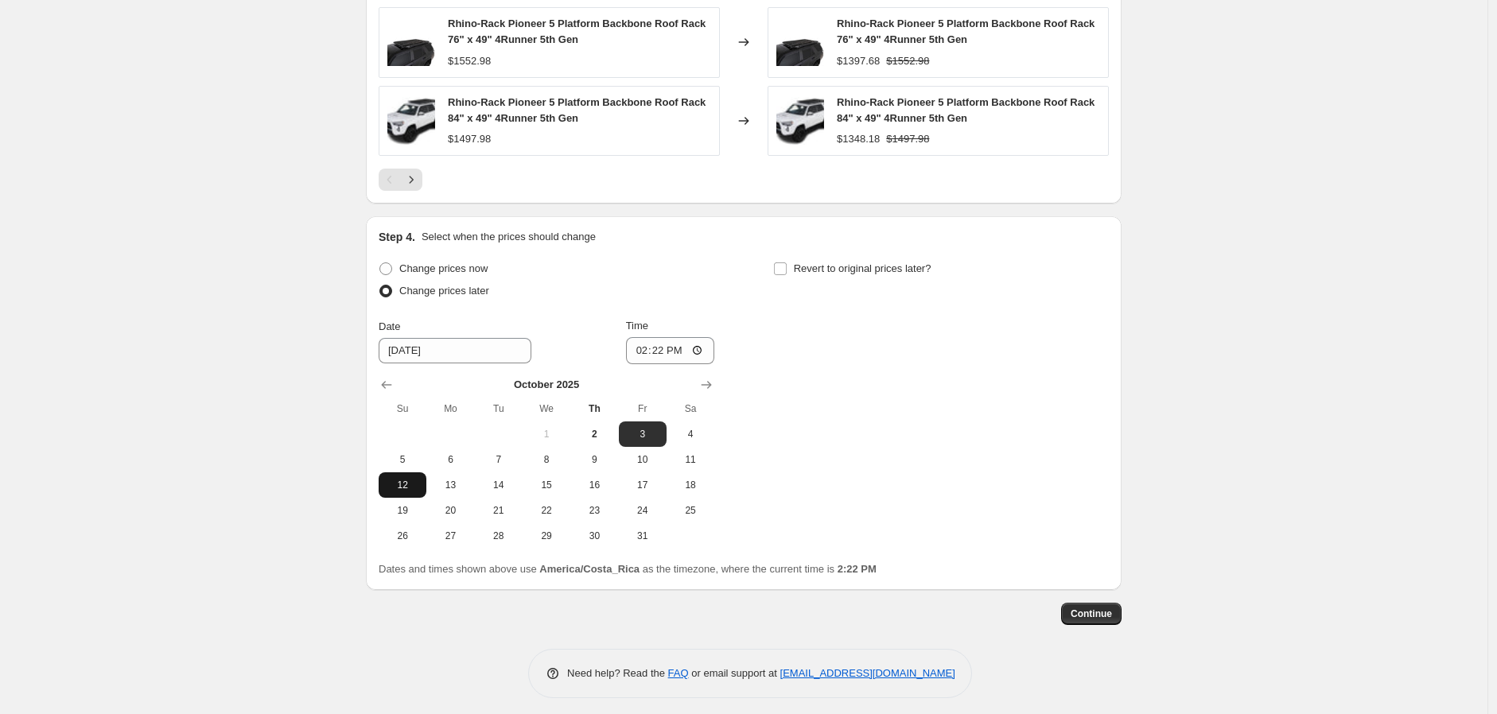
scroll to position [1346, 0]
click at [717, 384] on button "Show next month, November 2025" at bounding box center [706, 383] width 22 height 22
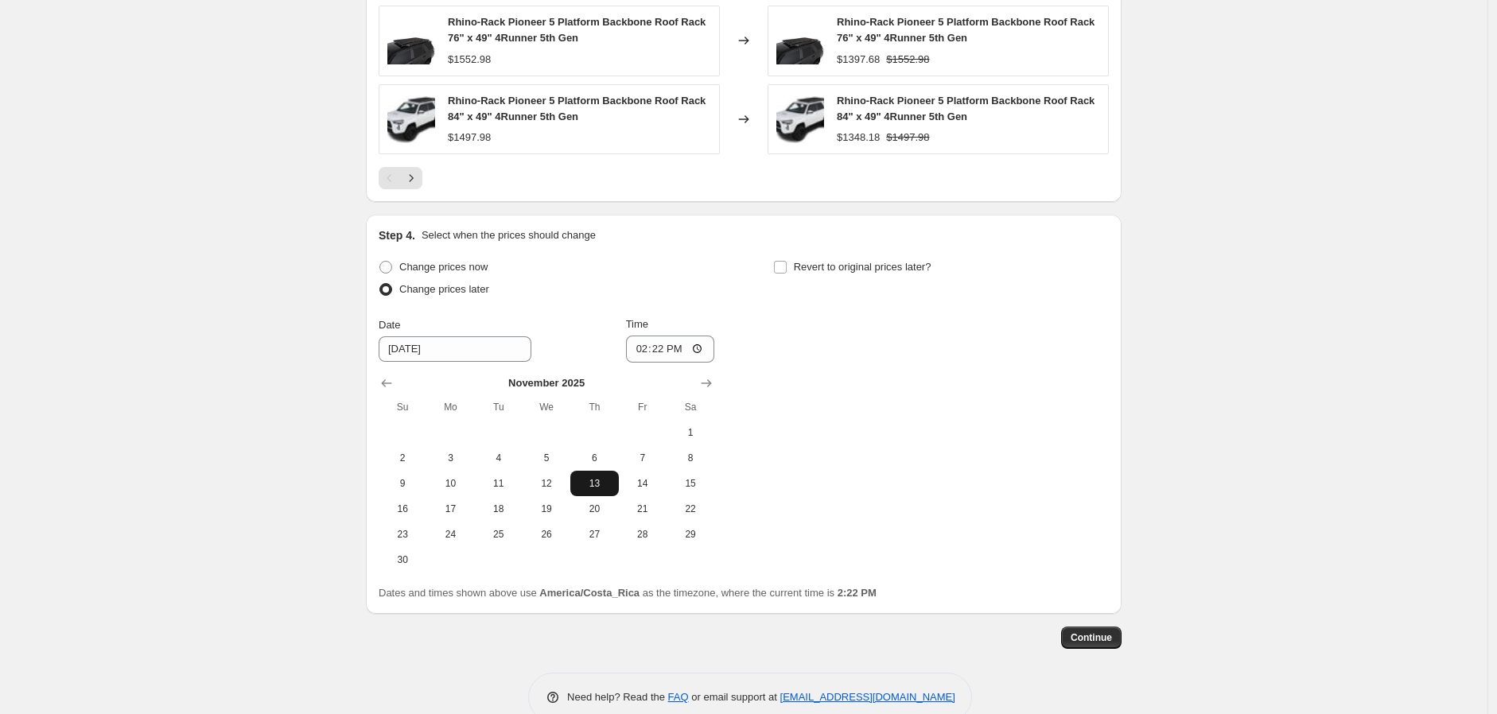
click at [603, 484] on span "13" at bounding box center [594, 483] width 35 height 13
type input "[DATE]"
click at [638, 353] on input "14:22" at bounding box center [670, 349] width 89 height 27
type input "19:00"
click at [787, 270] on input "Revert to original prices later?" at bounding box center [780, 267] width 13 height 13
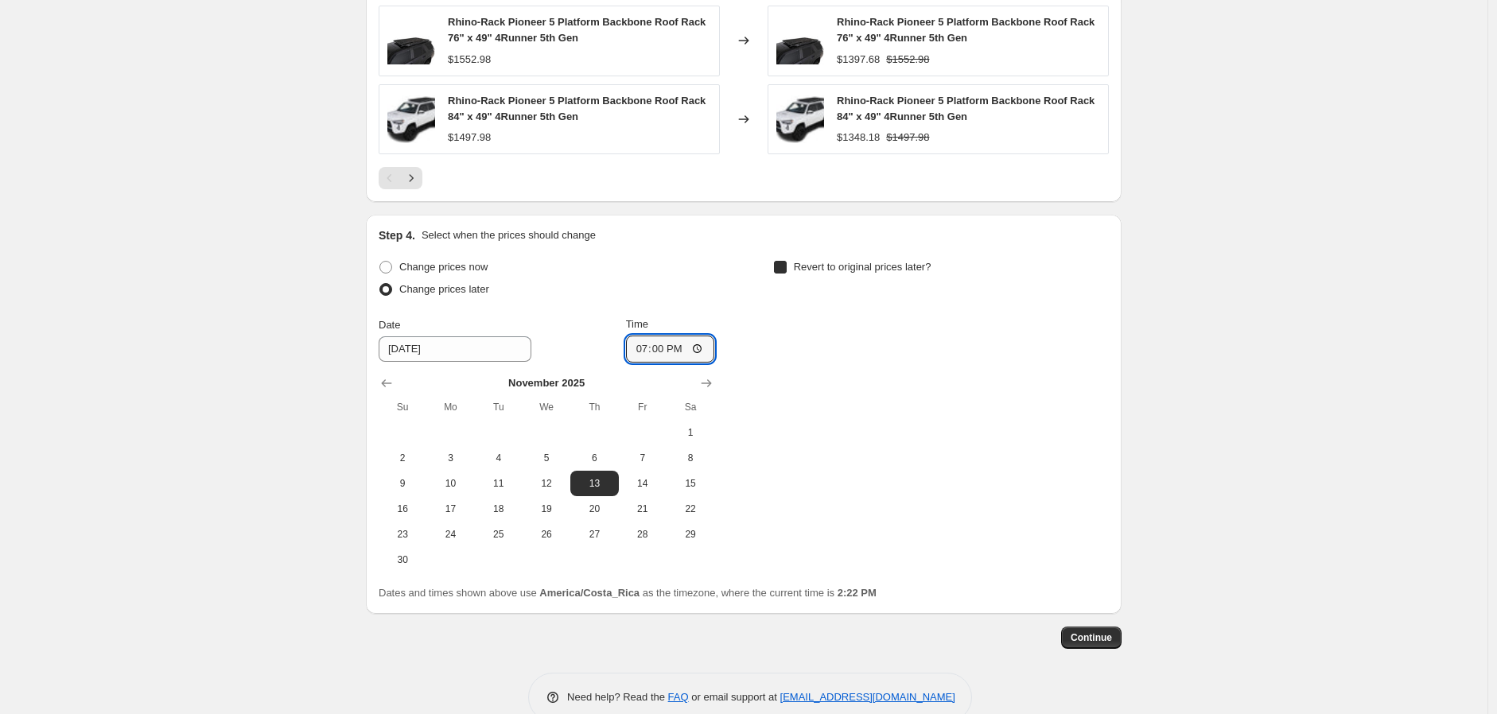
checkbox input "true"
click at [1107, 377] on icon "Show next month, November 2025" at bounding box center [1101, 383] width 16 height 16
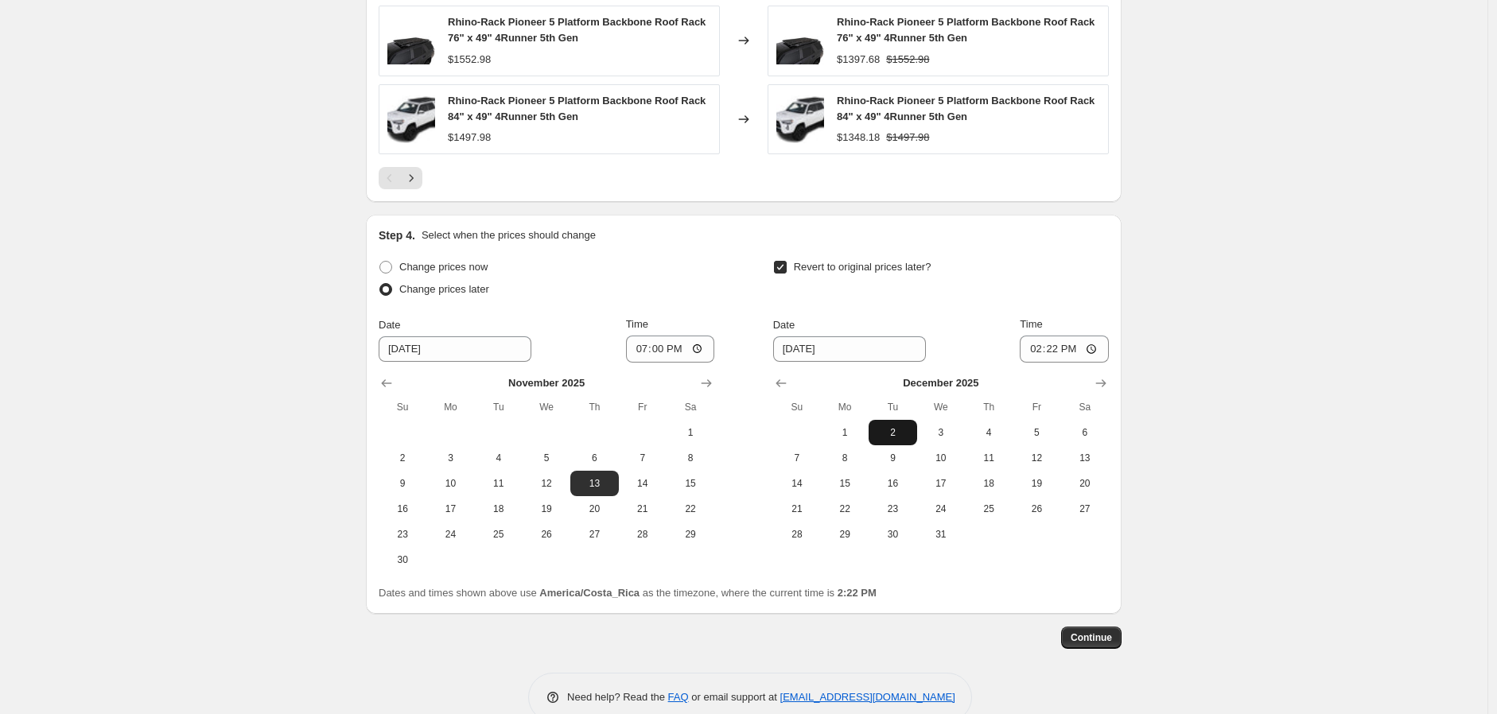
click at [899, 429] on span "2" at bounding box center [892, 432] width 35 height 13
type input "[DATE]"
click at [1037, 353] on input "14:22" at bounding box center [1064, 349] width 89 height 27
type input "08:00"
click at [1112, 637] on span "Continue" at bounding box center [1091, 638] width 41 height 13
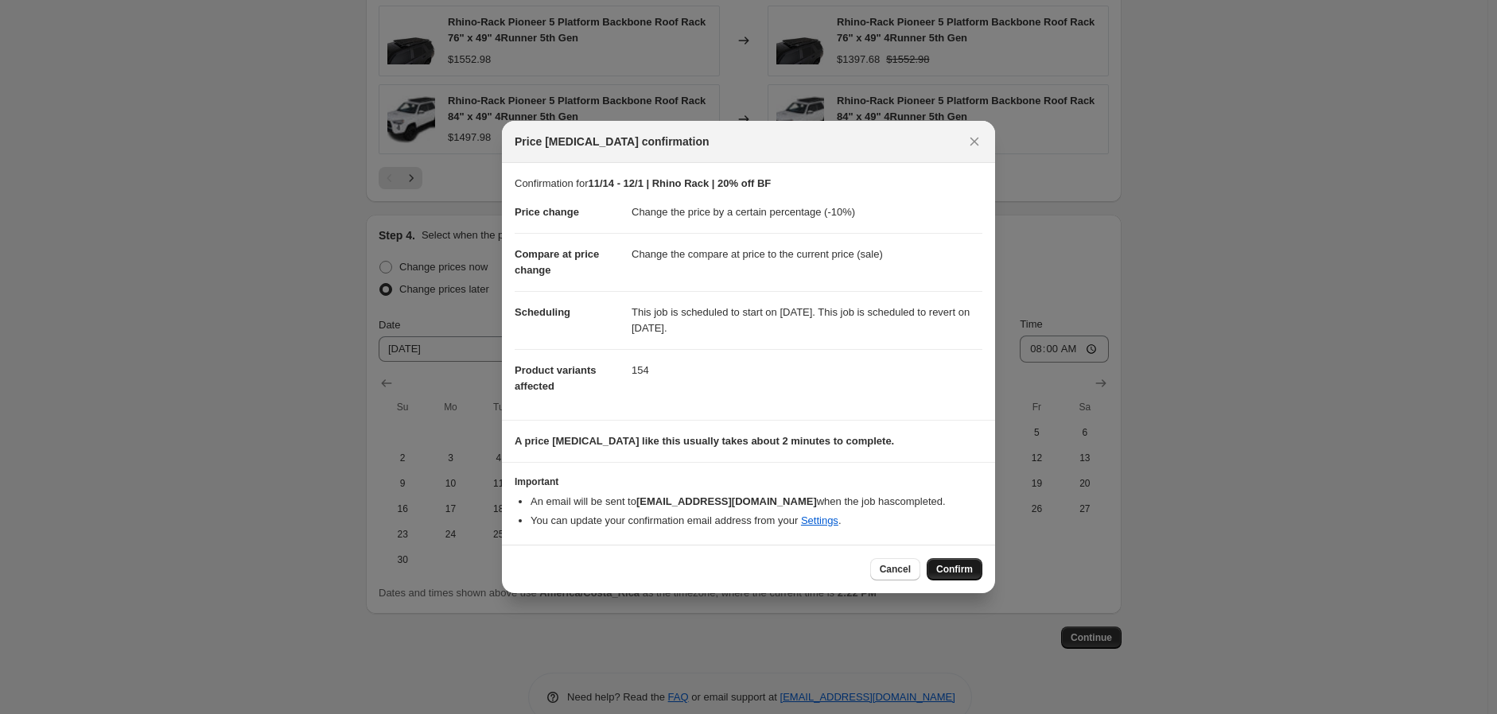
click at [953, 571] on span "Confirm" at bounding box center [954, 569] width 37 height 13
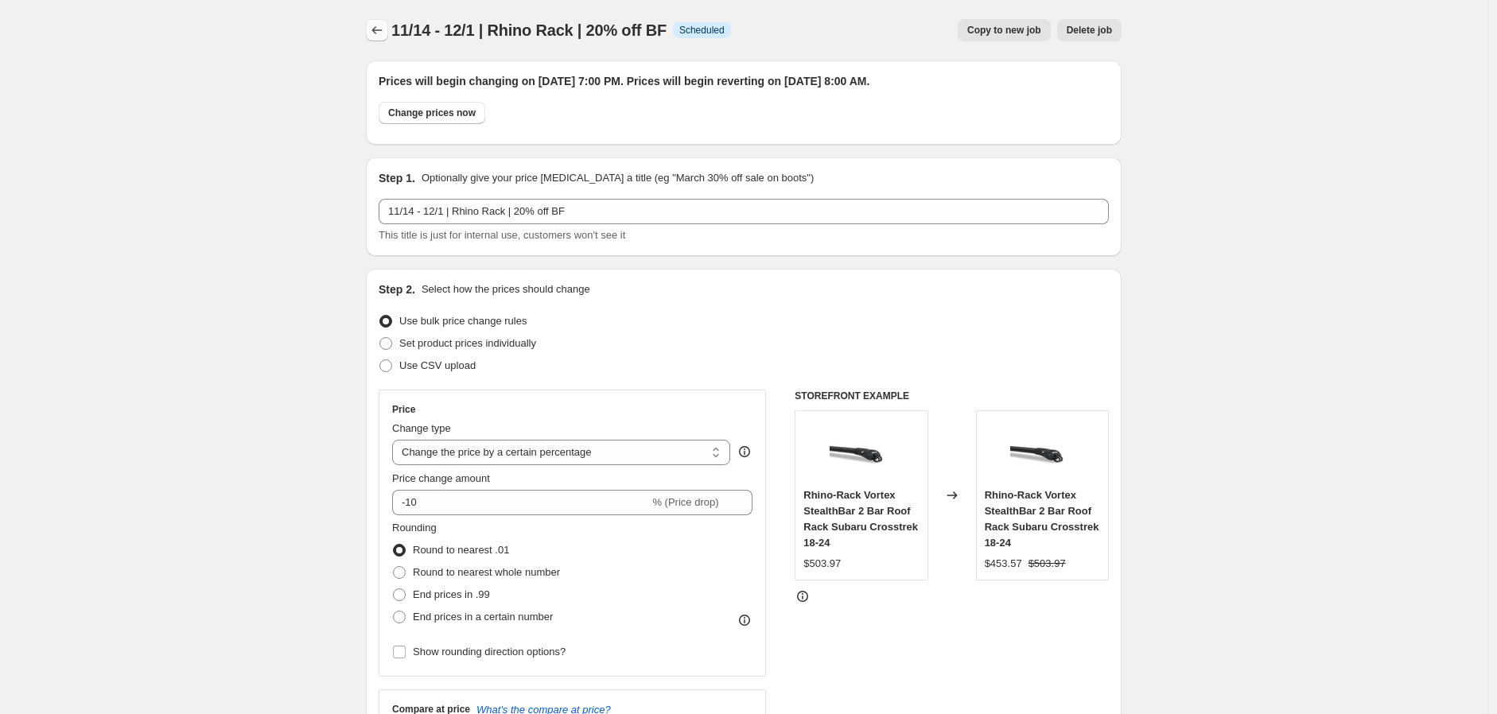
click at [380, 28] on icon "Price change jobs" at bounding box center [377, 30] width 16 height 16
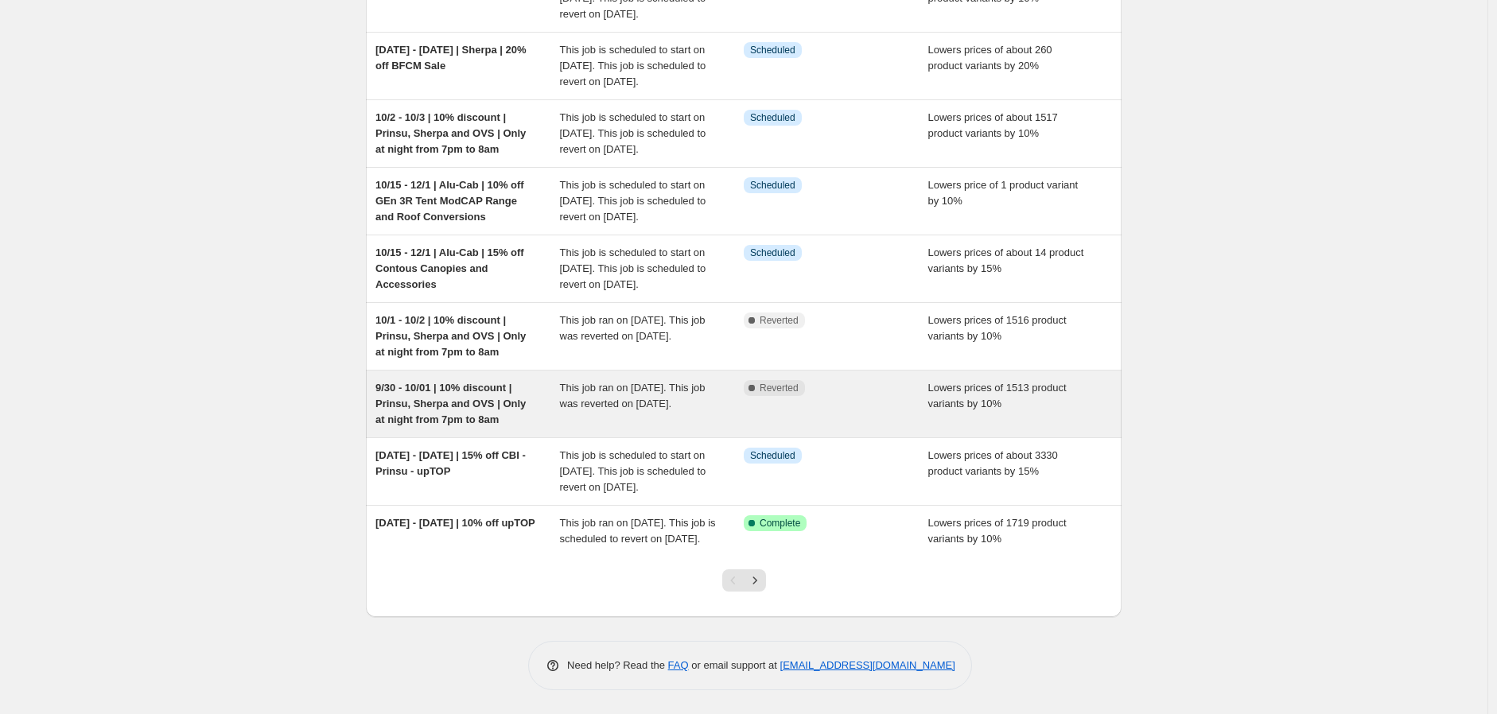
scroll to position [375, 0]
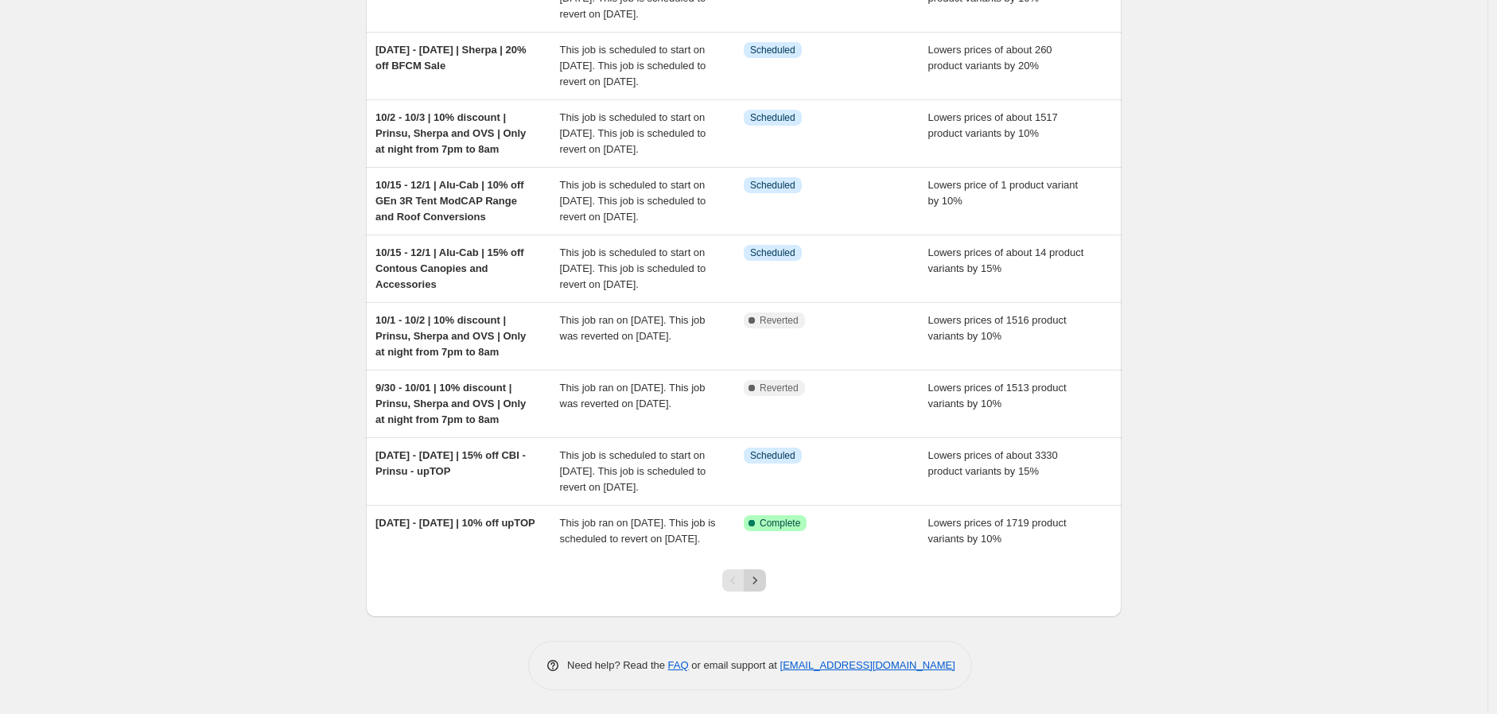
click at [756, 577] on icon "Next" at bounding box center [755, 581] width 16 height 16
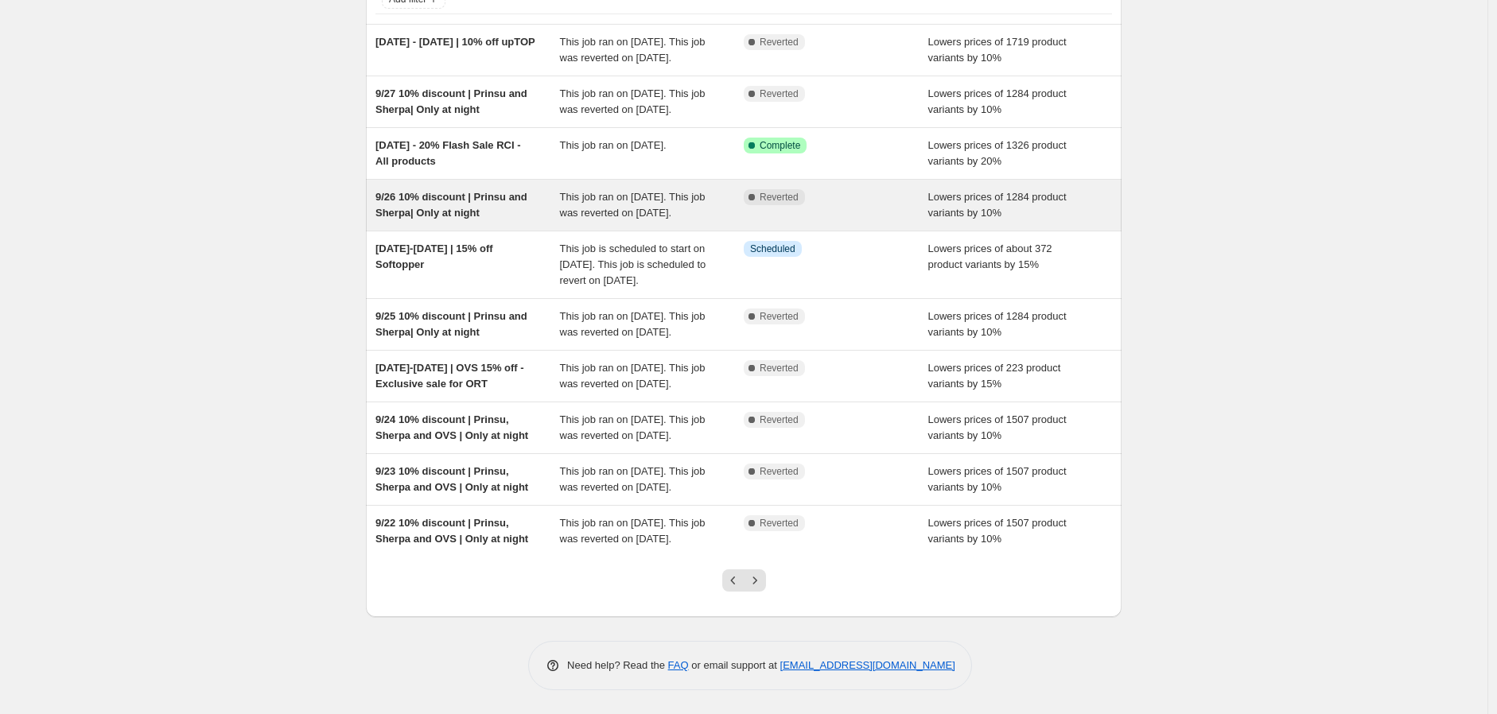
scroll to position [264, 0]
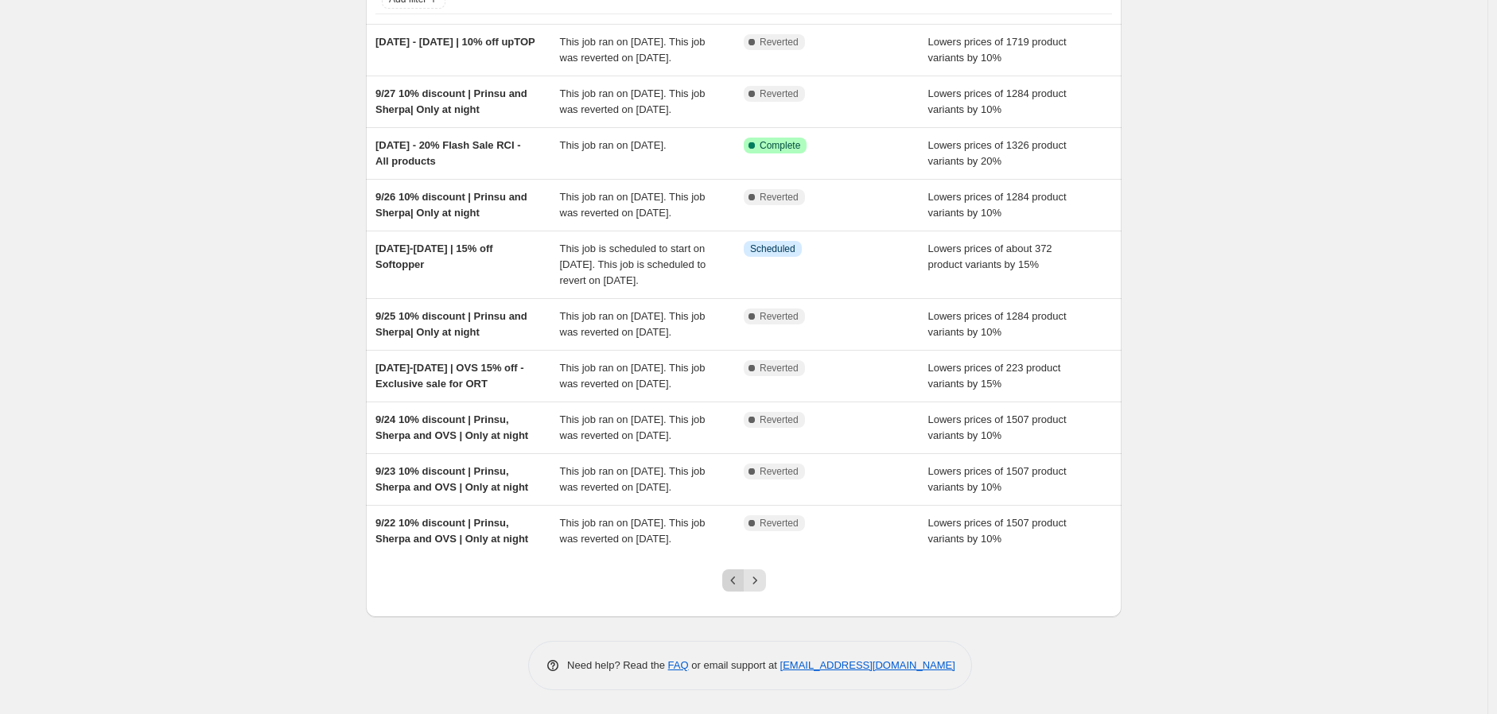
click at [735, 574] on icon "Previous" at bounding box center [733, 581] width 16 height 16
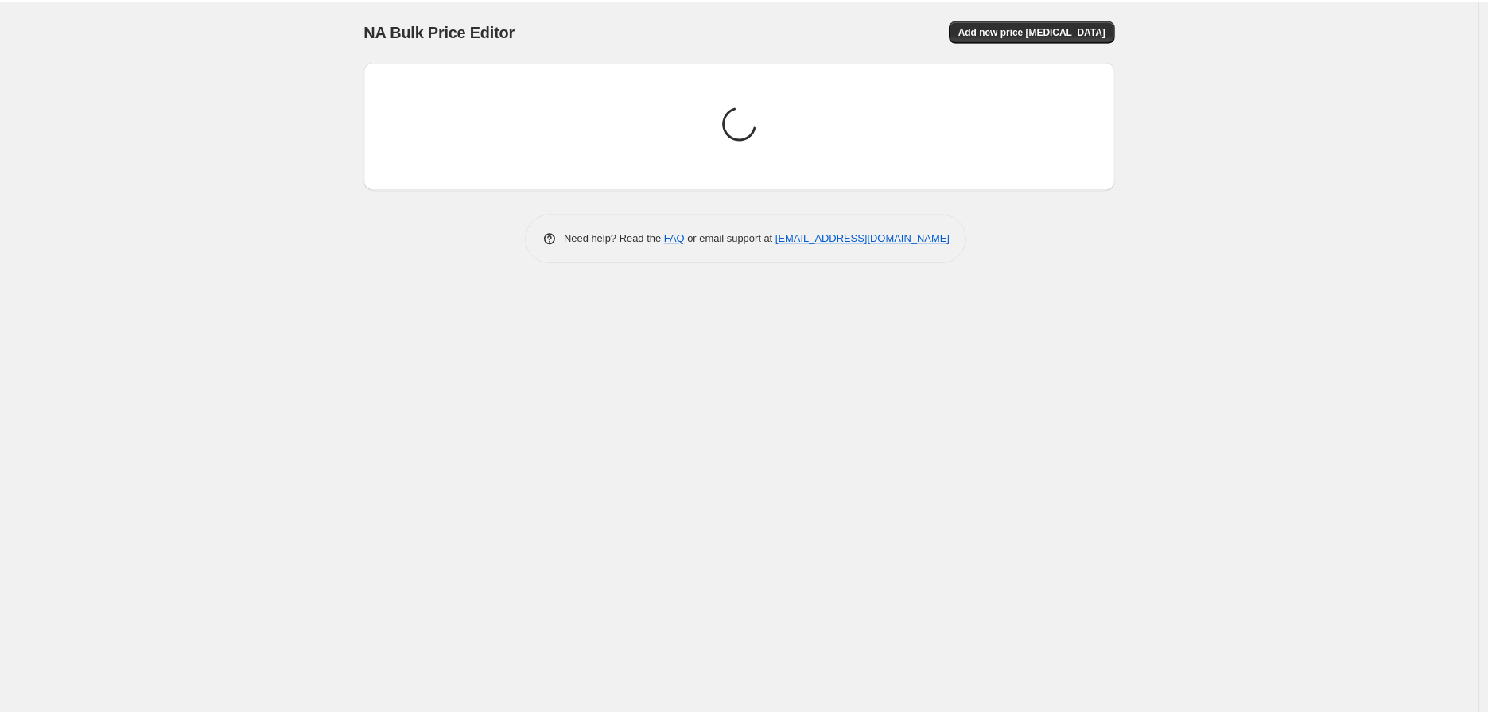
scroll to position [0, 0]
